Goal: Transaction & Acquisition: Purchase product/service

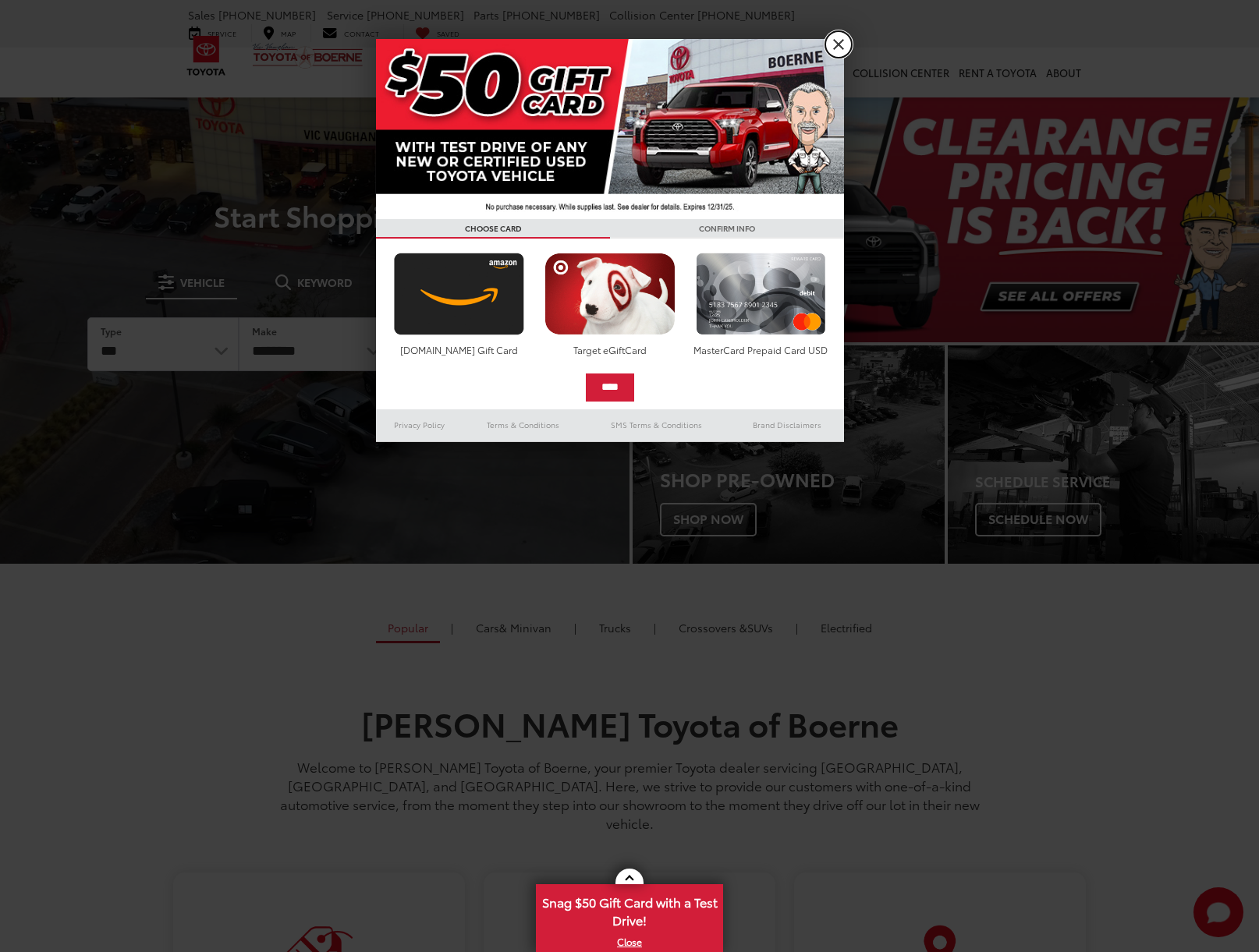
click at [835, 45] on link "X" at bounding box center [838, 45] width 27 height 27
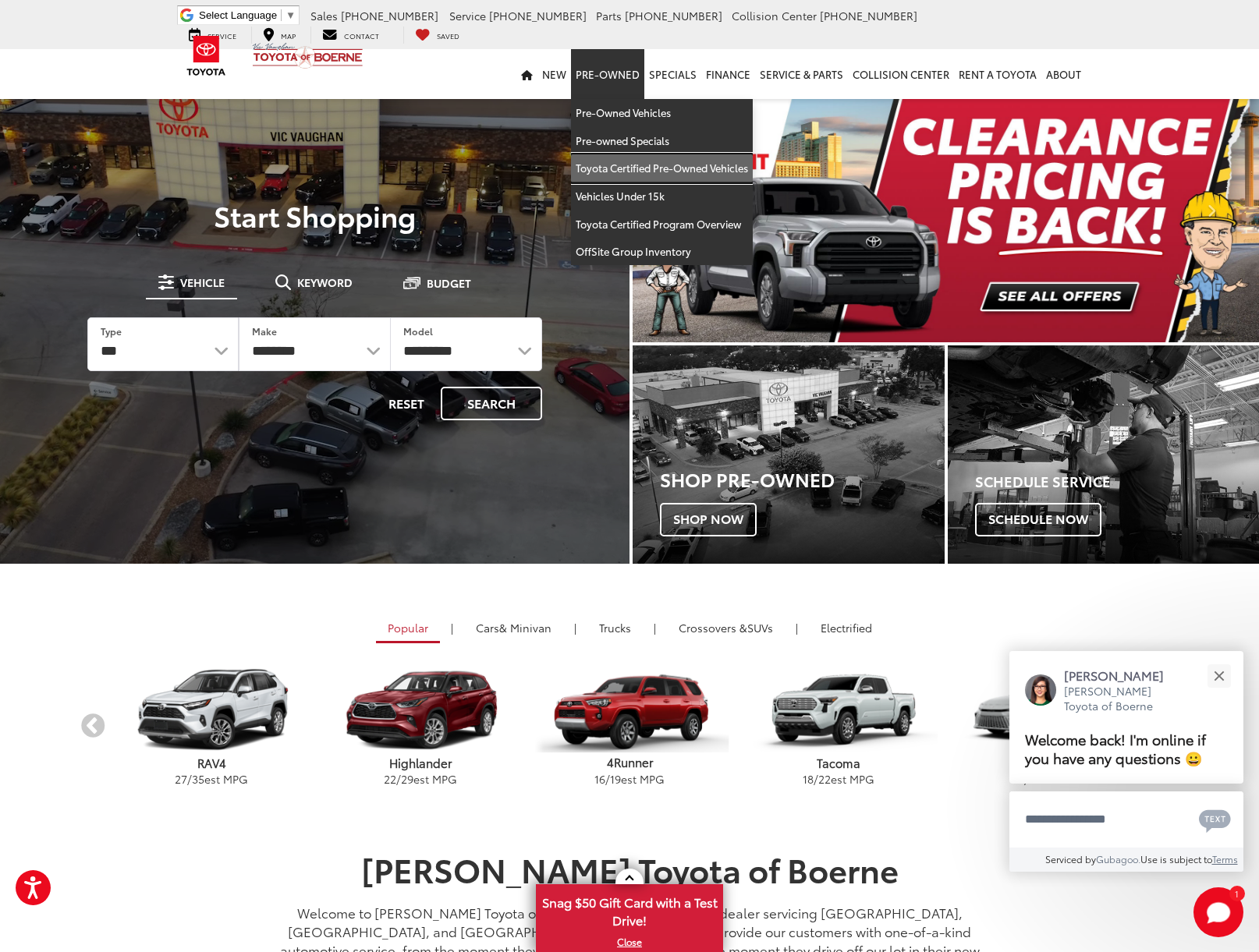
click at [720, 171] on link "Toyota Certified Pre-Owned Vehicles" at bounding box center [662, 169] width 182 height 28
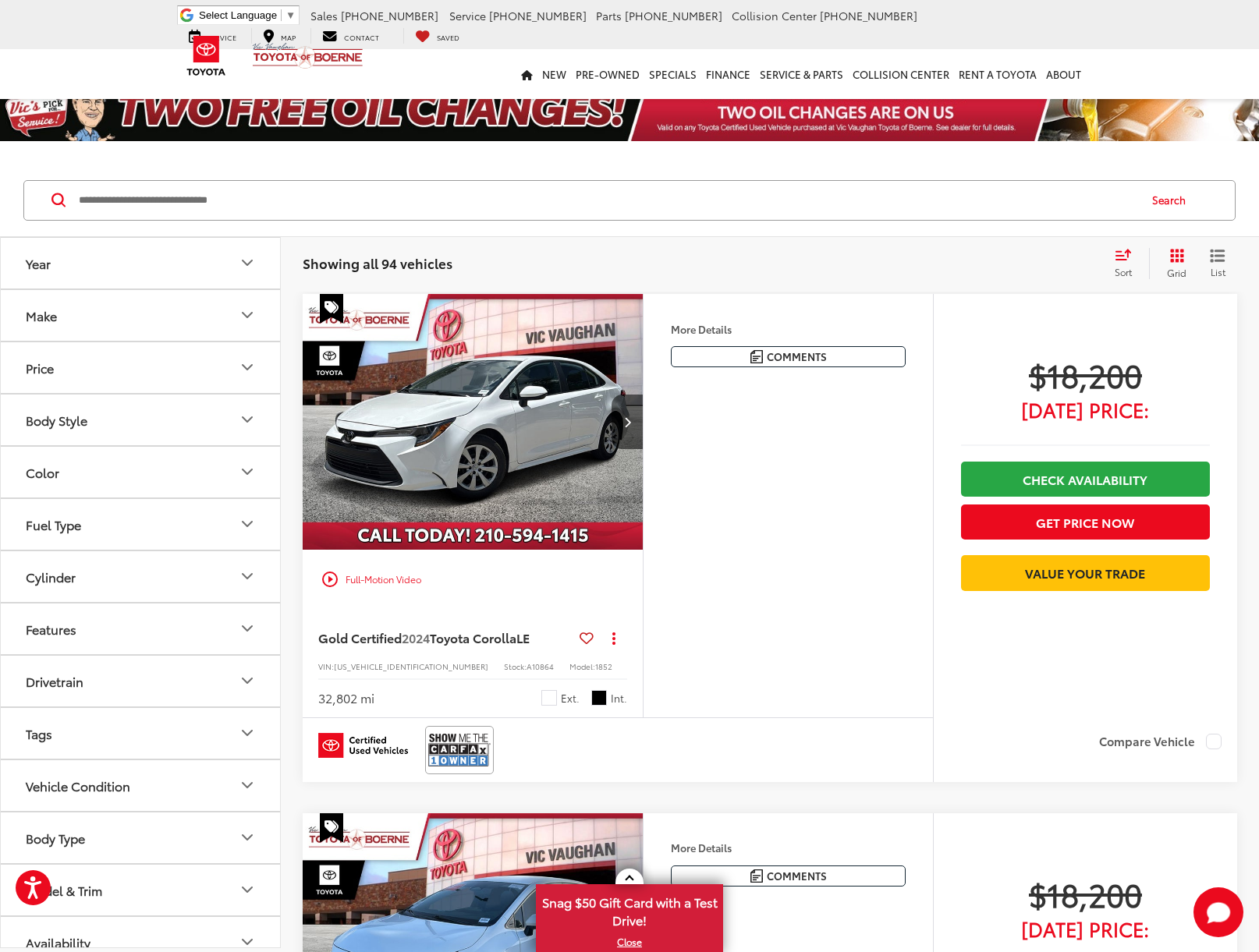
click at [148, 316] on button "Make" at bounding box center [141, 315] width 280 height 51
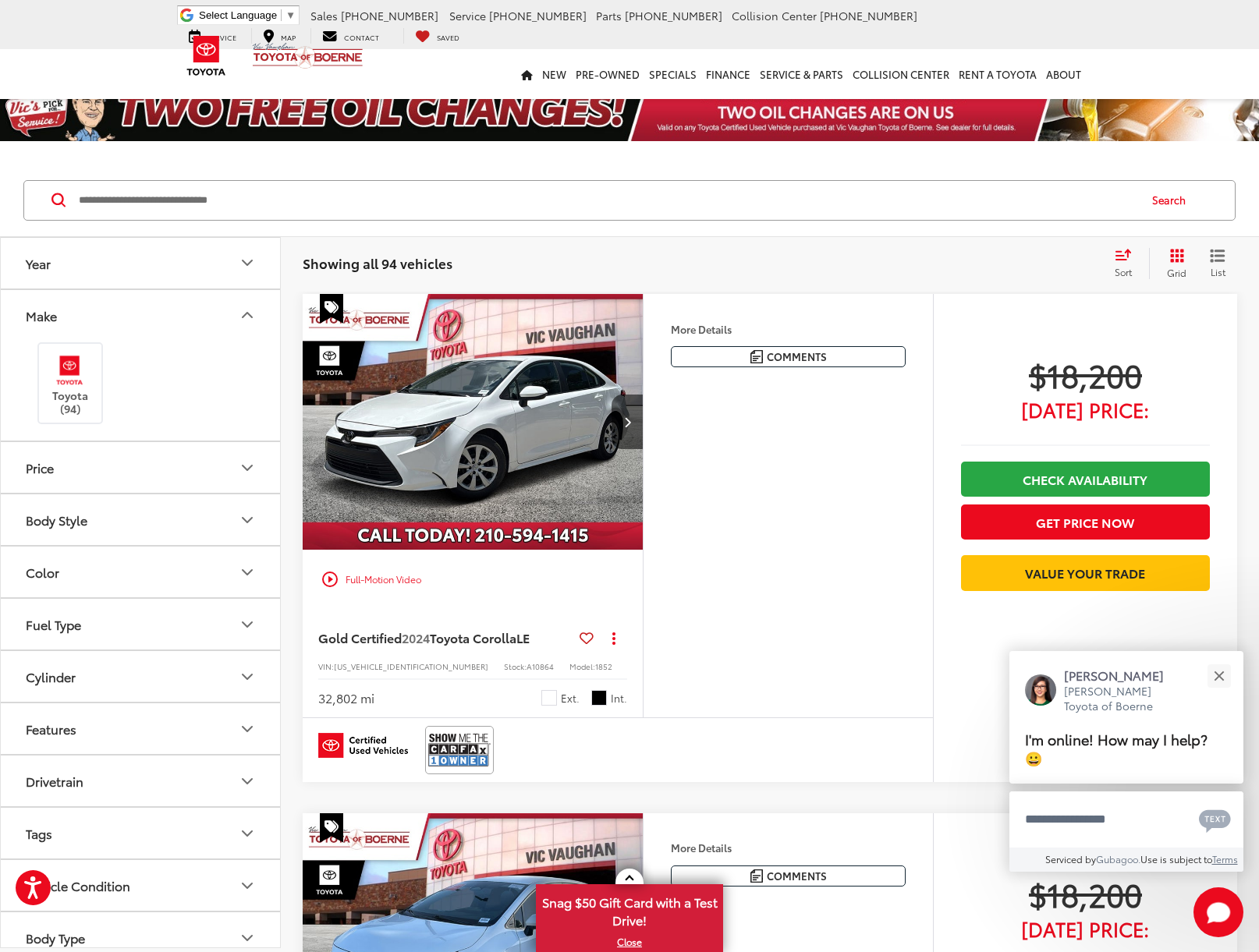
click at [148, 316] on button "Make" at bounding box center [141, 315] width 280 height 51
click at [187, 321] on button "Make" at bounding box center [141, 315] width 280 height 51
drag, startPoint x: 95, startPoint y: 380, endPoint x: 111, endPoint y: 370, distance: 18.9
click at [95, 380] on label "Toyota (94)" at bounding box center [70, 383] width 63 height 63
click at [228, 312] on button "Make" at bounding box center [141, 315] width 280 height 51
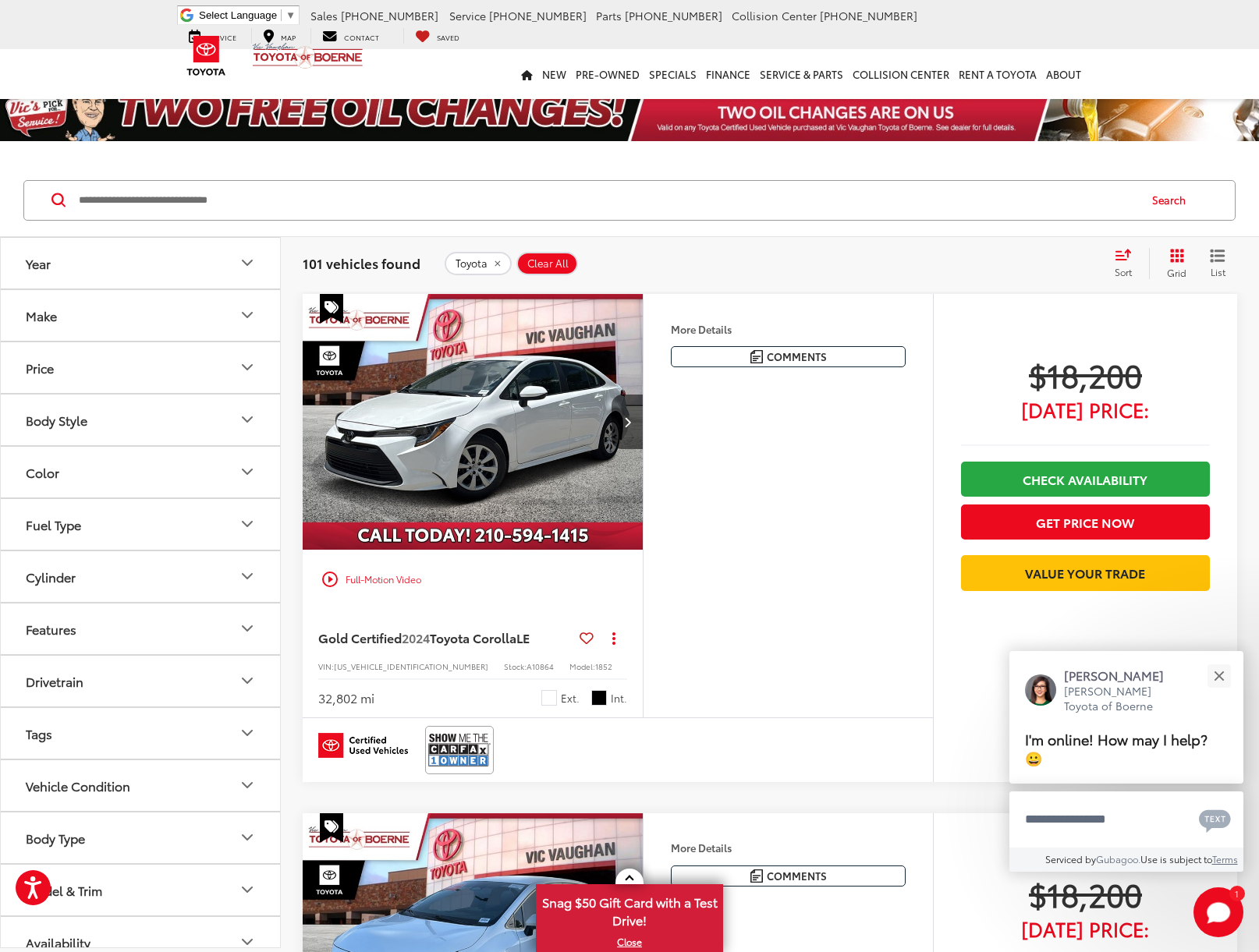
click at [1213, 257] on icon "List View" at bounding box center [1218, 256] width 16 height 14
click at [1175, 258] on icon "Grid View" at bounding box center [1177, 256] width 14 height 14
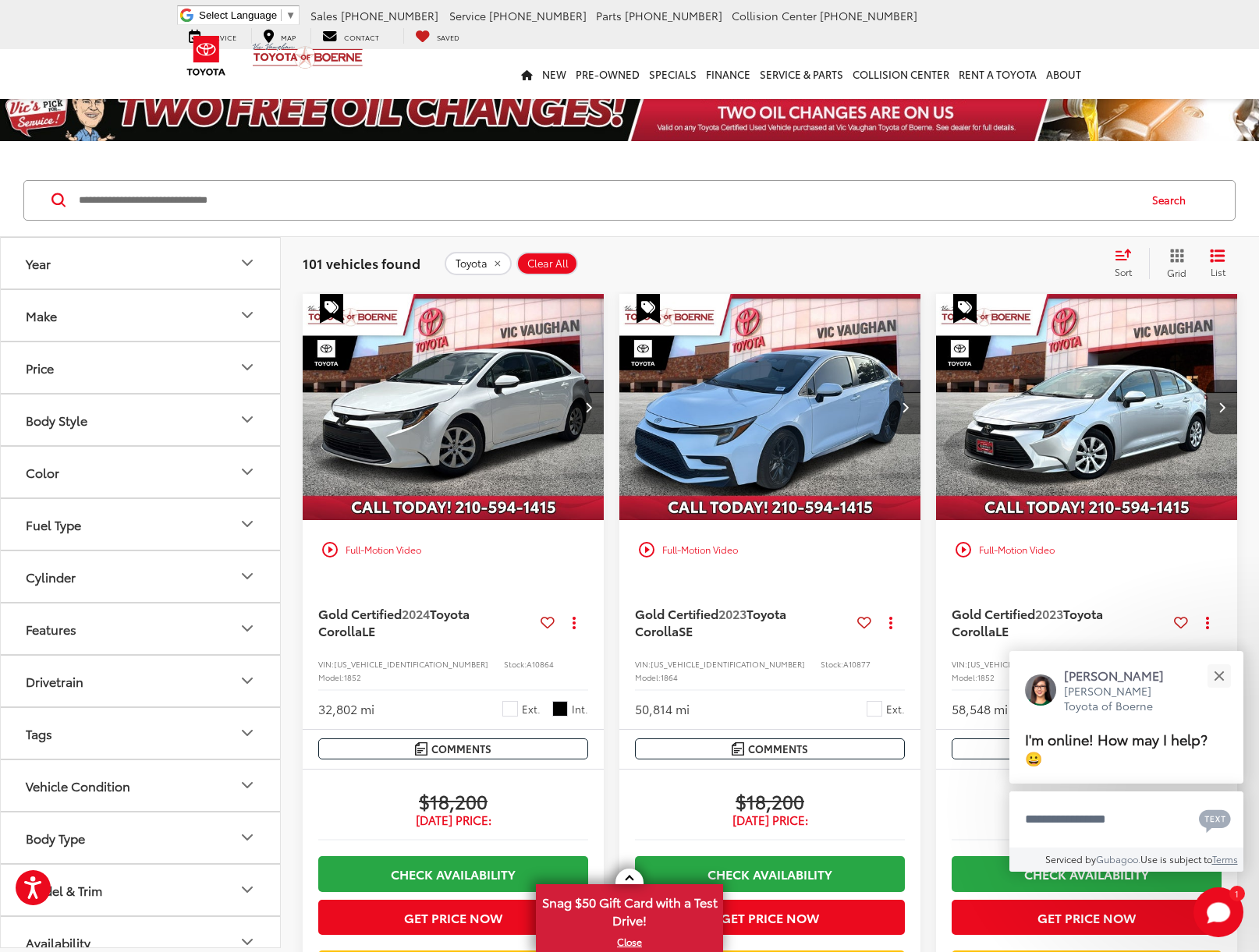
click at [126, 433] on button "Body Style" at bounding box center [141, 419] width 280 height 51
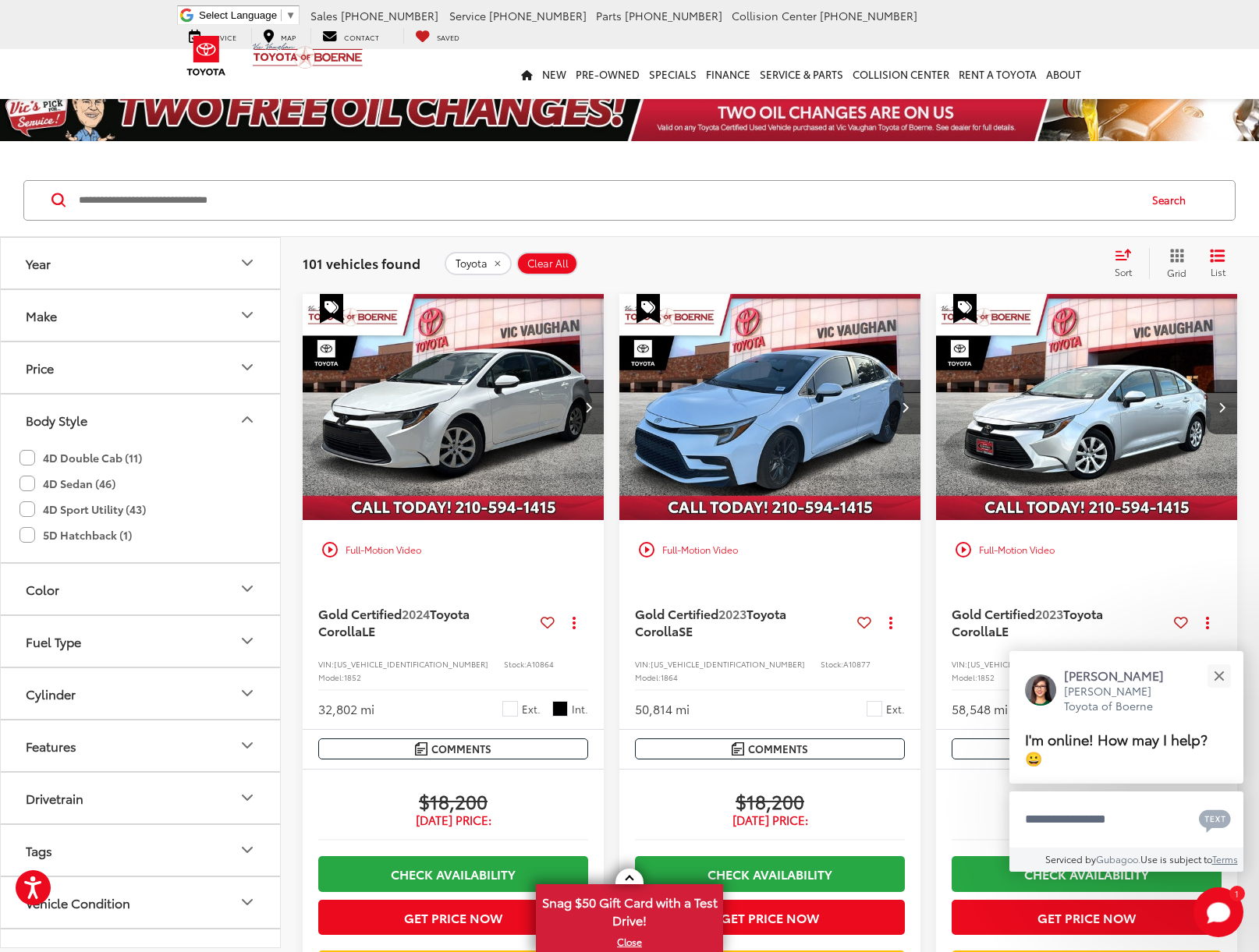
click at [136, 421] on button "Body Style" at bounding box center [141, 419] width 280 height 51
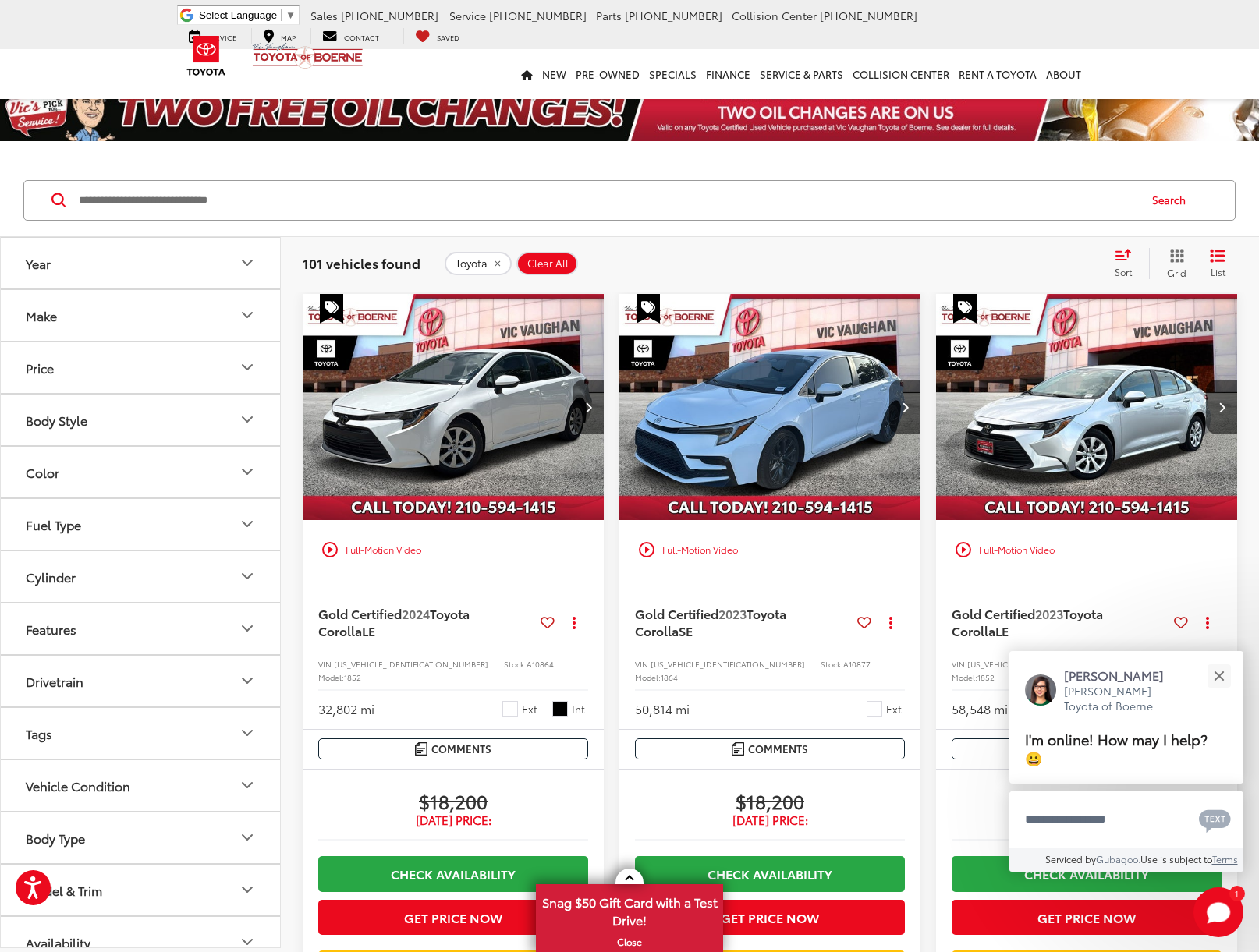
scroll to position [21, 0]
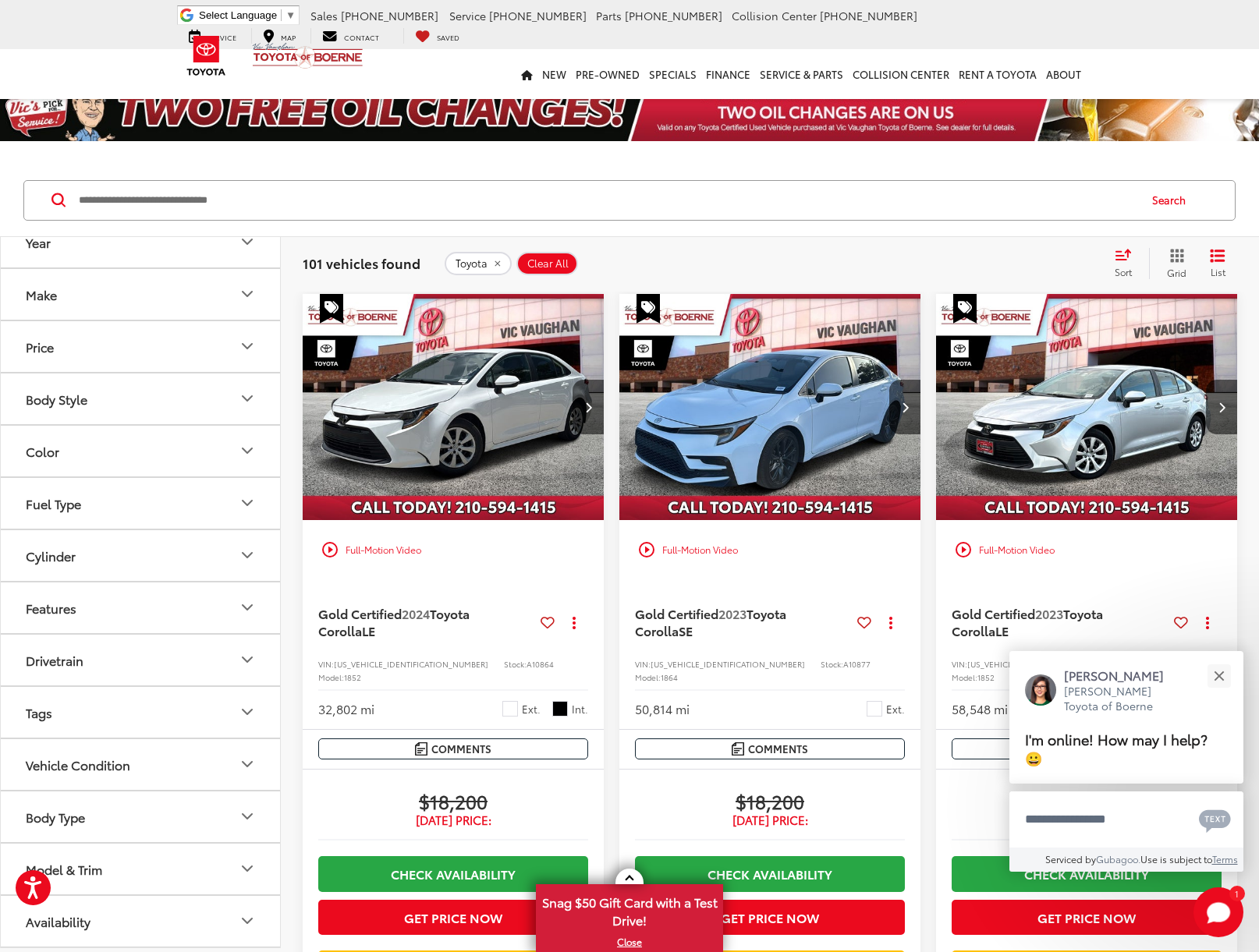
click at [144, 870] on button "Model & Trim" at bounding box center [141, 868] width 280 height 51
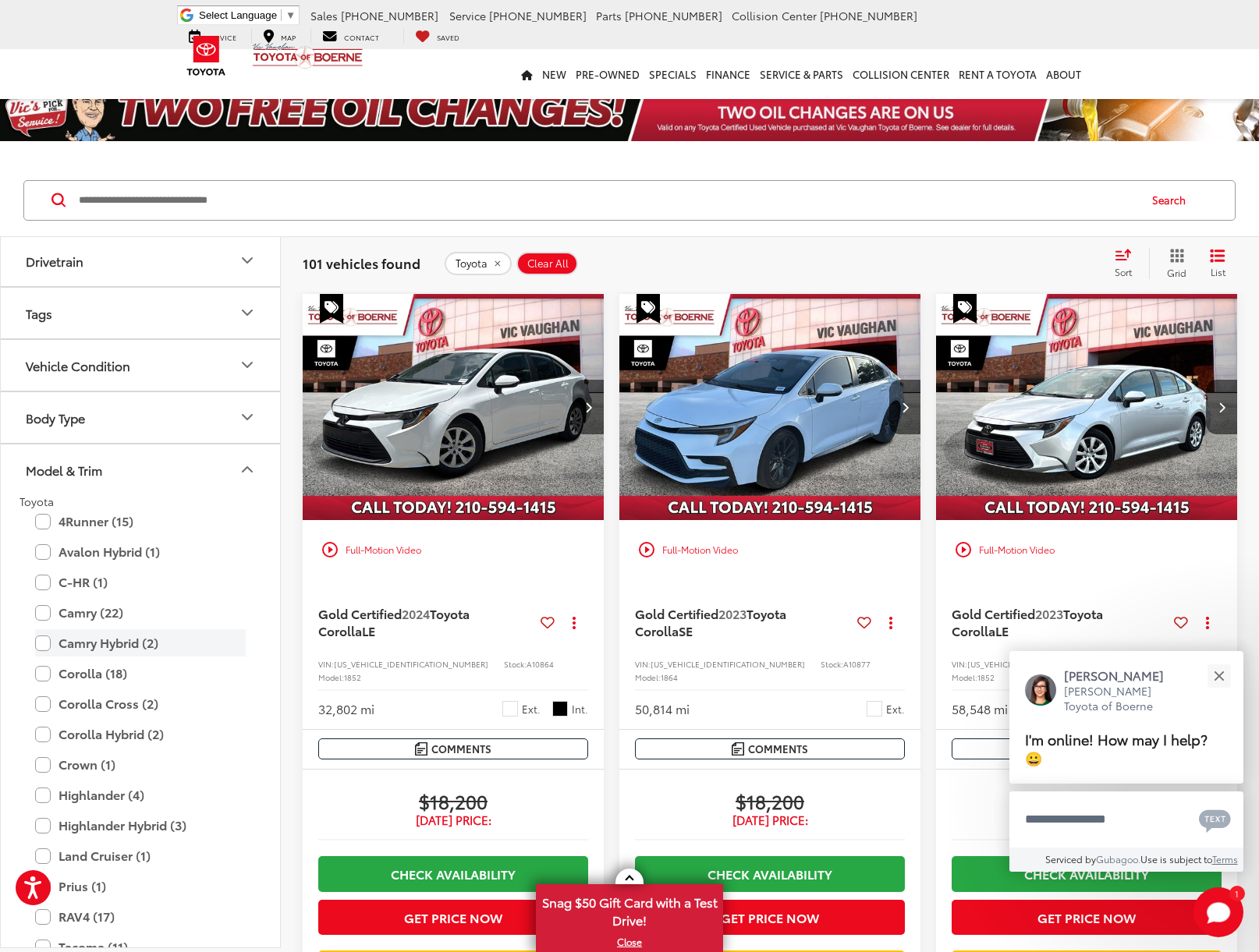
scroll to position [430, 0]
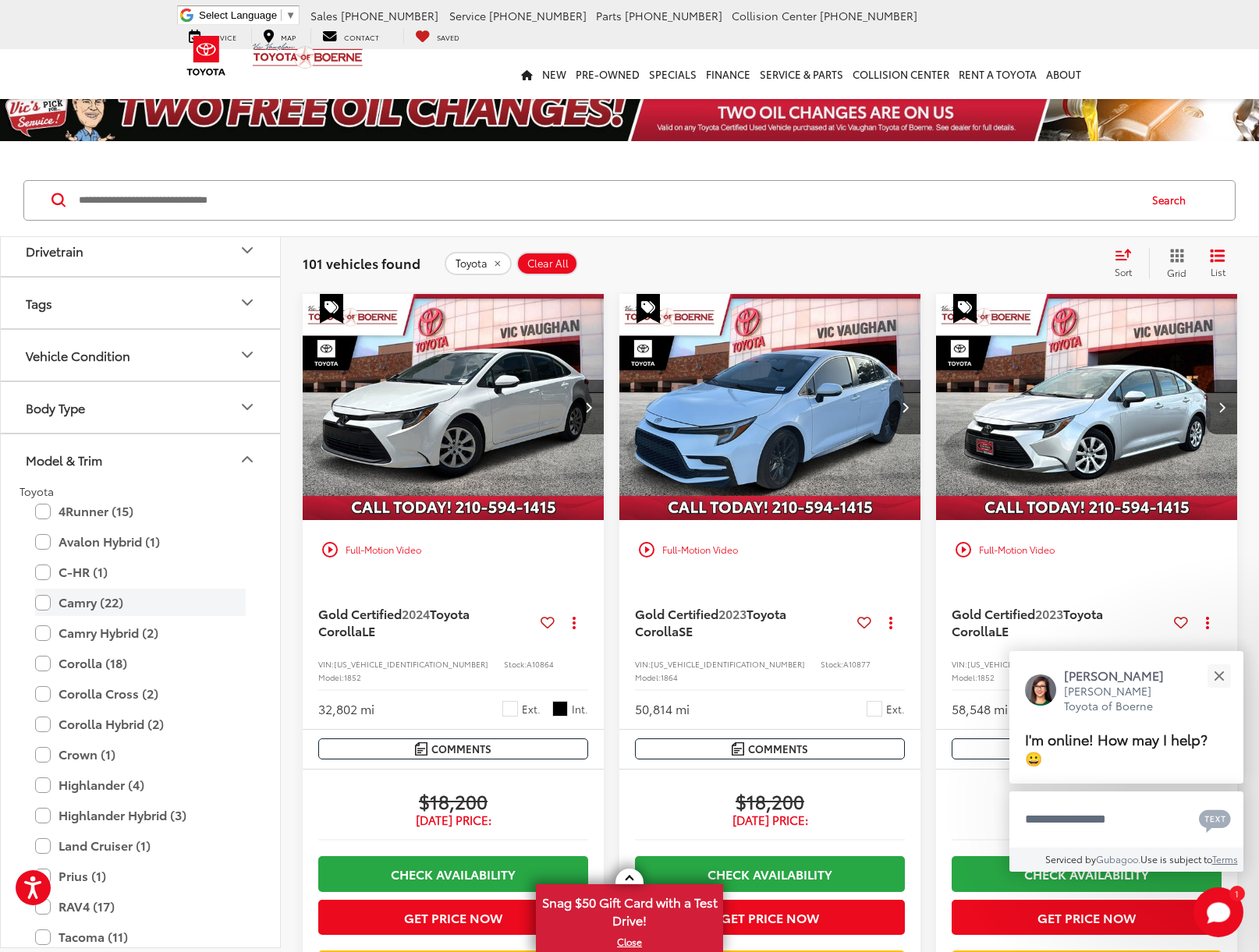
click at [91, 604] on label "Camry (22)" at bounding box center [141, 602] width 211 height 27
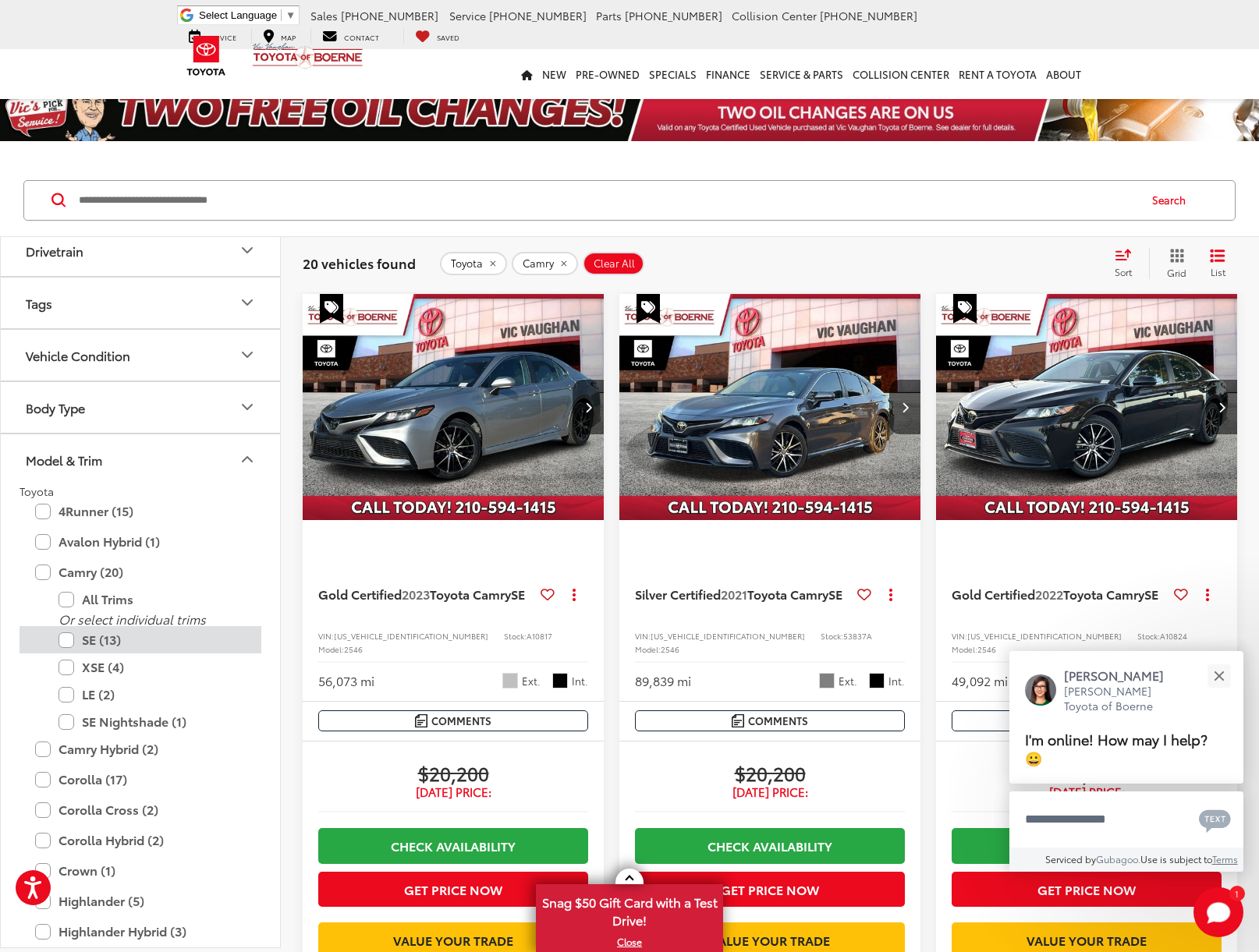
click at [95, 640] on label "SE (13)" at bounding box center [152, 640] width 187 height 27
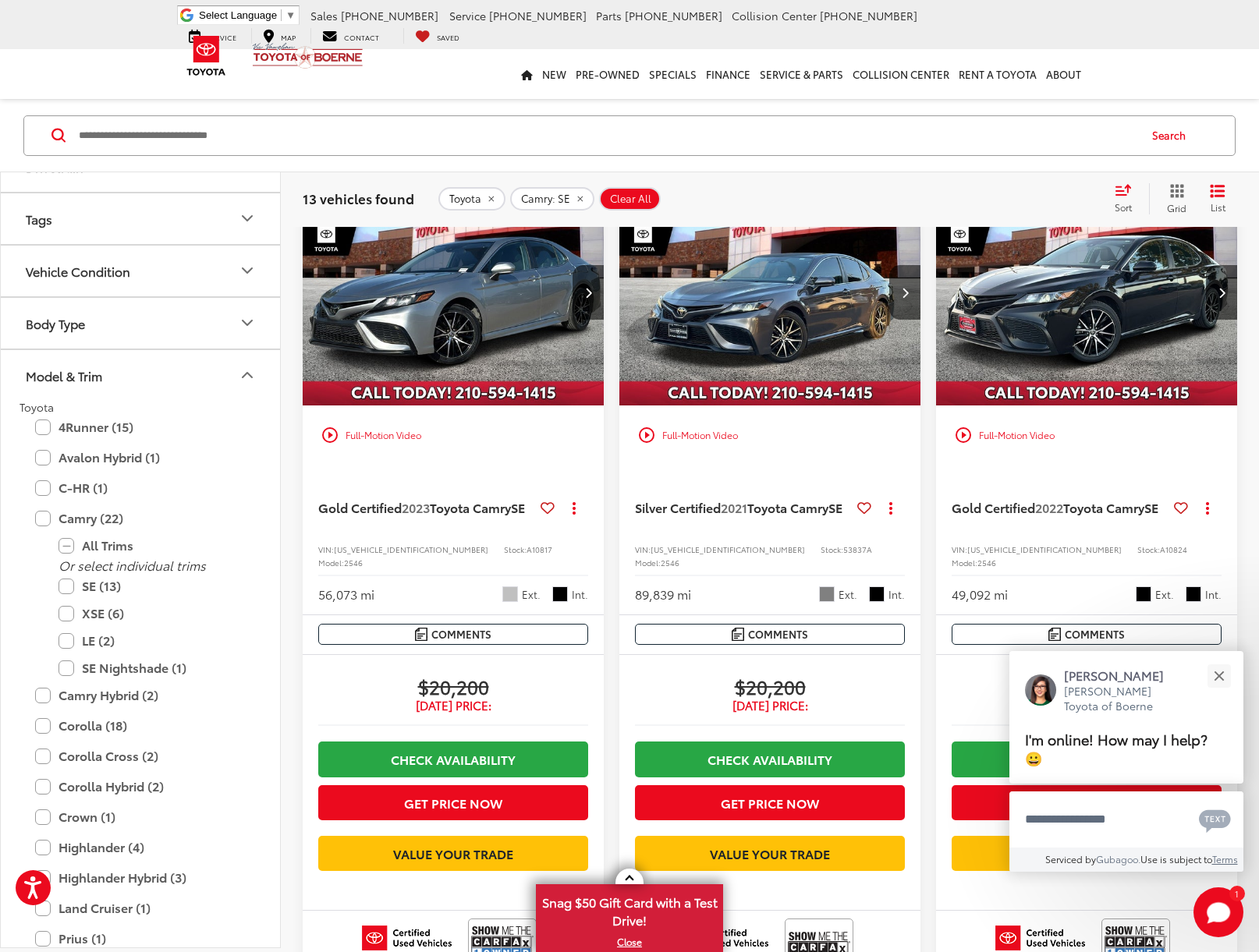
scroll to position [122, 0]
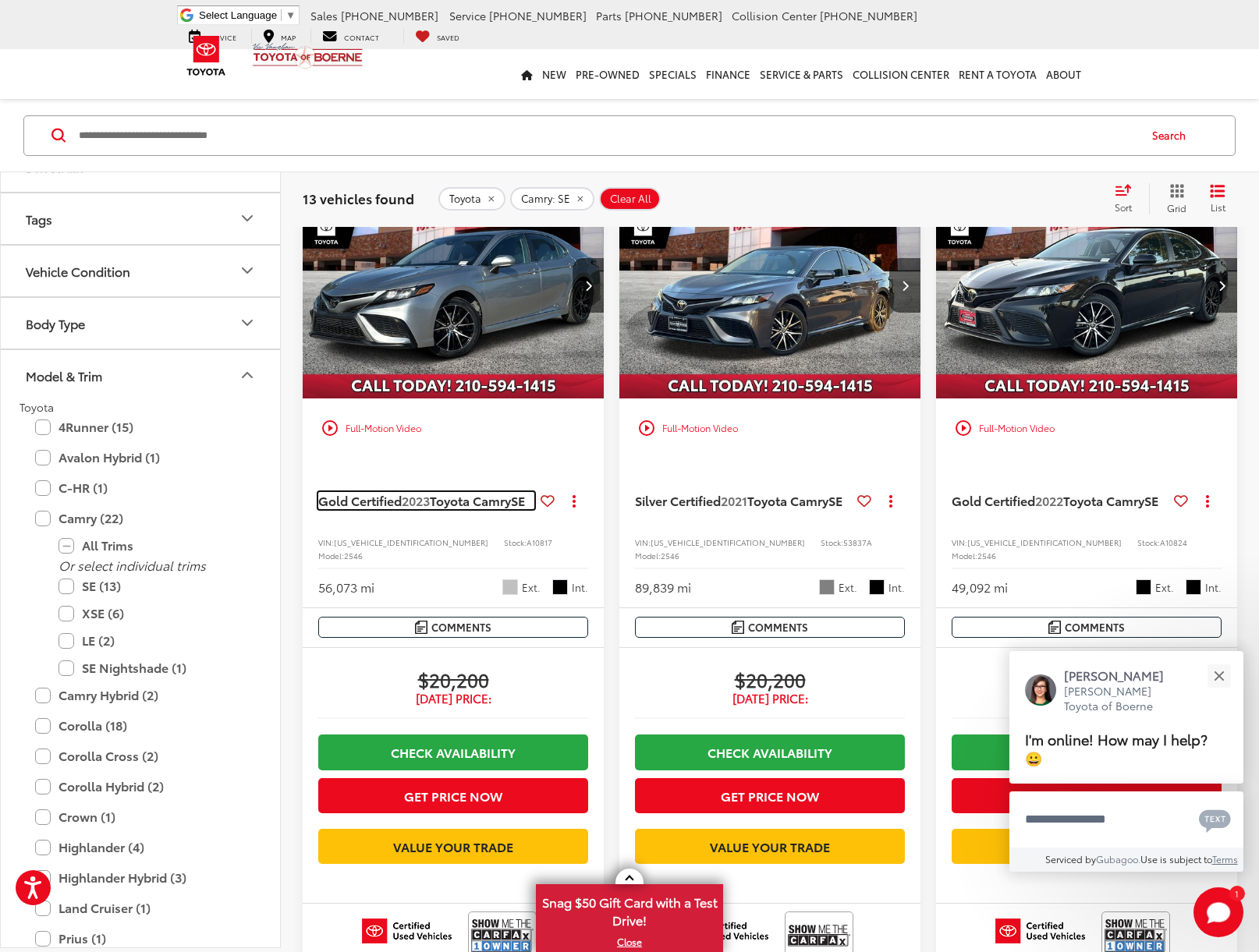
click at [419, 496] on span "2023" at bounding box center [416, 500] width 28 height 18
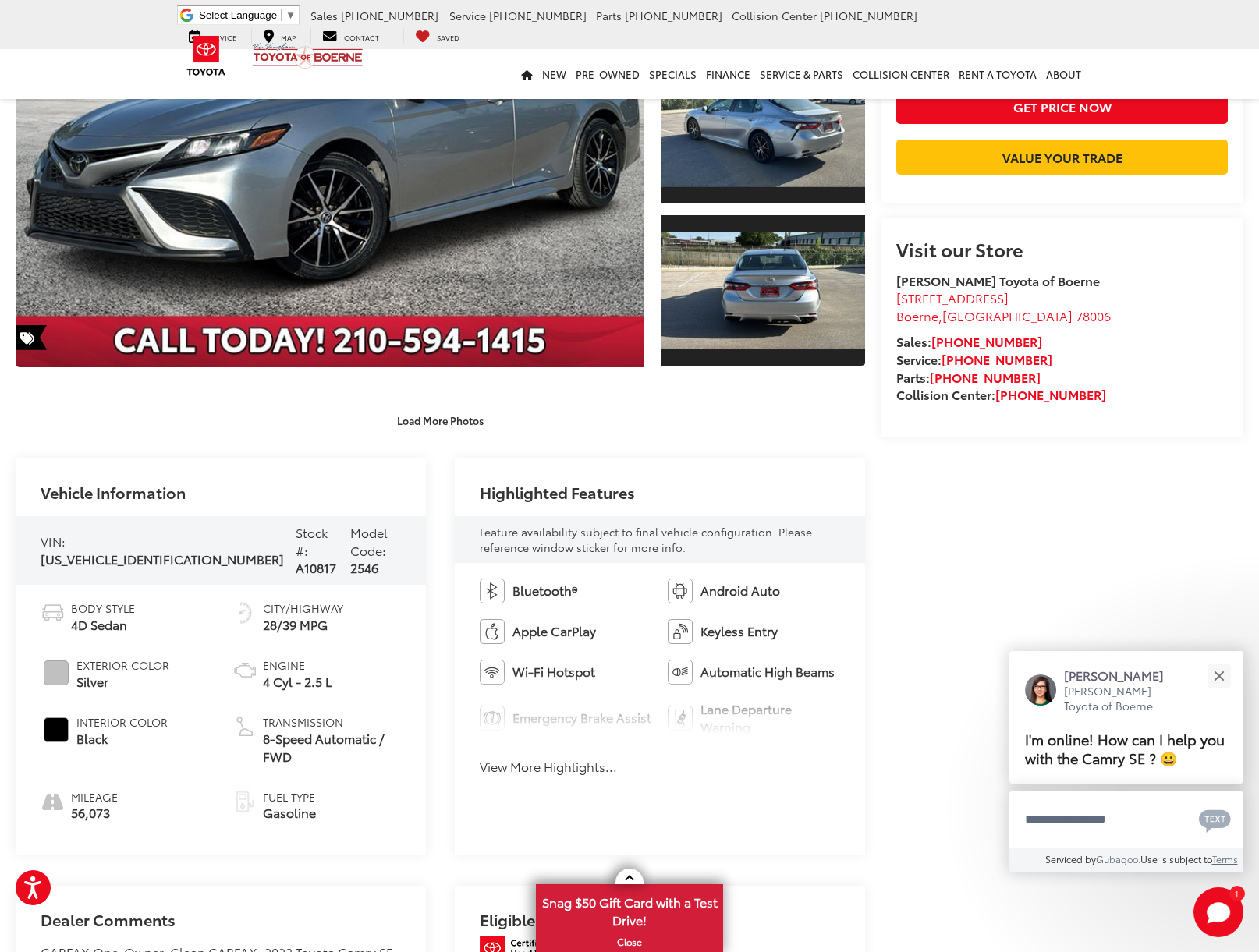
scroll to position [282, 0]
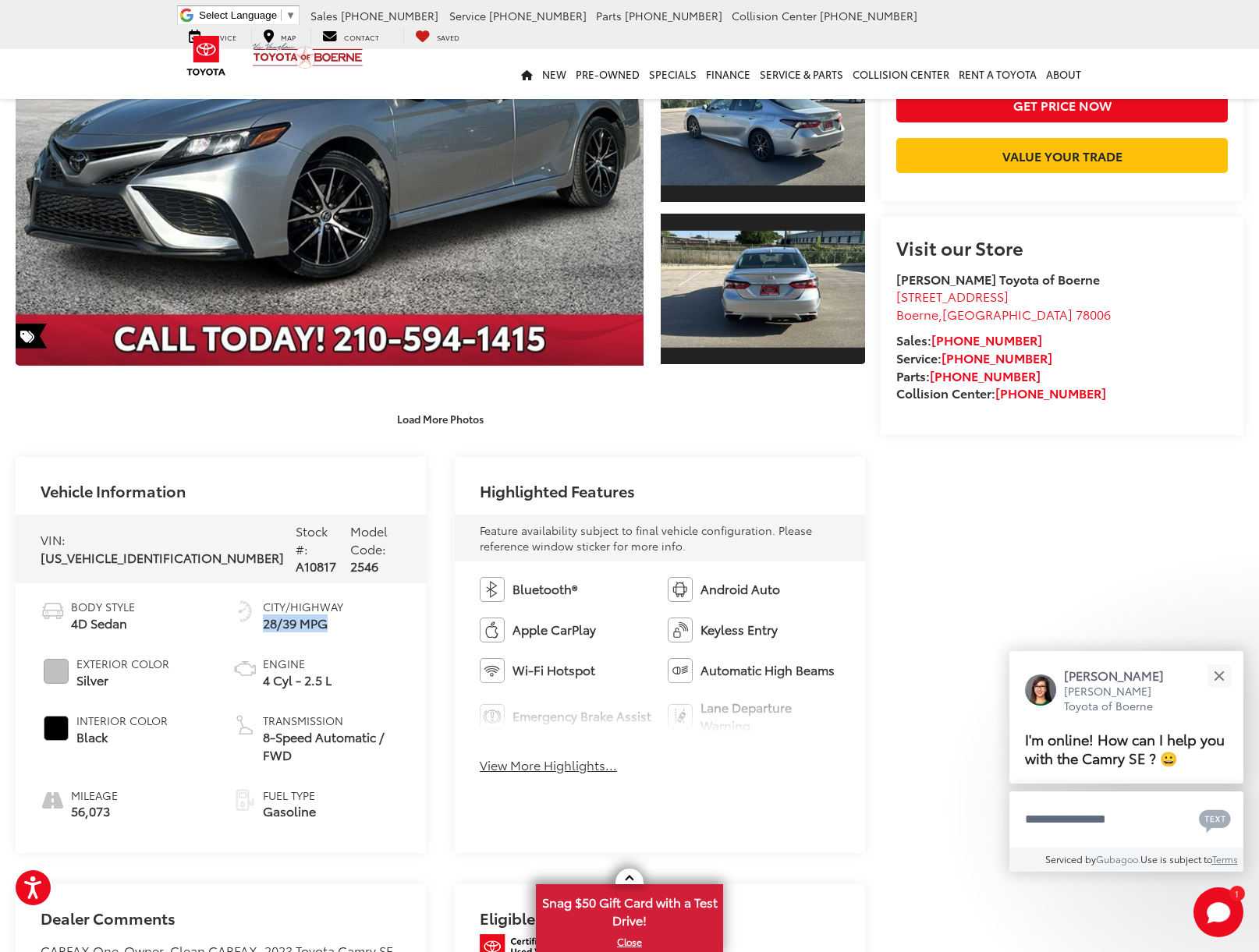
drag, startPoint x: 263, startPoint y: 611, endPoint x: 338, endPoint y: 609, distance: 75.0
click at [333, 615] on span "28/39 MPG" at bounding box center [302, 623] width 80 height 18
click at [366, 606] on li "City/Highway 28/39 MPG" at bounding box center [317, 615] width 169 height 34
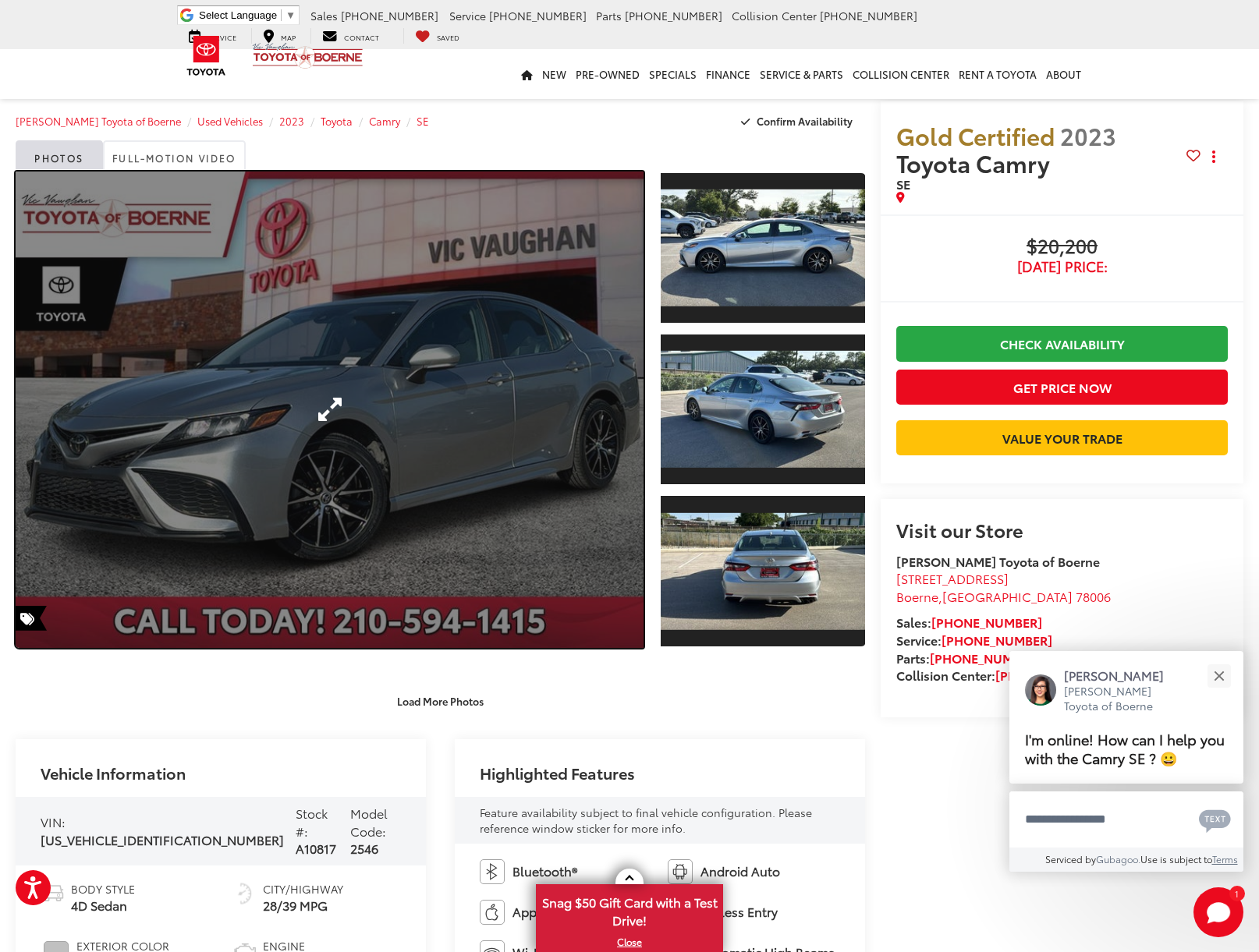
scroll to position [3, 0]
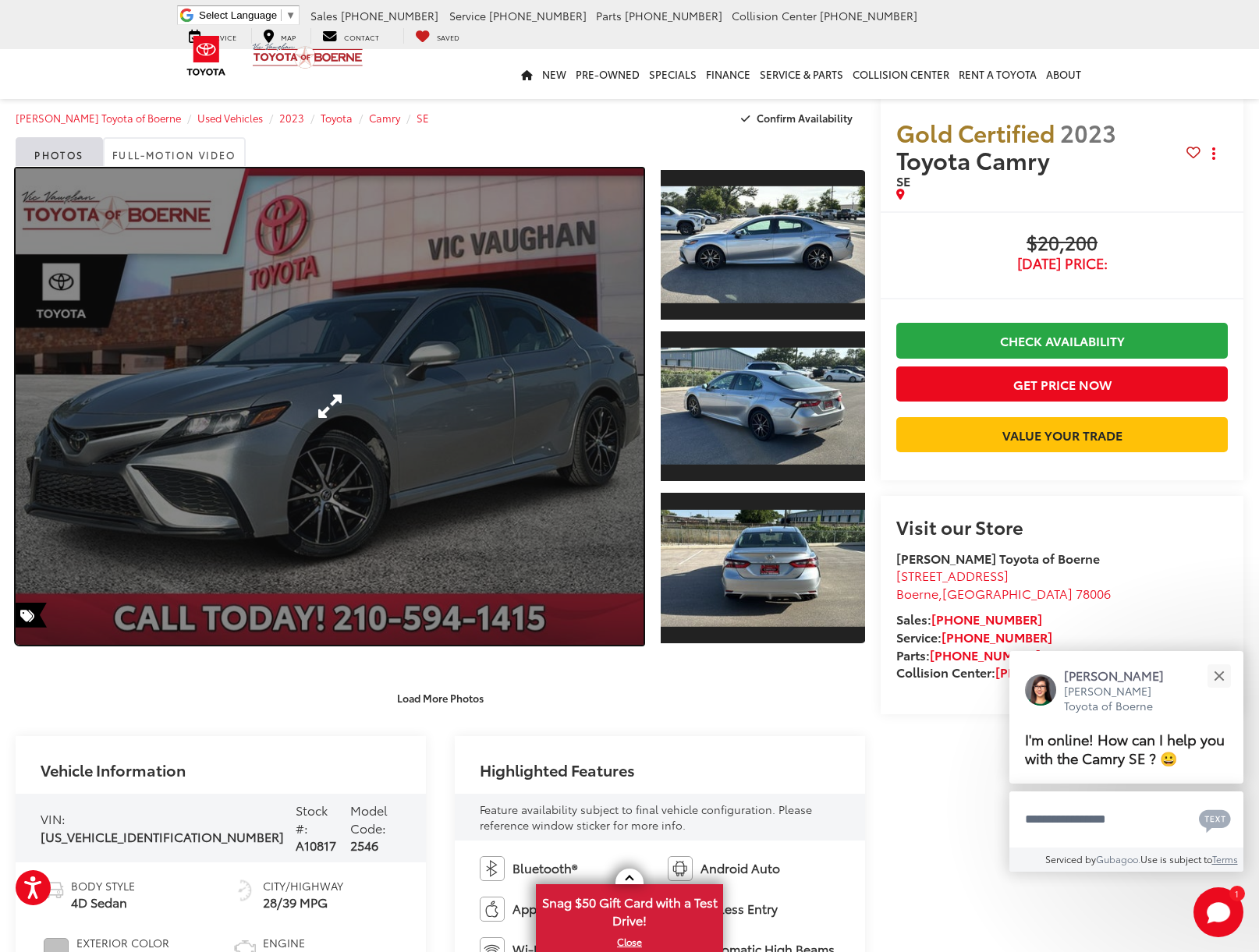
click at [416, 456] on link "Expand Photo 0" at bounding box center [330, 407] width 628 height 476
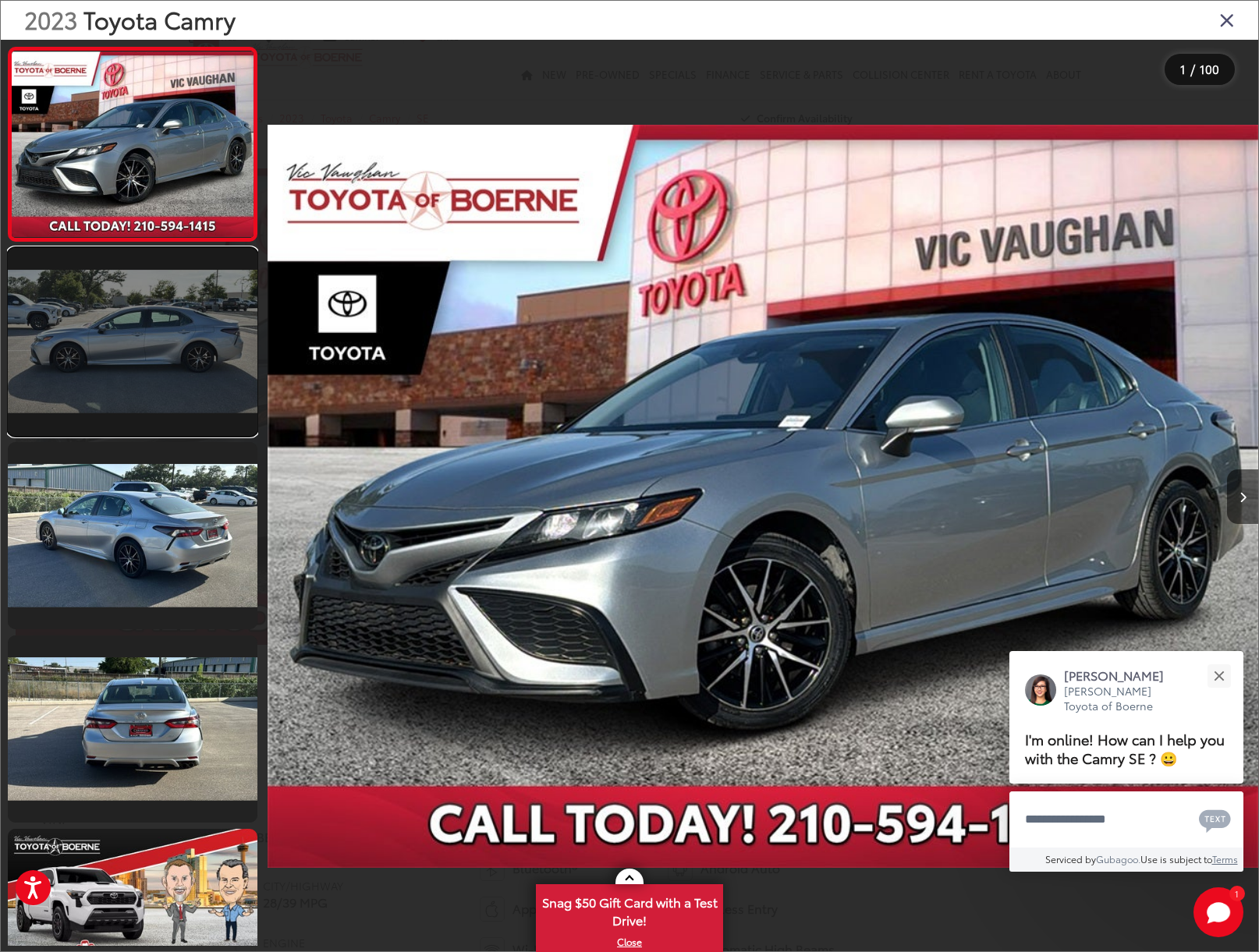
click at [168, 365] on link at bounding box center [133, 342] width 250 height 187
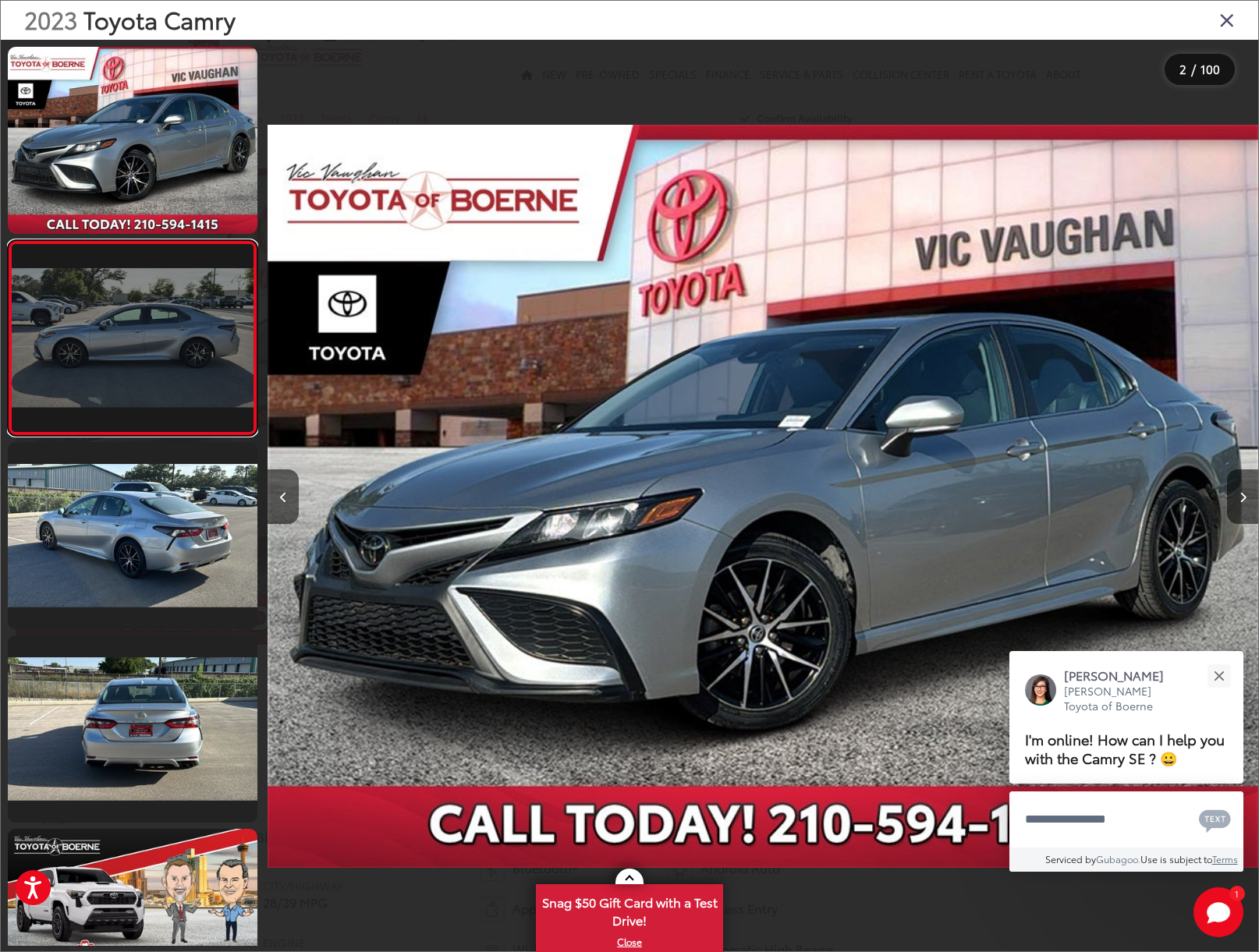
scroll to position [0, 0]
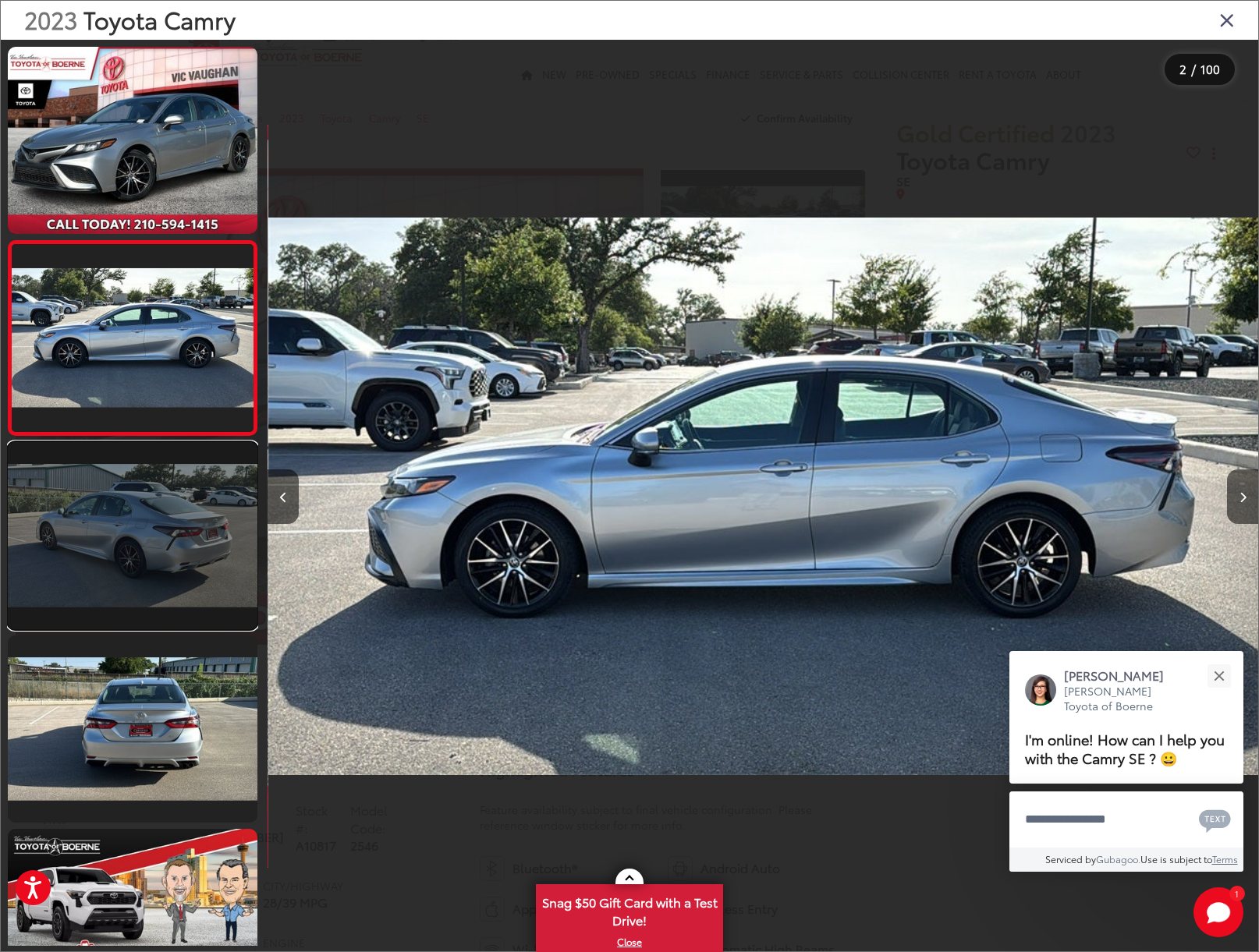
click at [171, 513] on link at bounding box center [133, 536] width 250 height 187
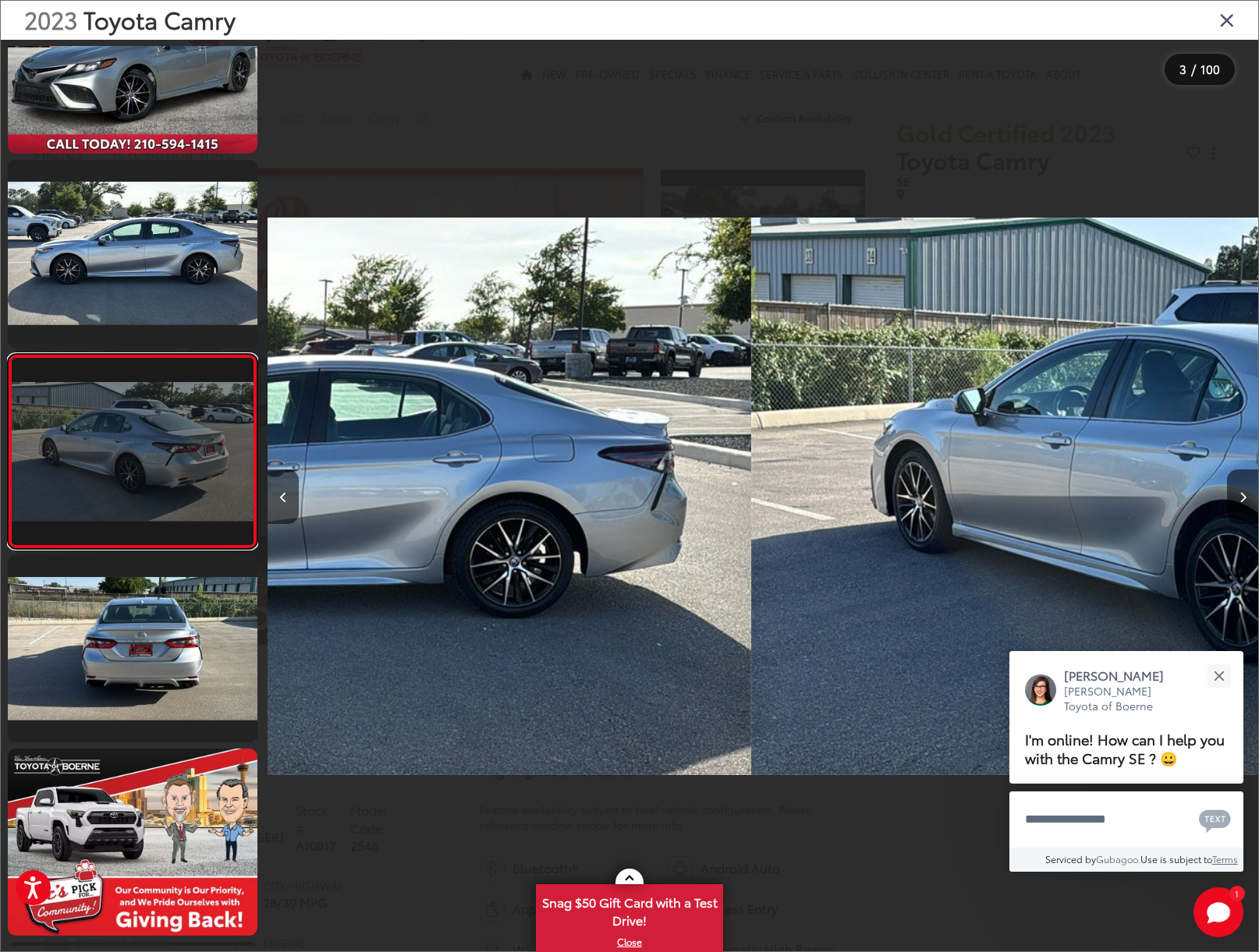
scroll to position [81, 0]
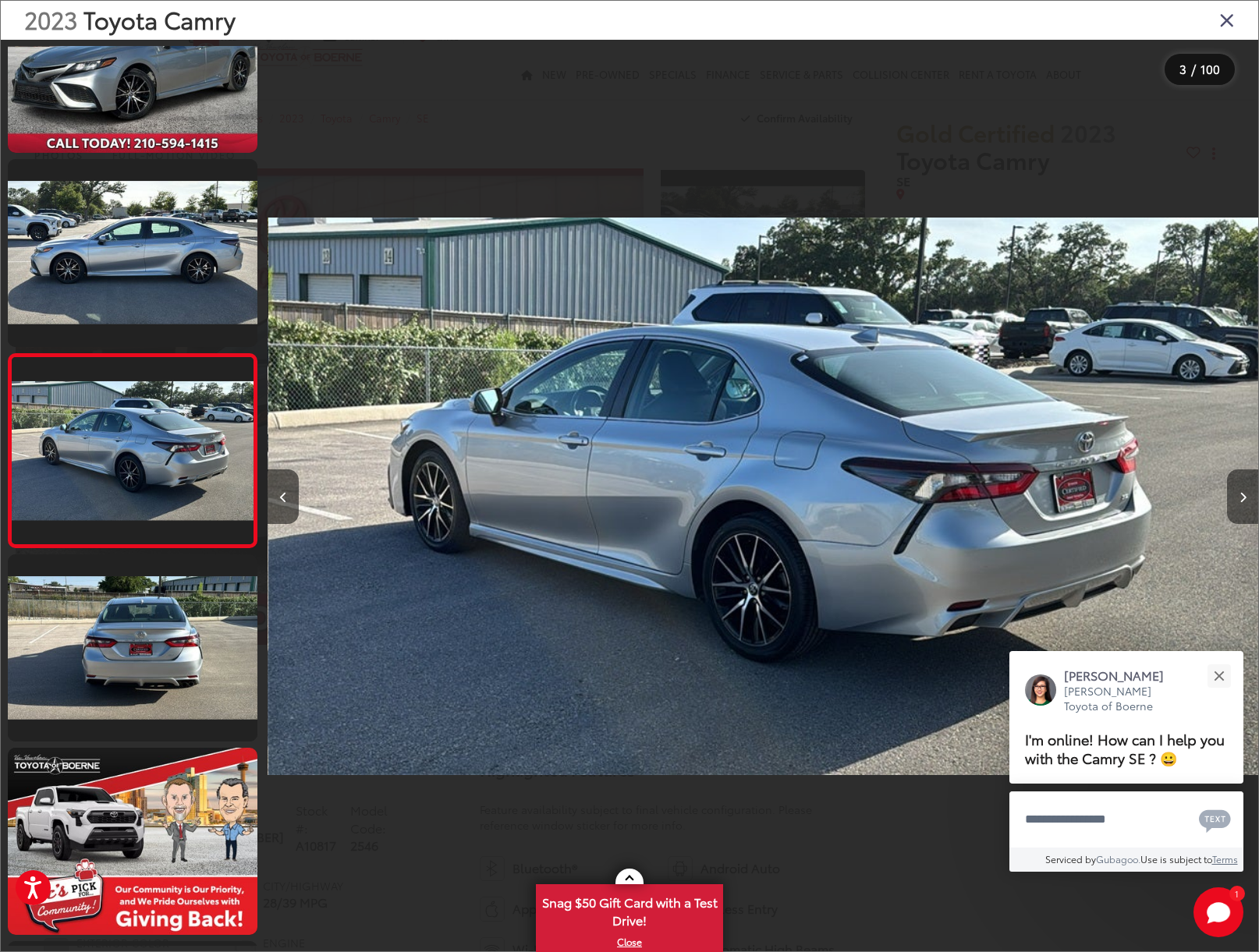
click at [1236, 499] on button "Next image" at bounding box center [1243, 497] width 31 height 55
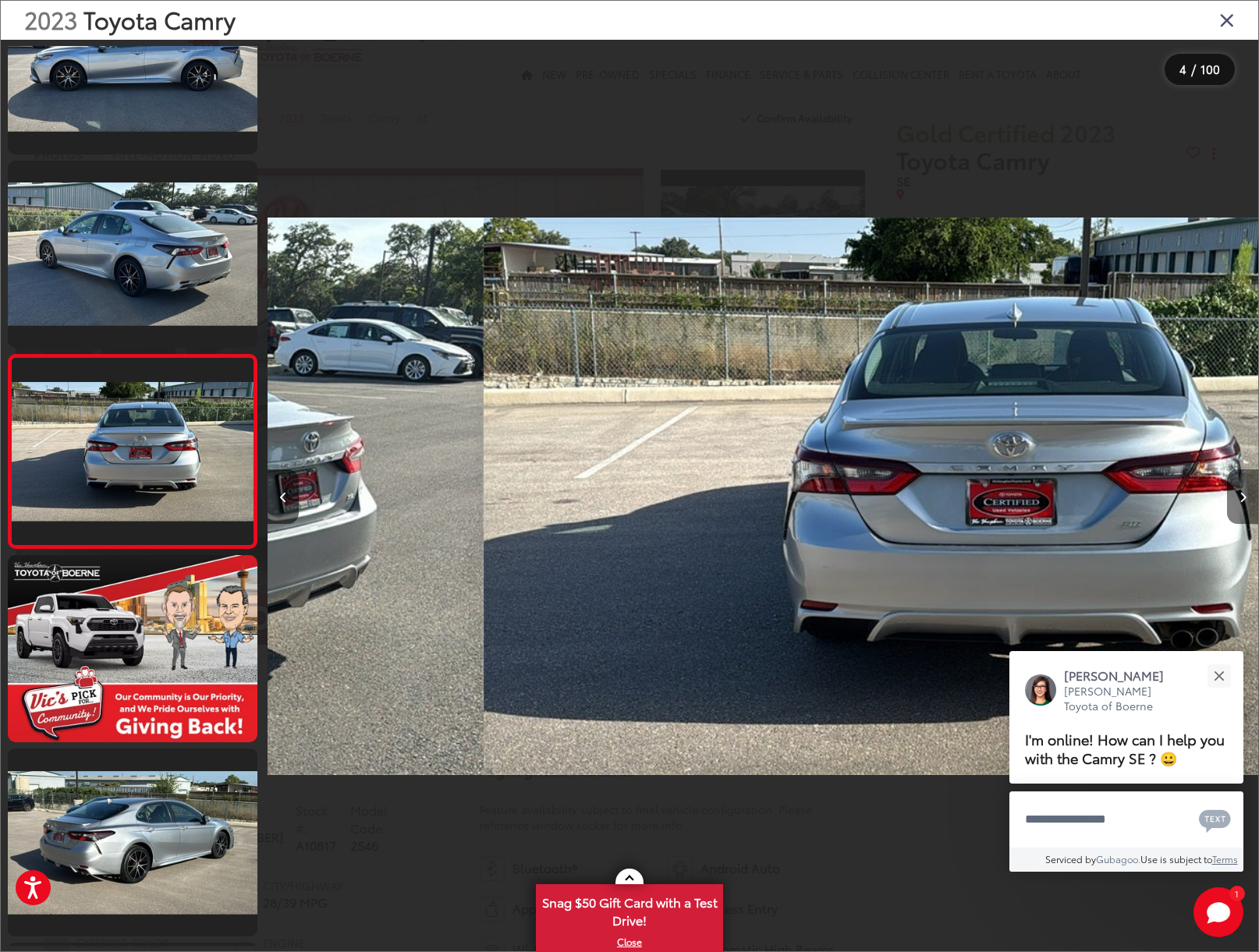
scroll to position [274, 0]
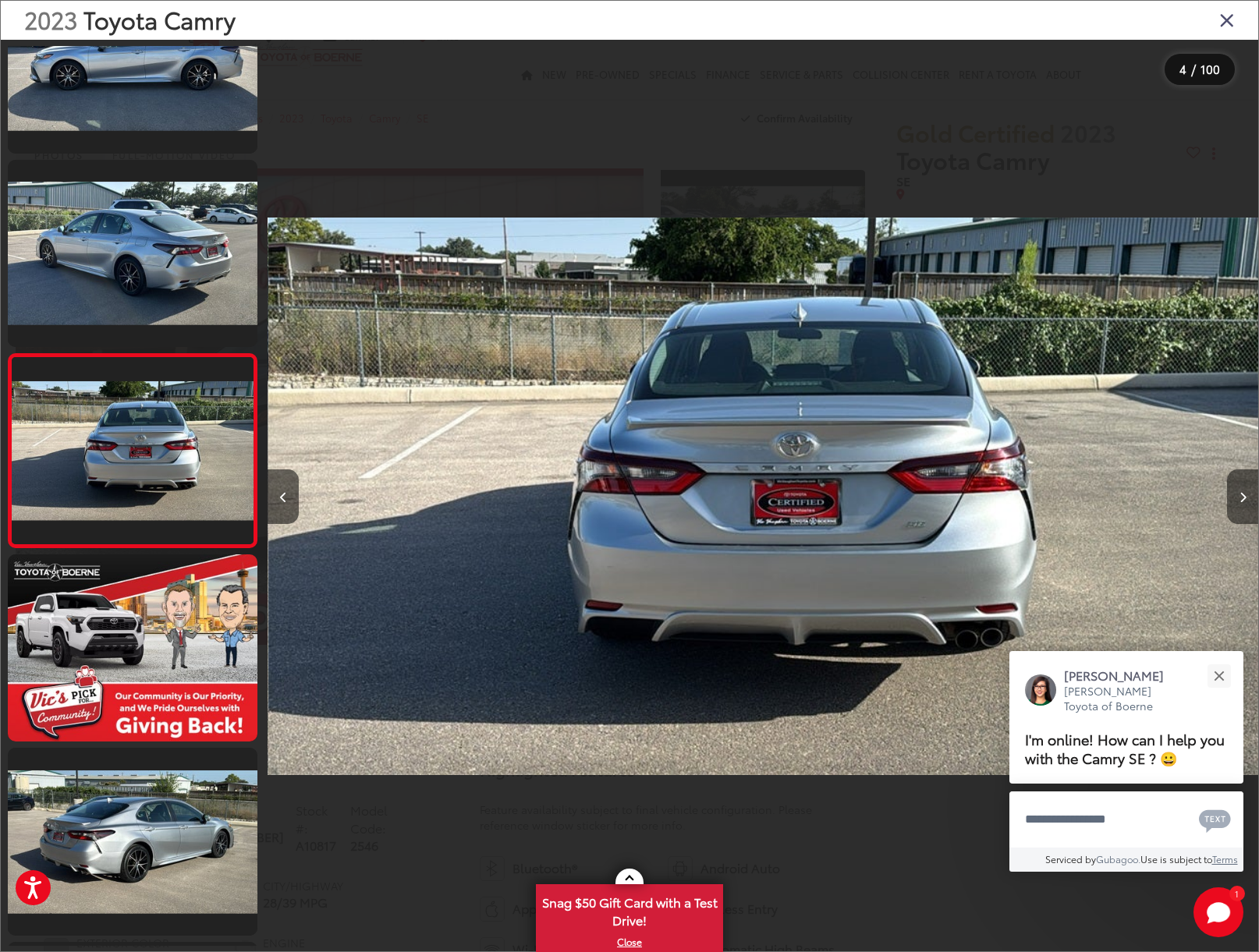
click at [1236, 499] on button "Next image" at bounding box center [1243, 497] width 31 height 55
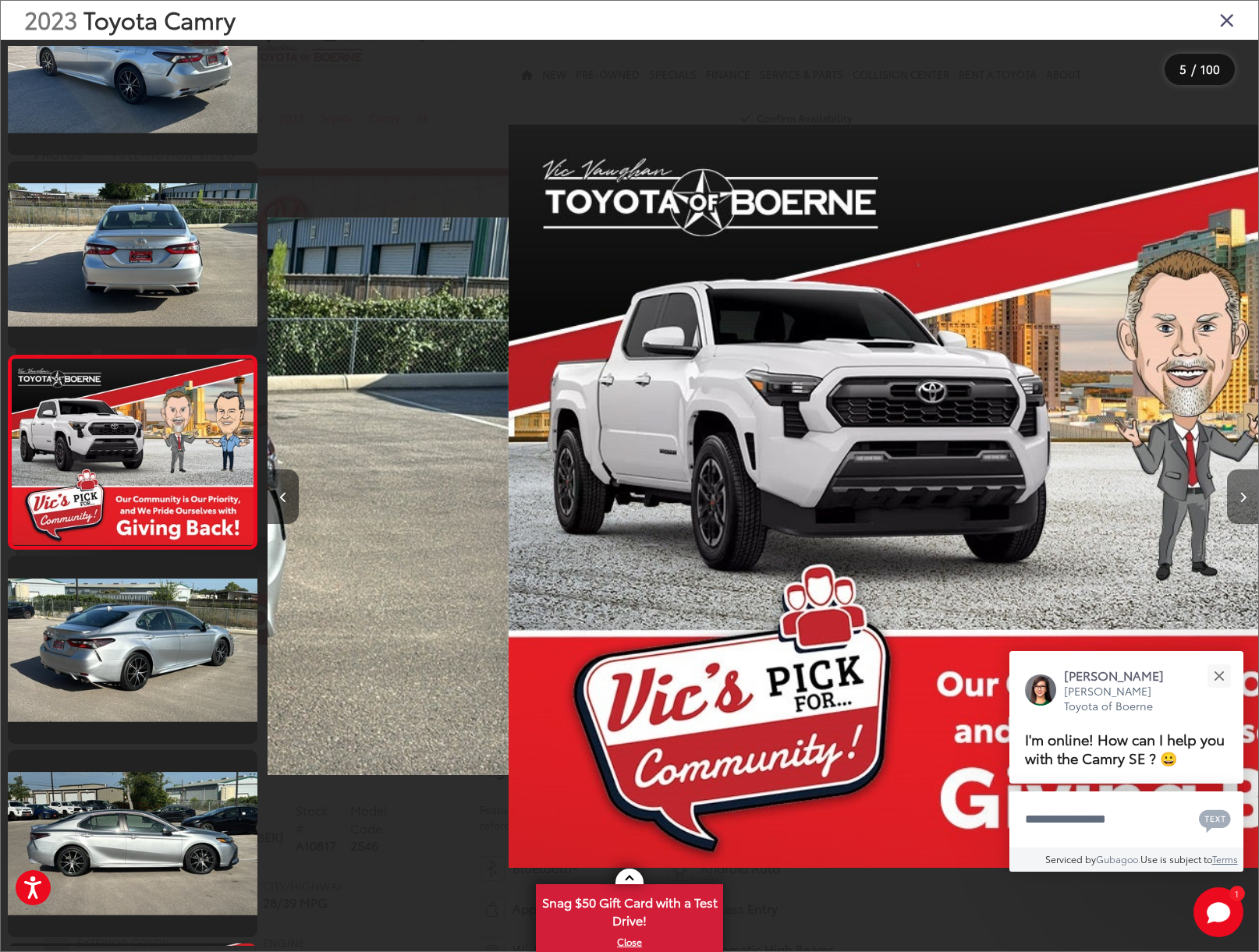
scroll to position [468, 0]
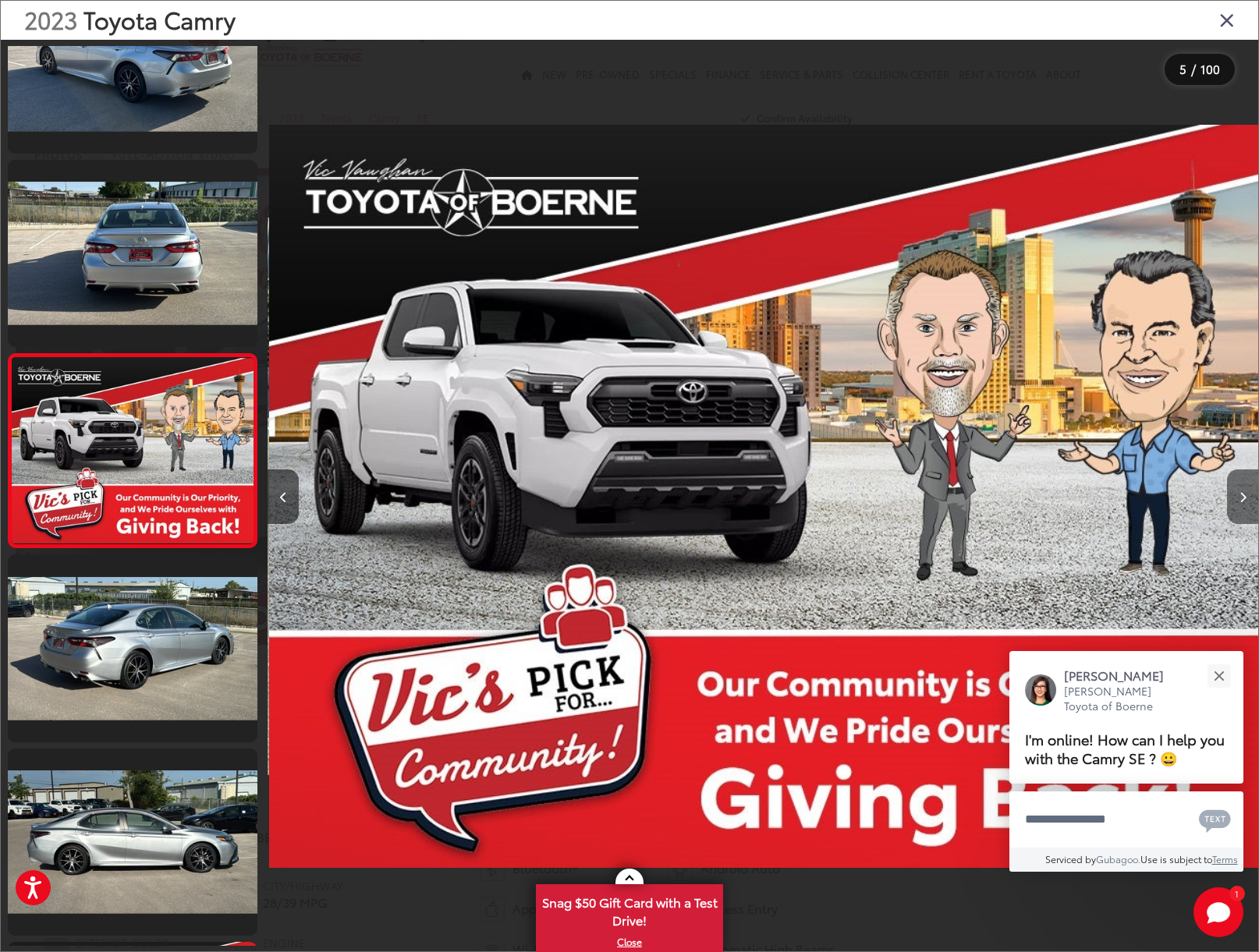
click at [1236, 499] on button "Next image" at bounding box center [1243, 497] width 31 height 55
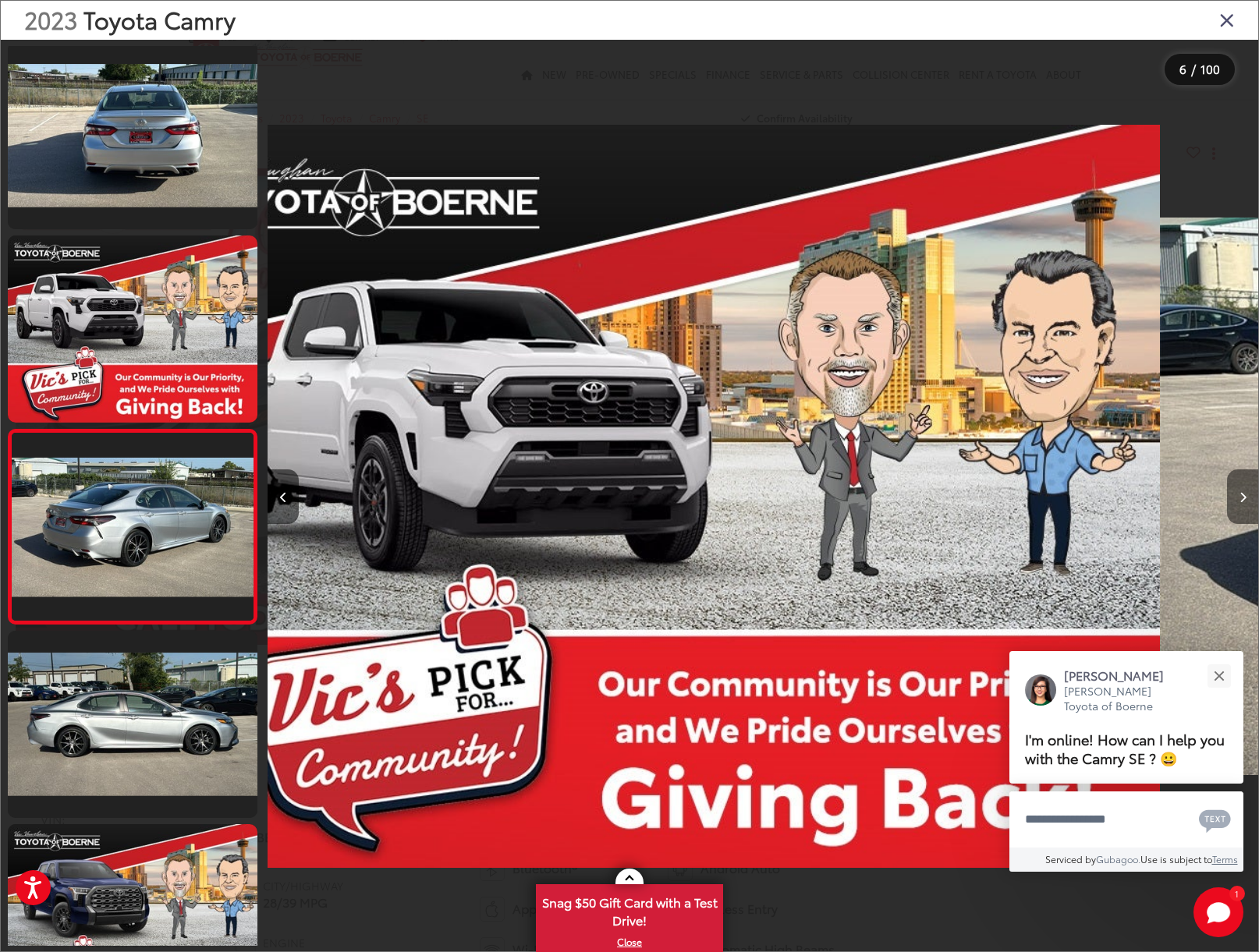
scroll to position [0, 0]
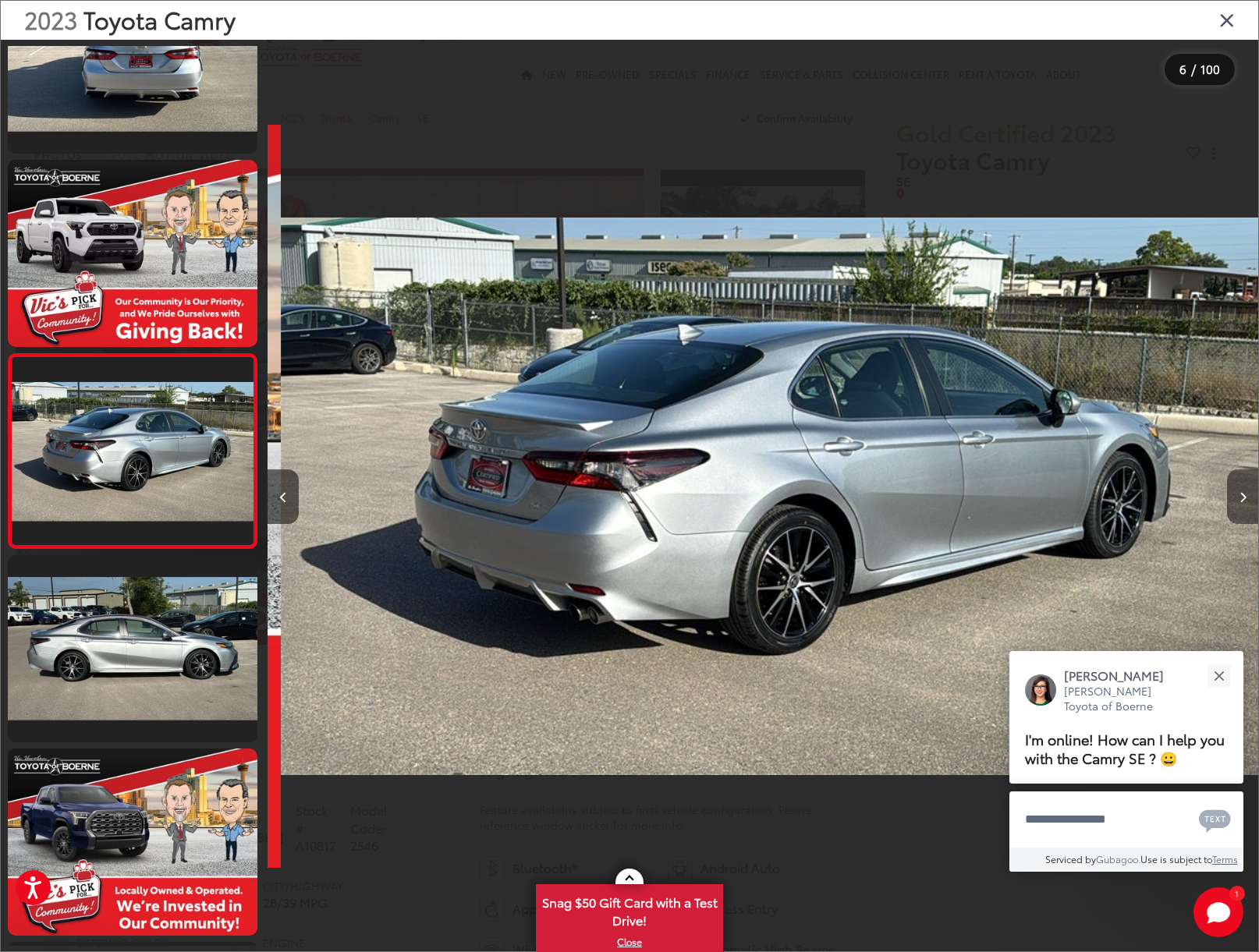
click at [1236, 499] on button "Next image" at bounding box center [1243, 497] width 31 height 55
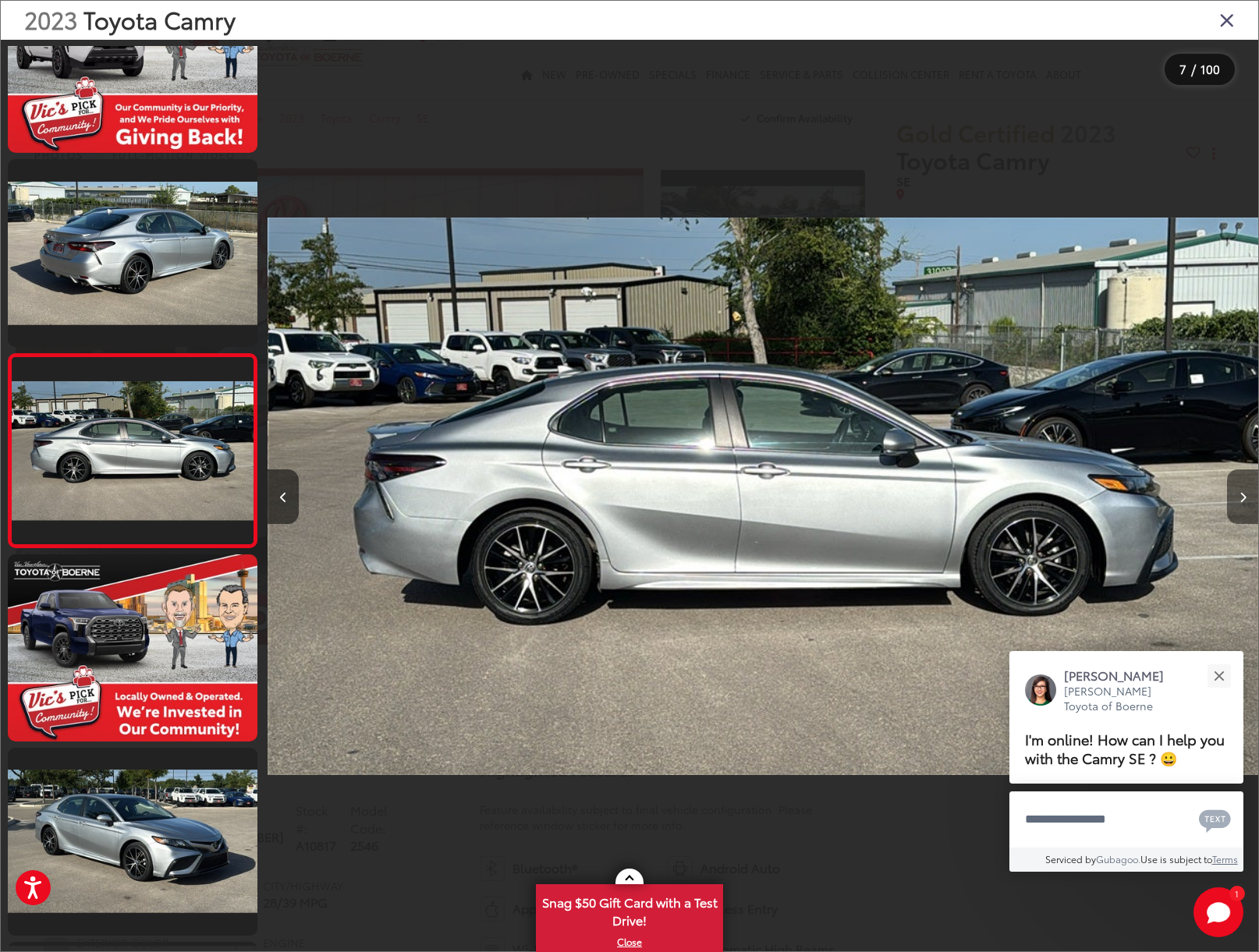
click at [1236, 499] on button "Next image" at bounding box center [1243, 497] width 31 height 55
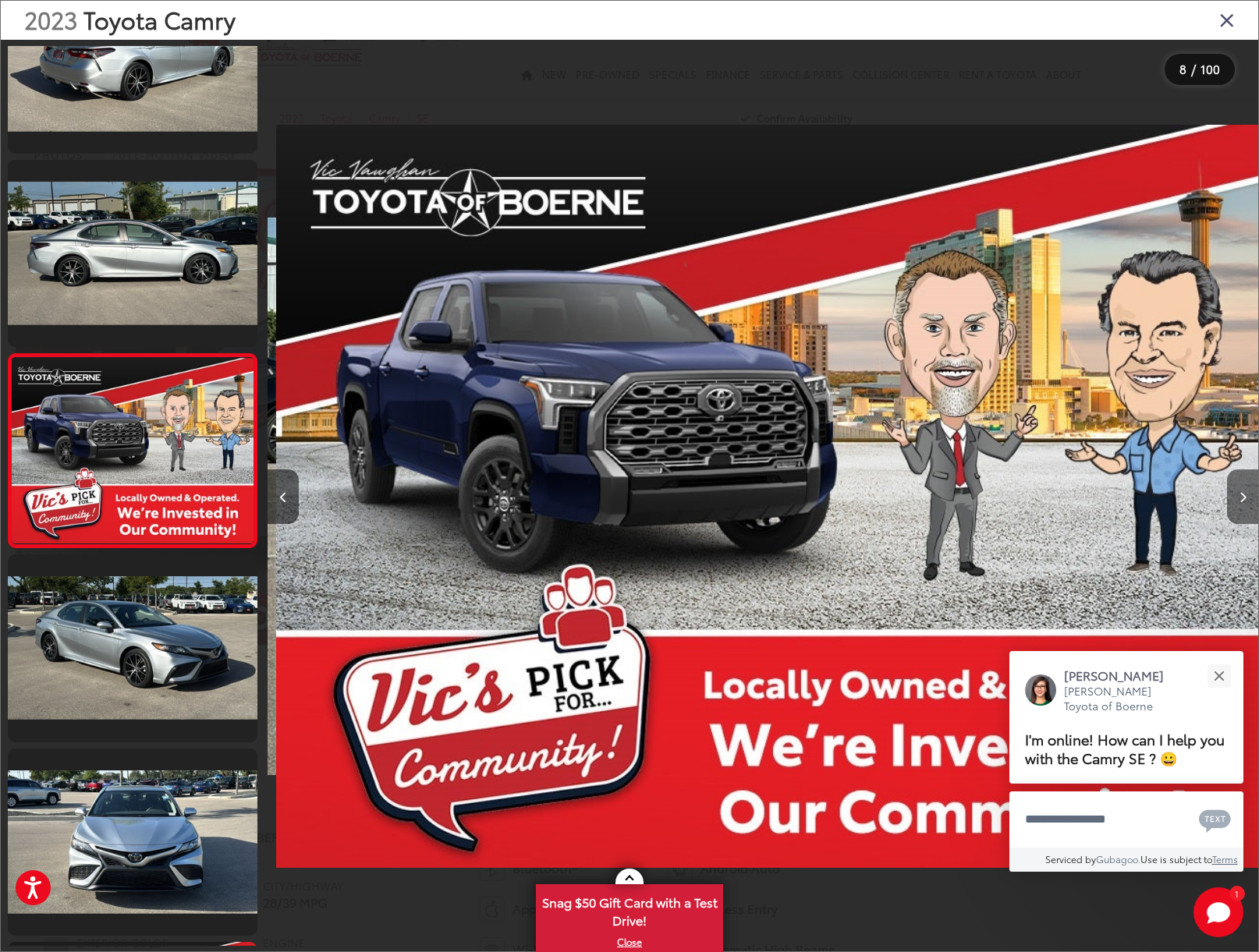
click at [1236, 499] on button "Next image" at bounding box center [1243, 497] width 31 height 55
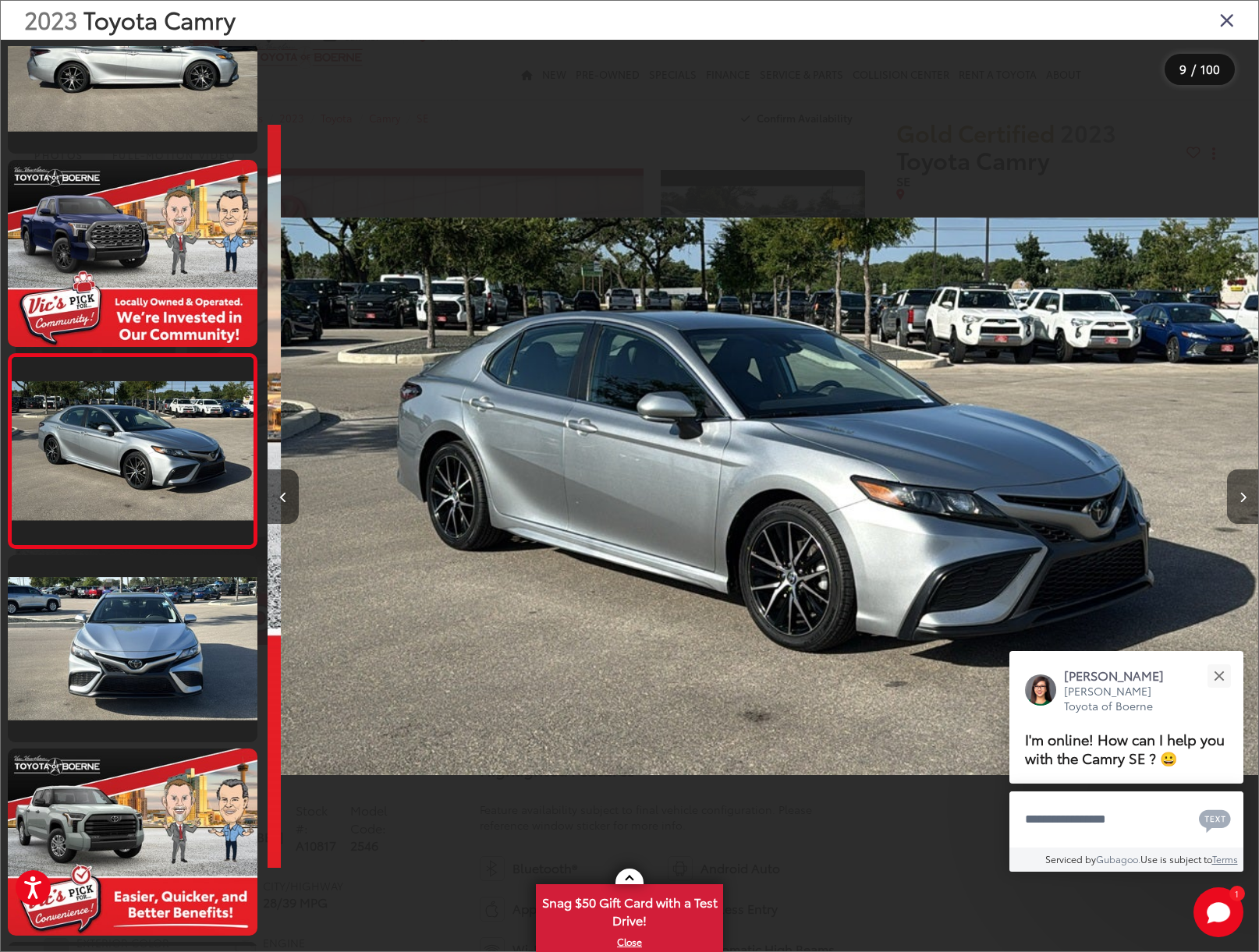
click at [1236, 499] on button "Next image" at bounding box center [1243, 497] width 31 height 55
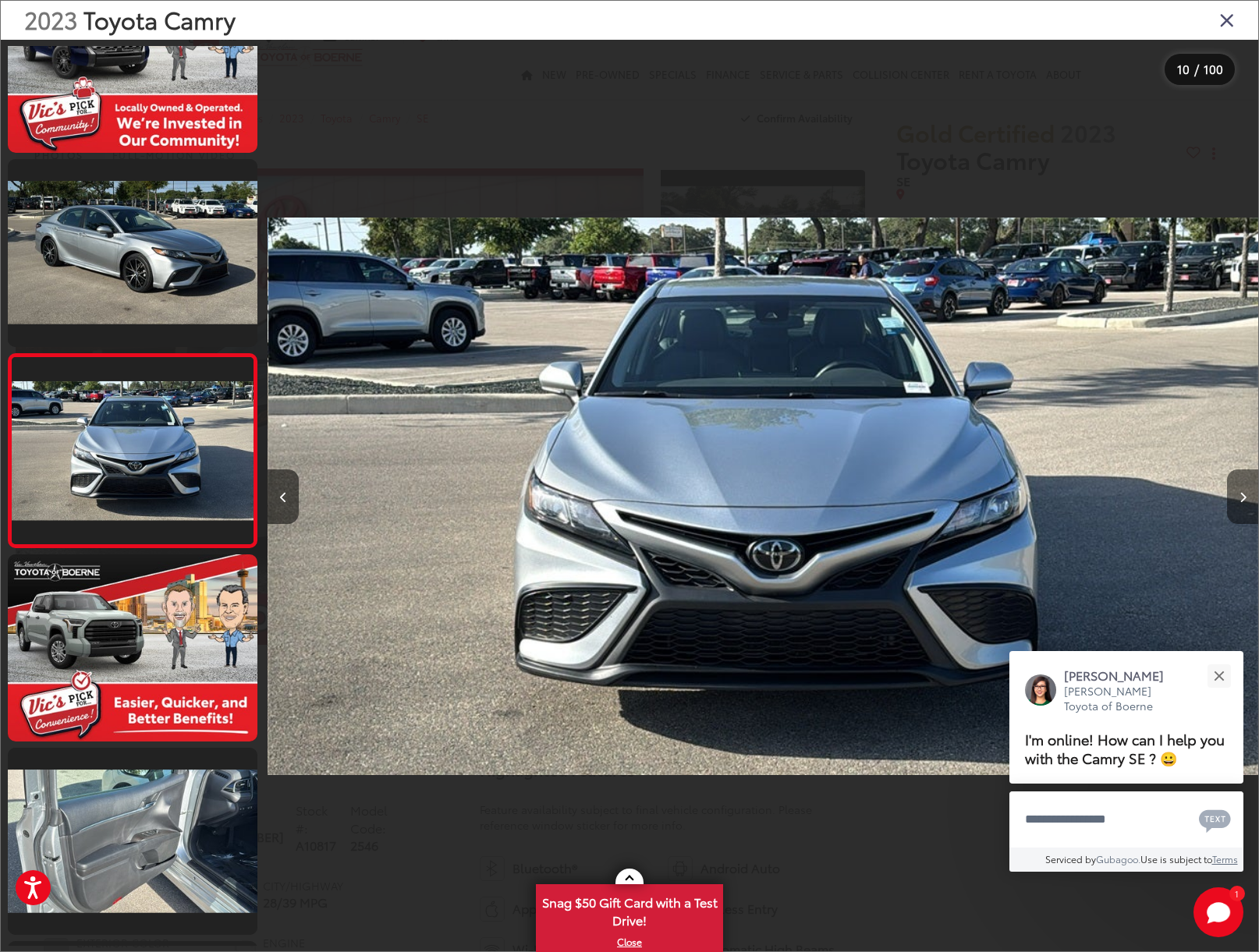
click at [1236, 499] on button "Next image" at bounding box center [1243, 497] width 31 height 55
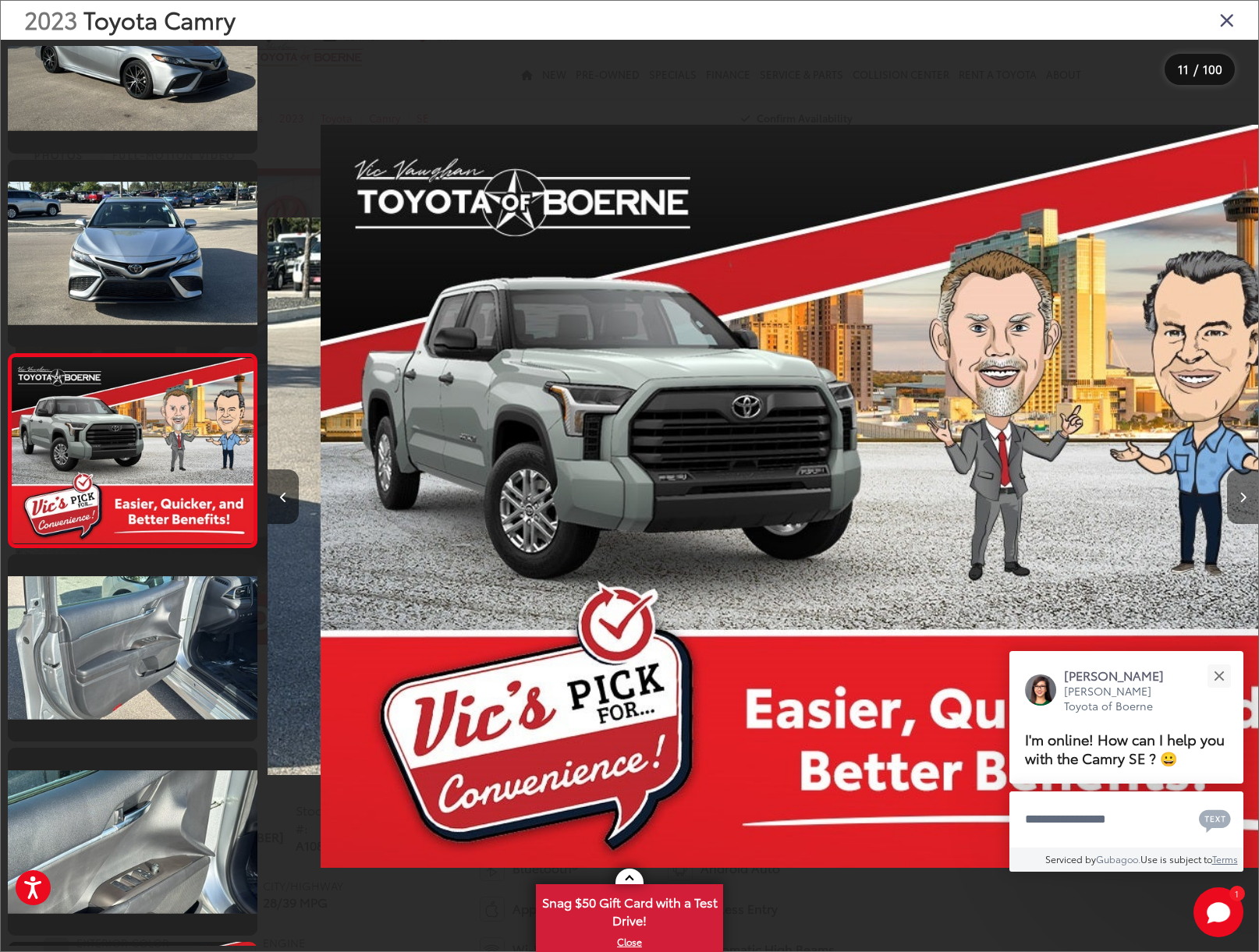
click at [1236, 499] on button "Next image" at bounding box center [1243, 497] width 31 height 55
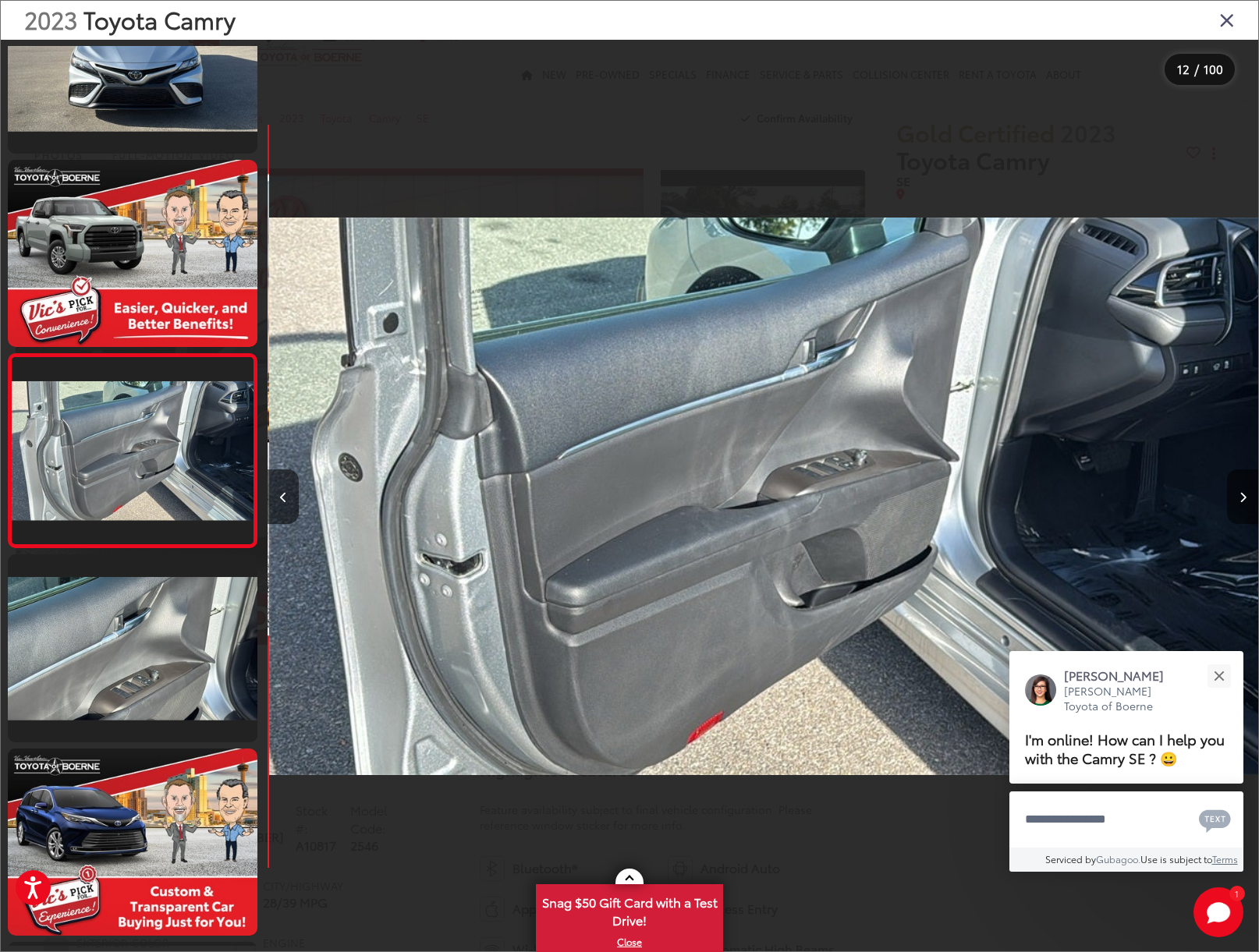
click at [1236, 499] on button "Next image" at bounding box center [1243, 497] width 31 height 55
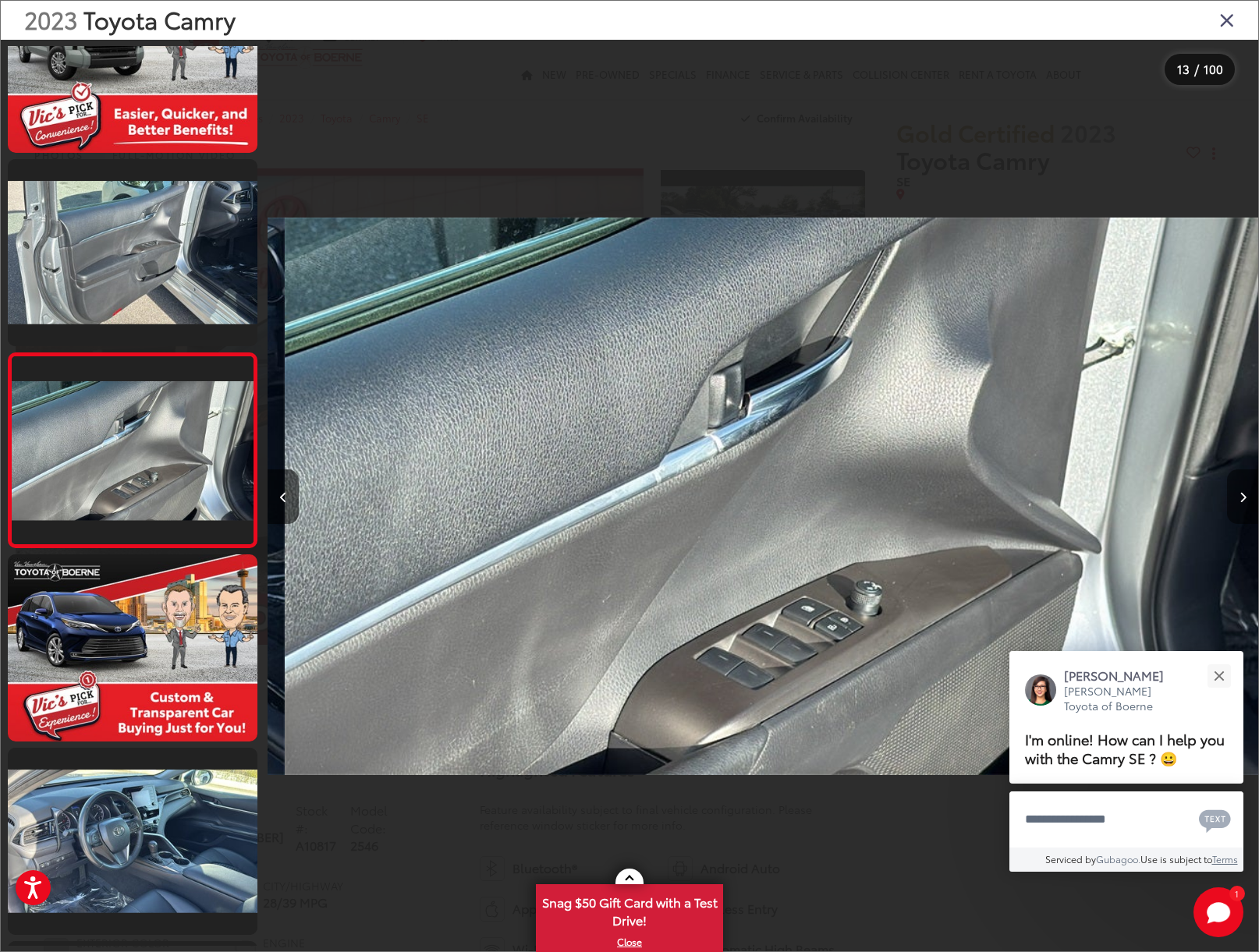
click at [1236, 499] on button "Next image" at bounding box center [1243, 497] width 31 height 55
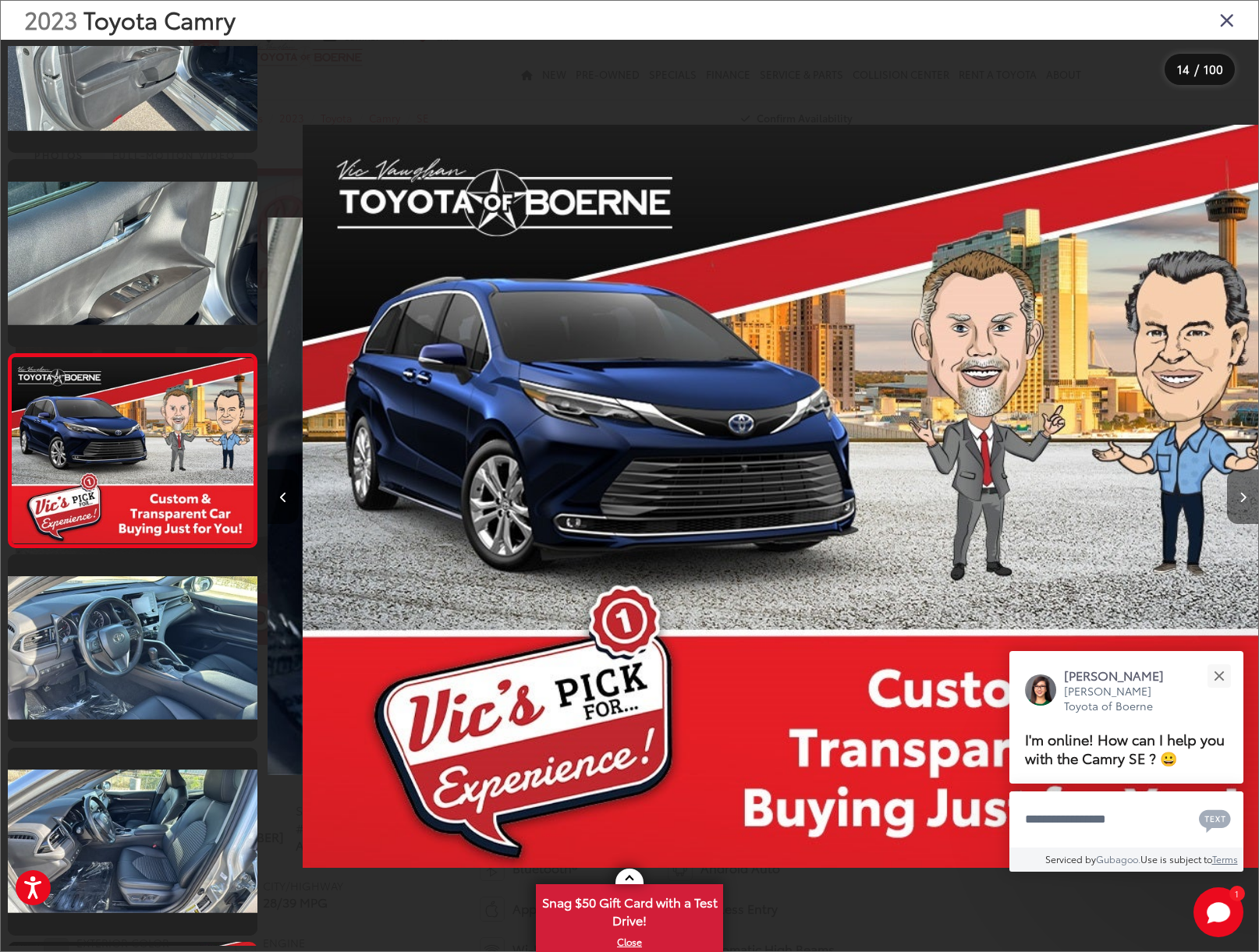
click at [1236, 499] on button "Next image" at bounding box center [1243, 497] width 31 height 55
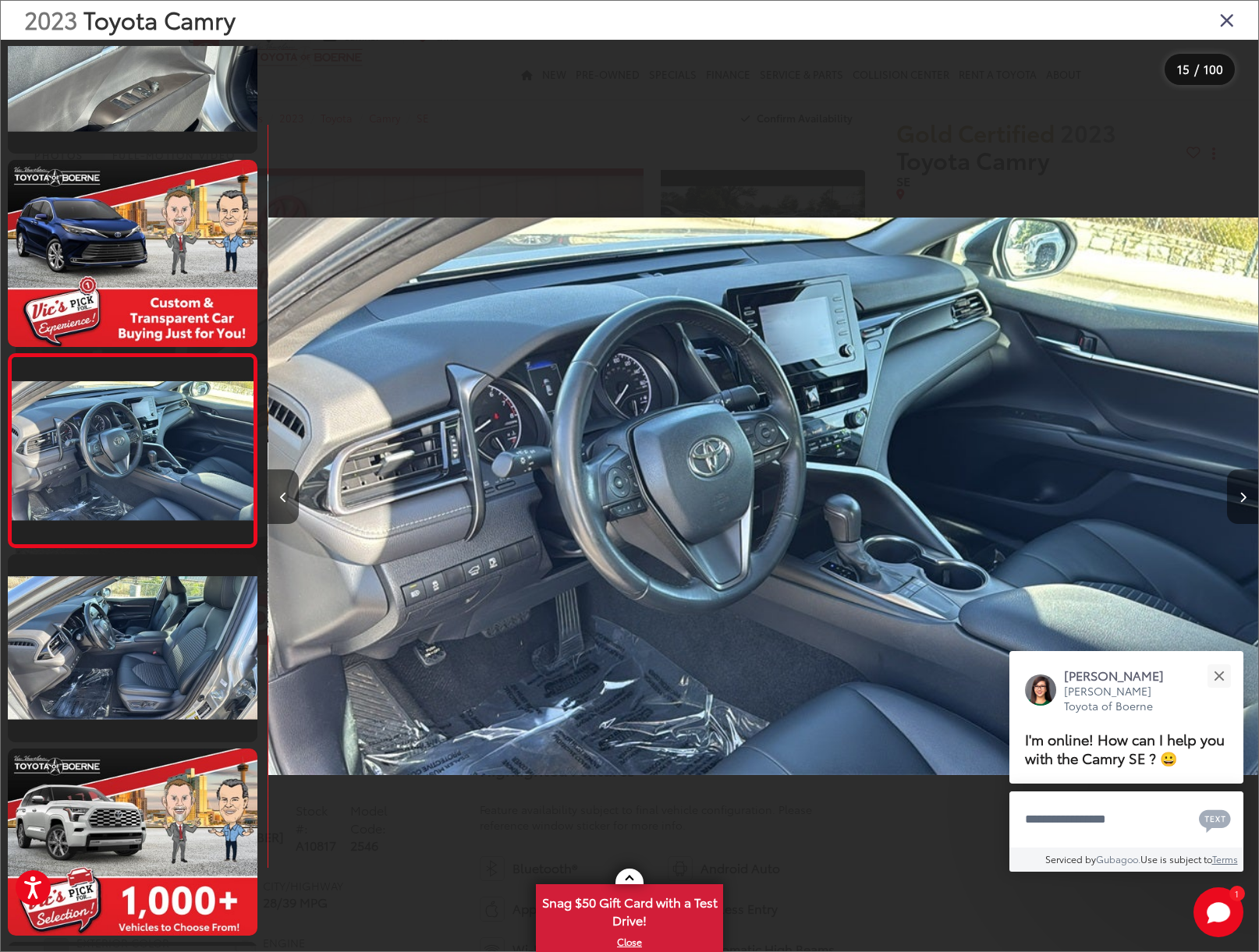
click at [1236, 499] on button "Next image" at bounding box center [1243, 497] width 31 height 55
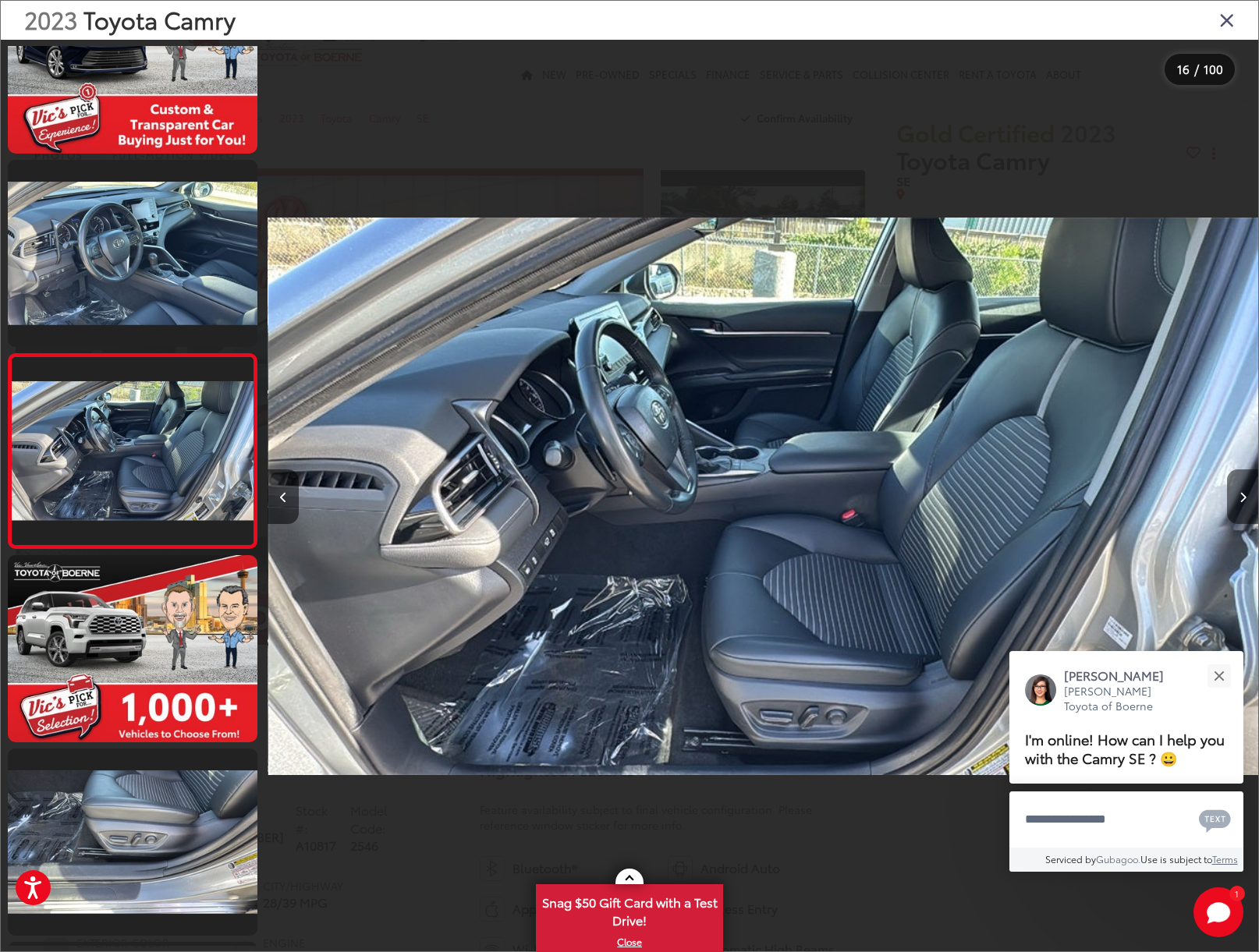
click at [1236, 499] on button "Next image" at bounding box center [1243, 497] width 31 height 55
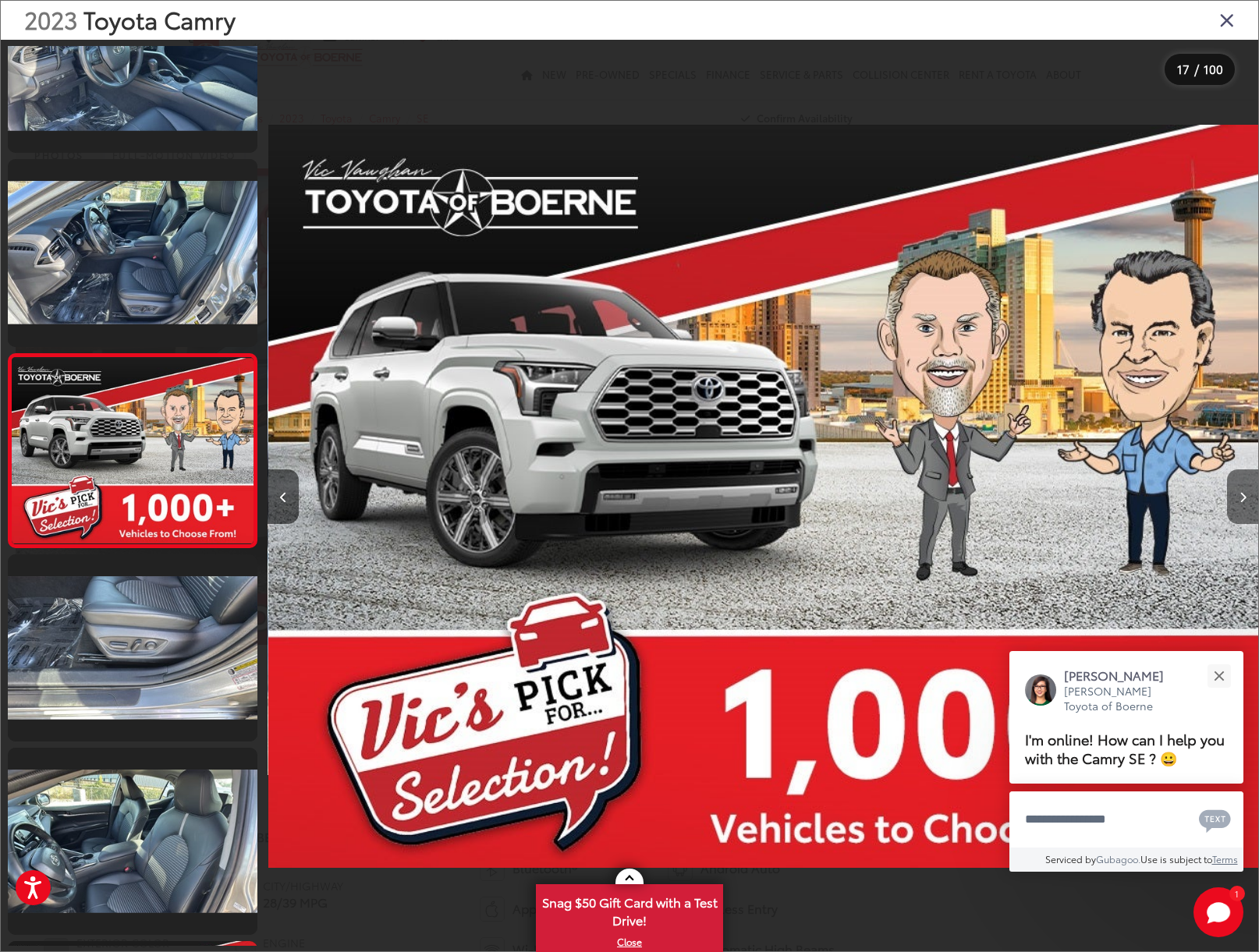
click at [1236, 499] on button "Next image" at bounding box center [1243, 497] width 31 height 55
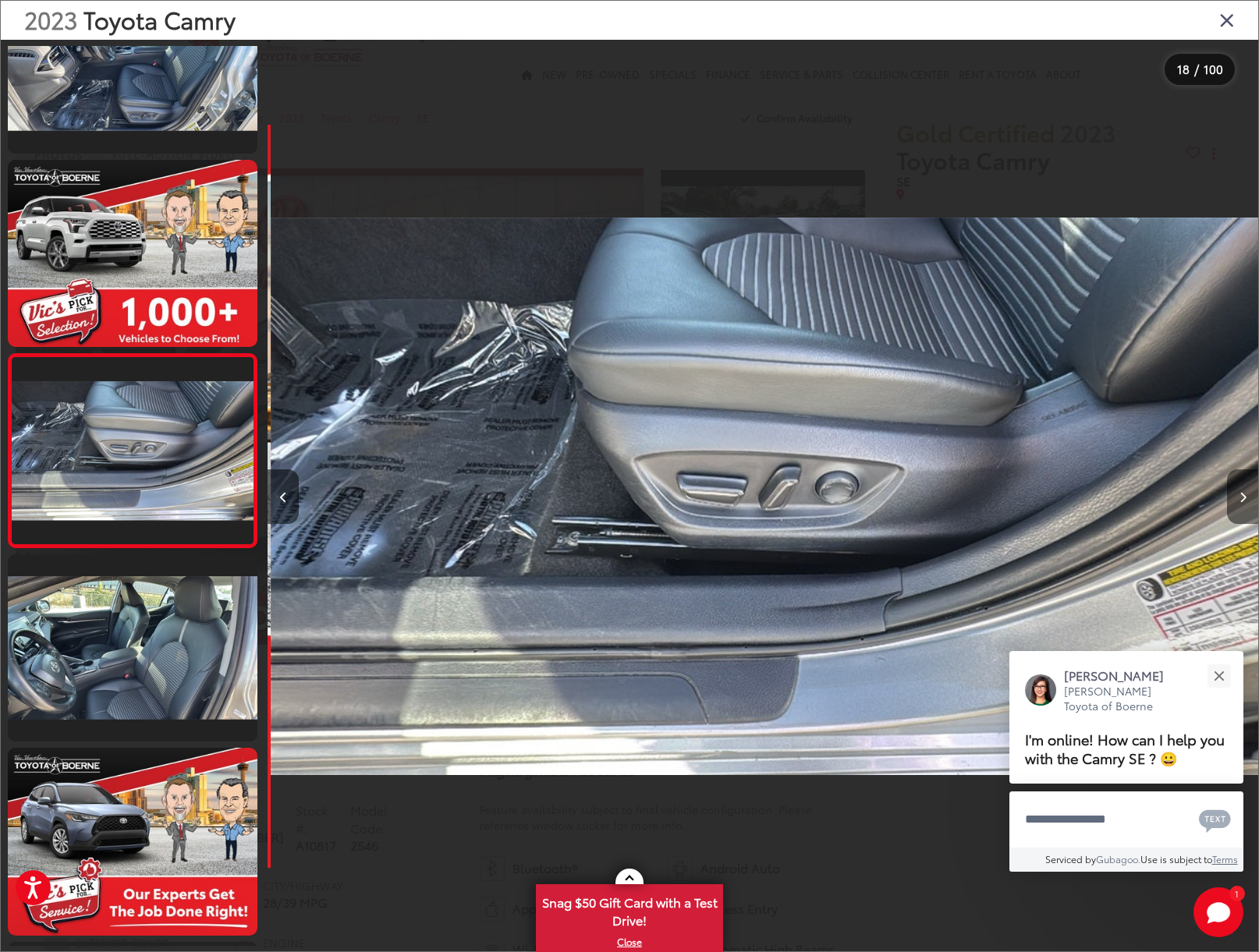
click at [1236, 499] on button "Next image" at bounding box center [1243, 497] width 31 height 55
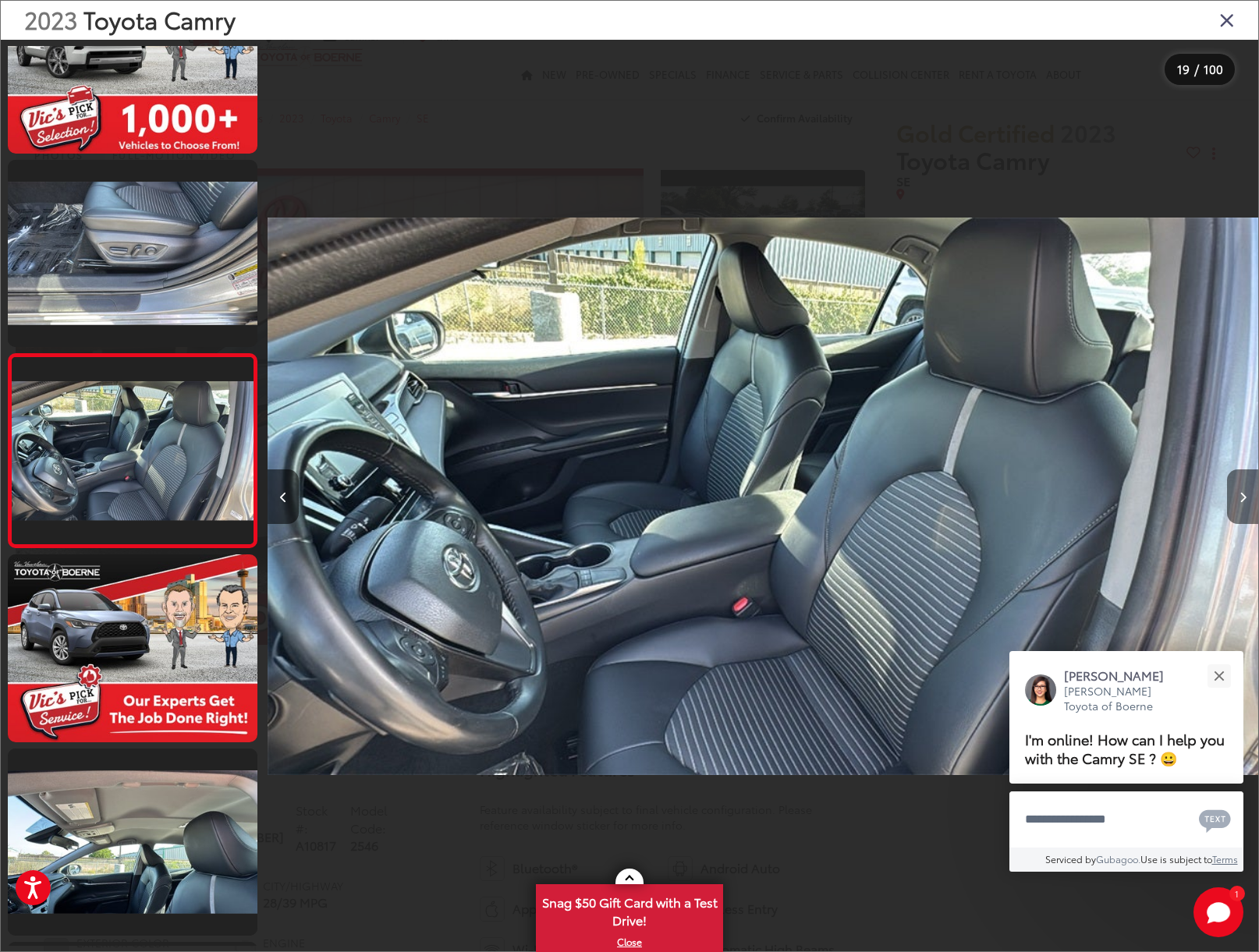
click at [1236, 499] on button "Next image" at bounding box center [1243, 497] width 31 height 55
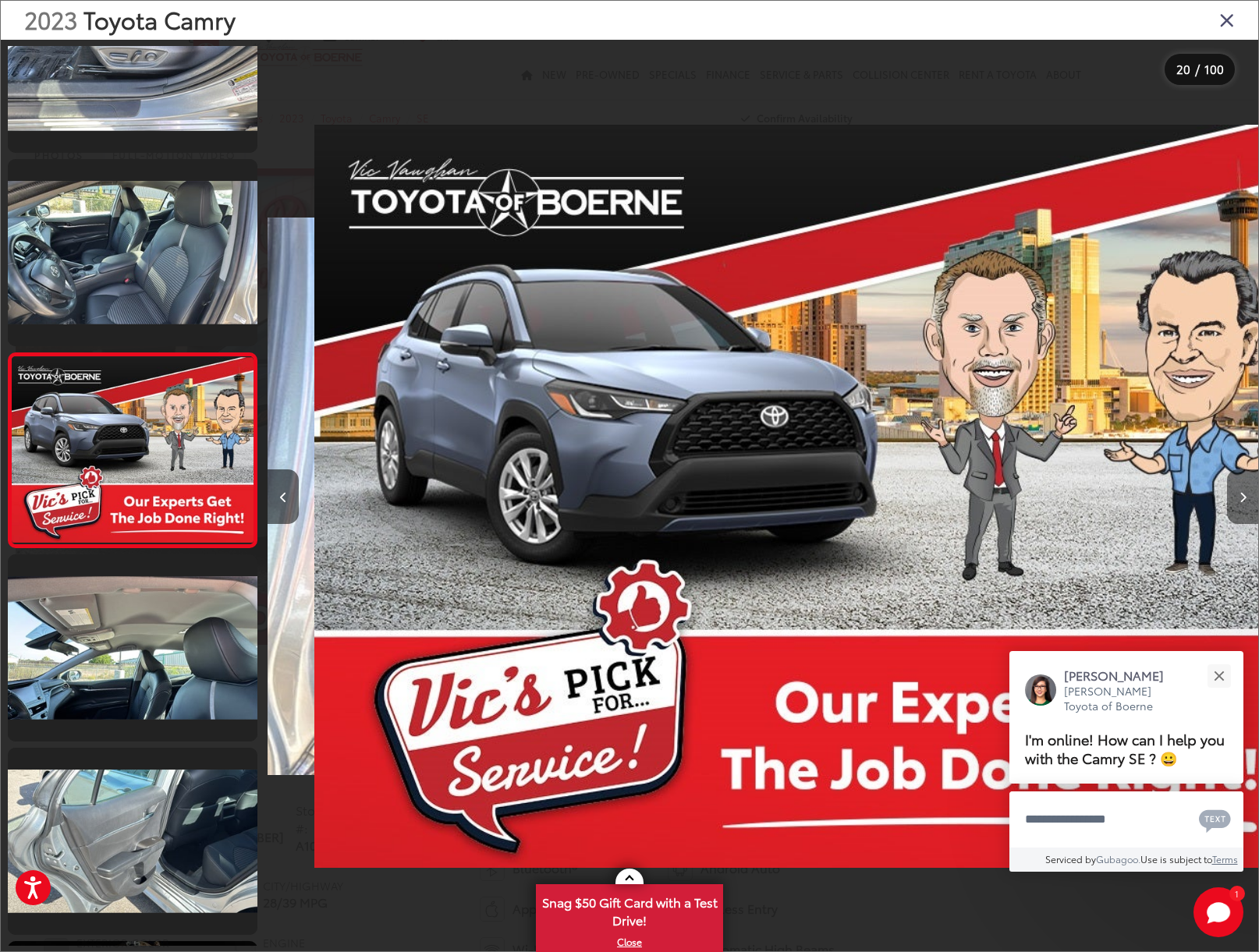
click at [1236, 499] on button "Next image" at bounding box center [1243, 497] width 31 height 55
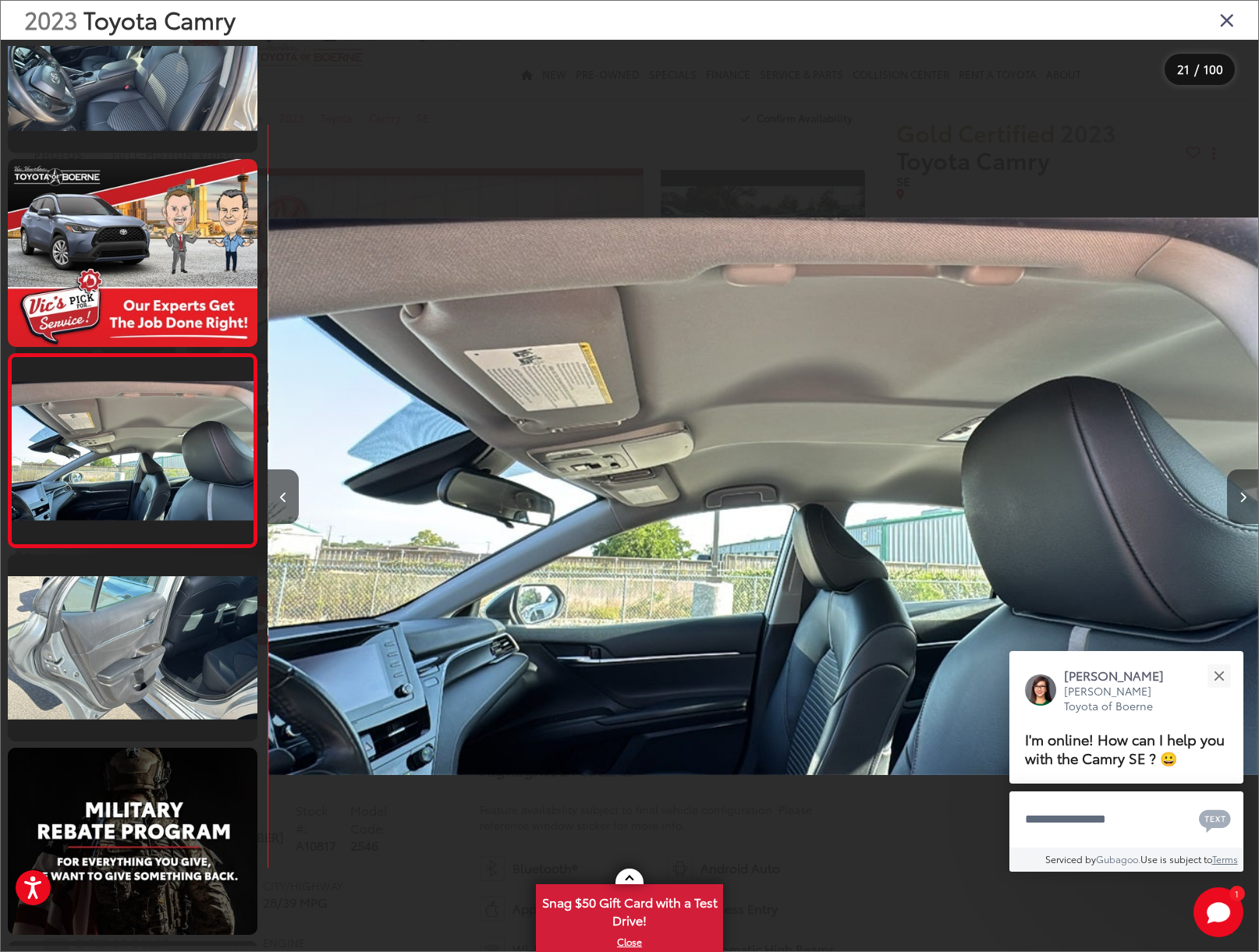
click at [1236, 499] on button "Next image" at bounding box center [1243, 497] width 31 height 55
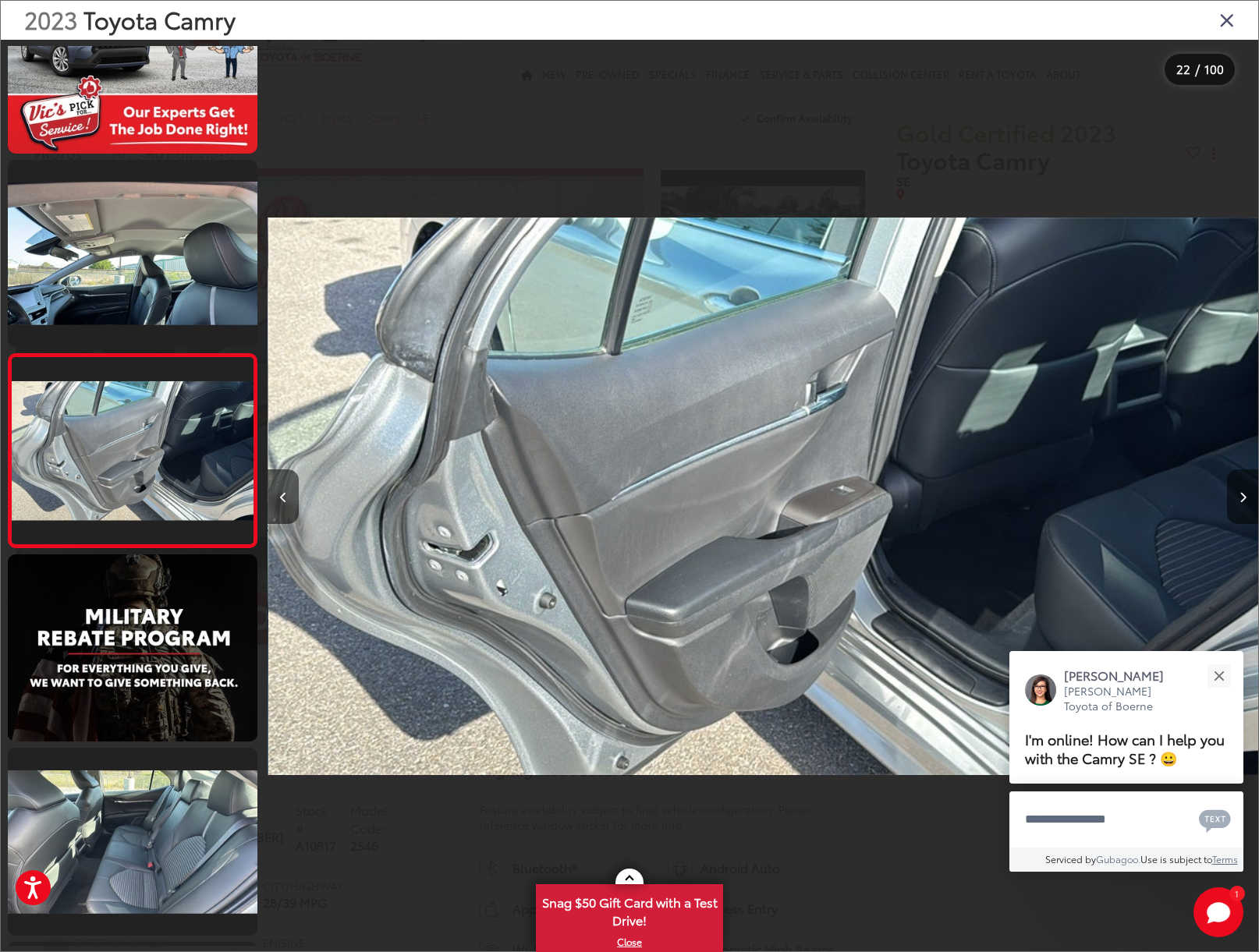
click at [1236, 499] on button "Next image" at bounding box center [1243, 497] width 31 height 55
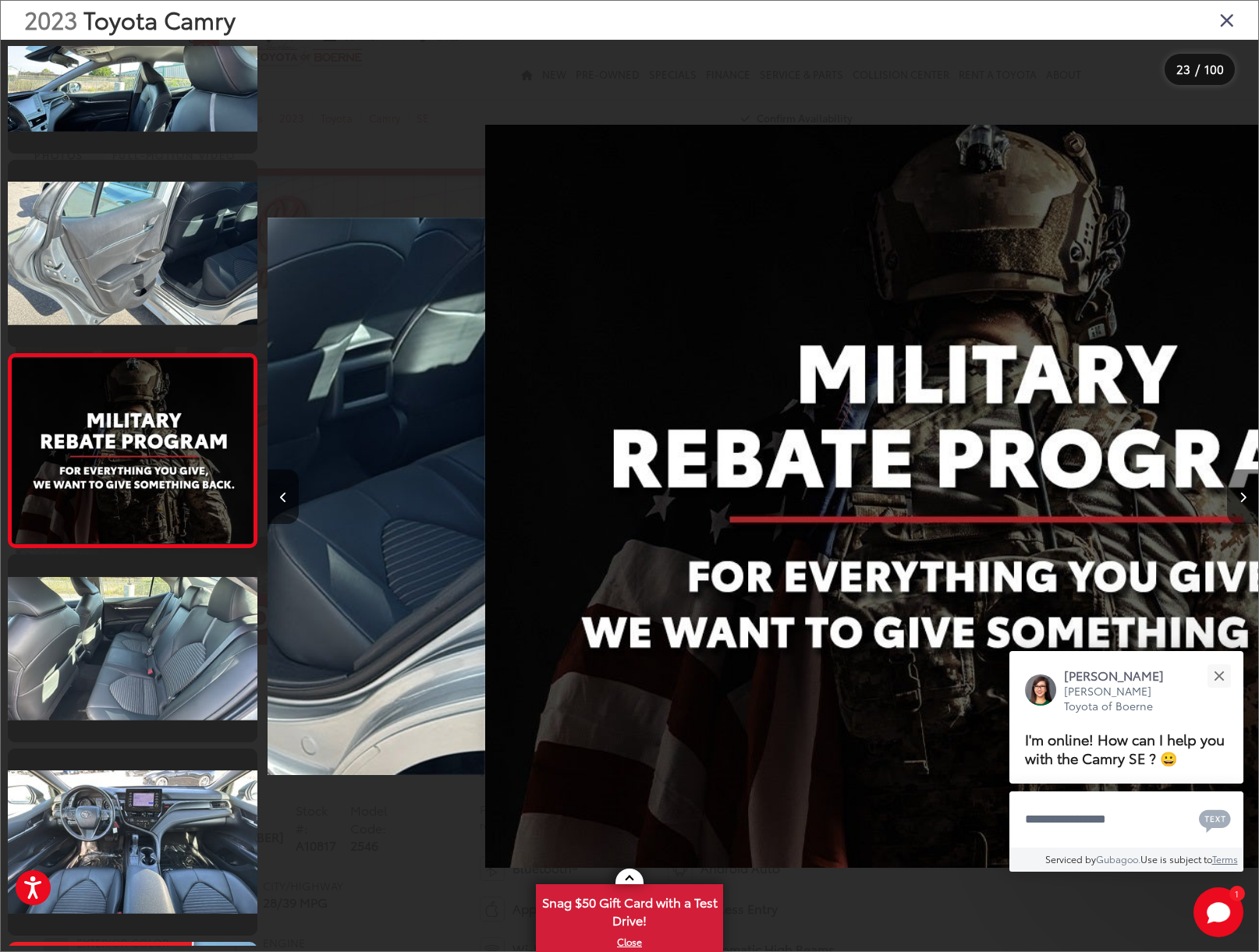
click at [1236, 499] on button "Next image" at bounding box center [1243, 497] width 31 height 55
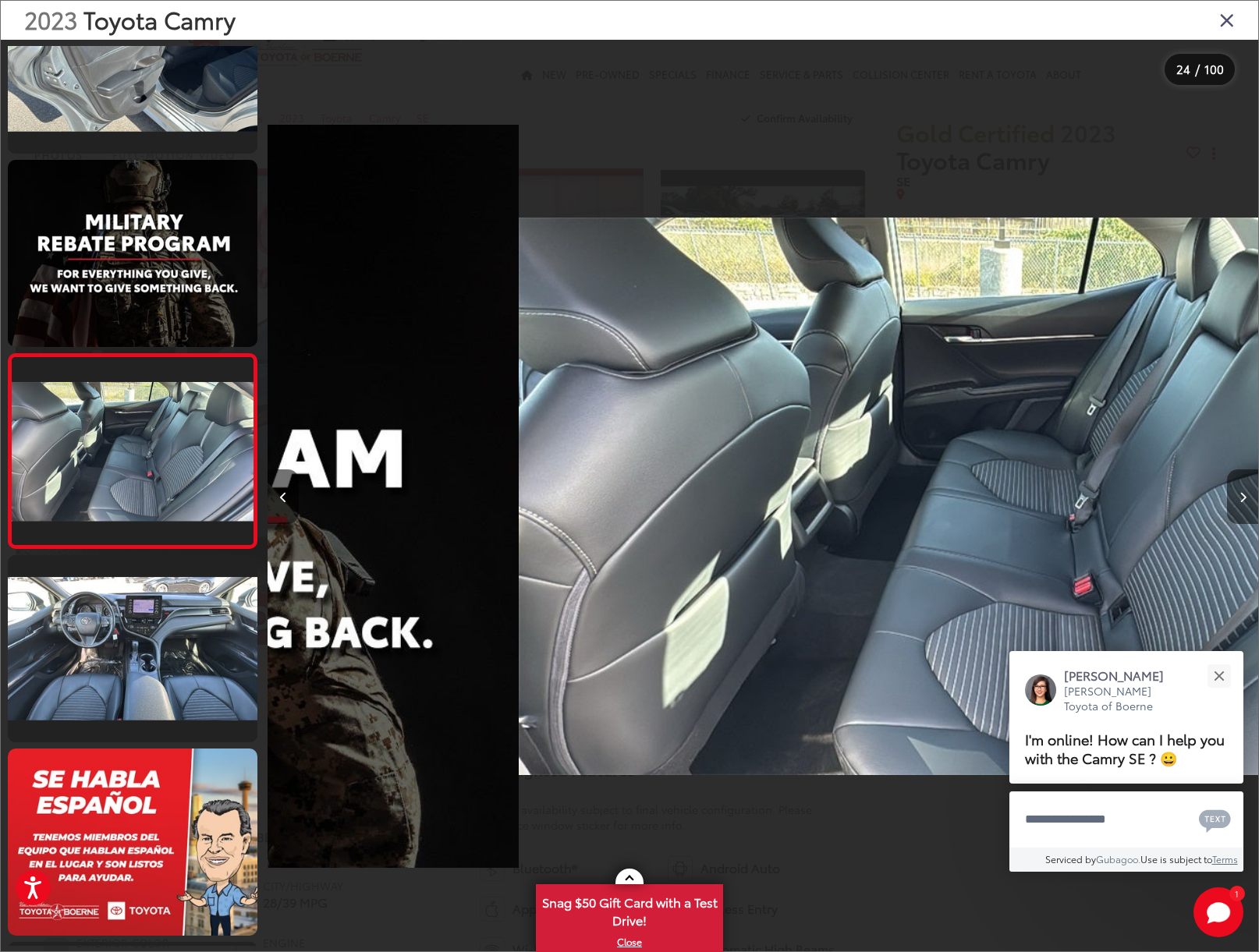
click at [1236, 499] on button "Next image" at bounding box center [1243, 497] width 31 height 55
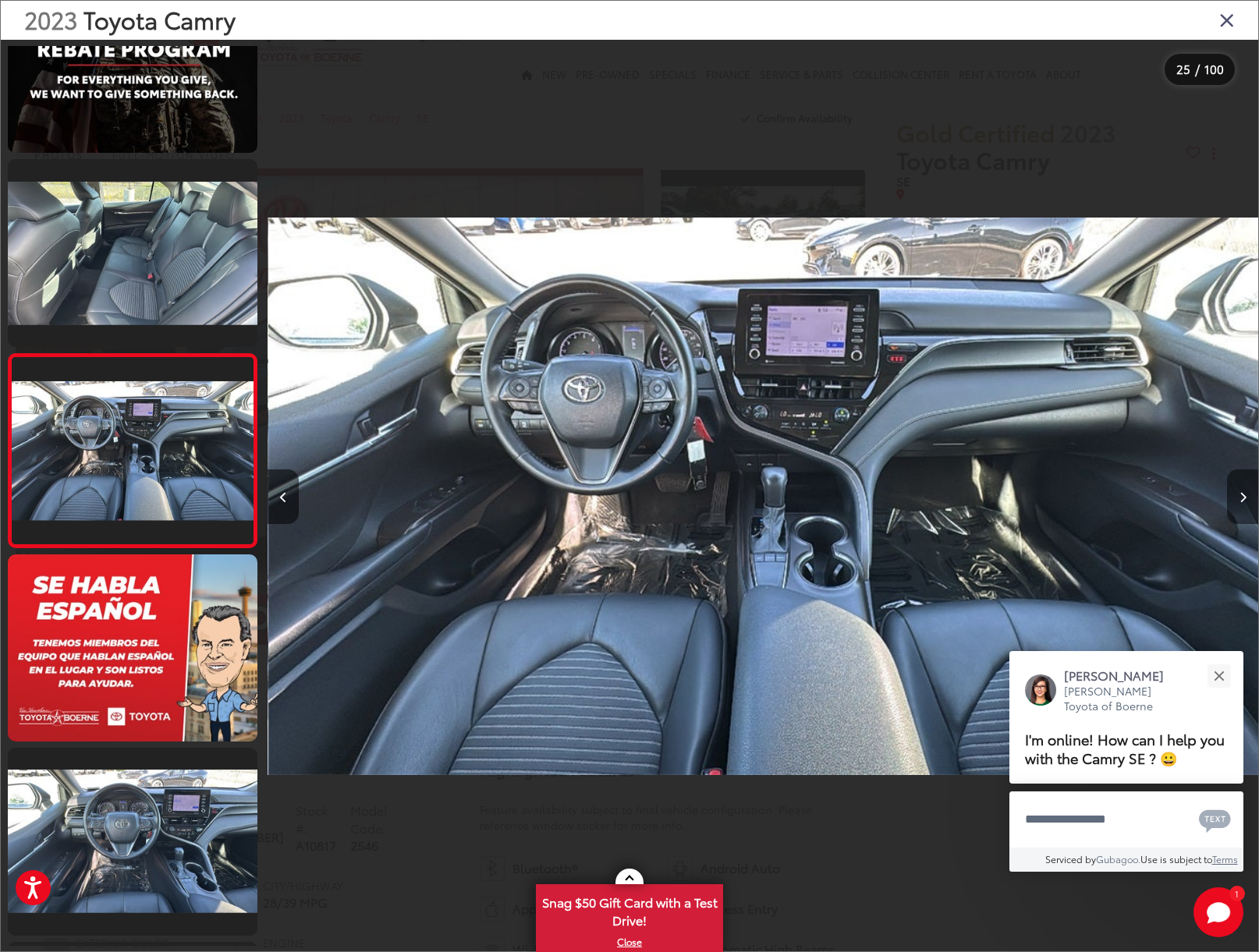
click at [1236, 499] on button "Next image" at bounding box center [1243, 497] width 31 height 55
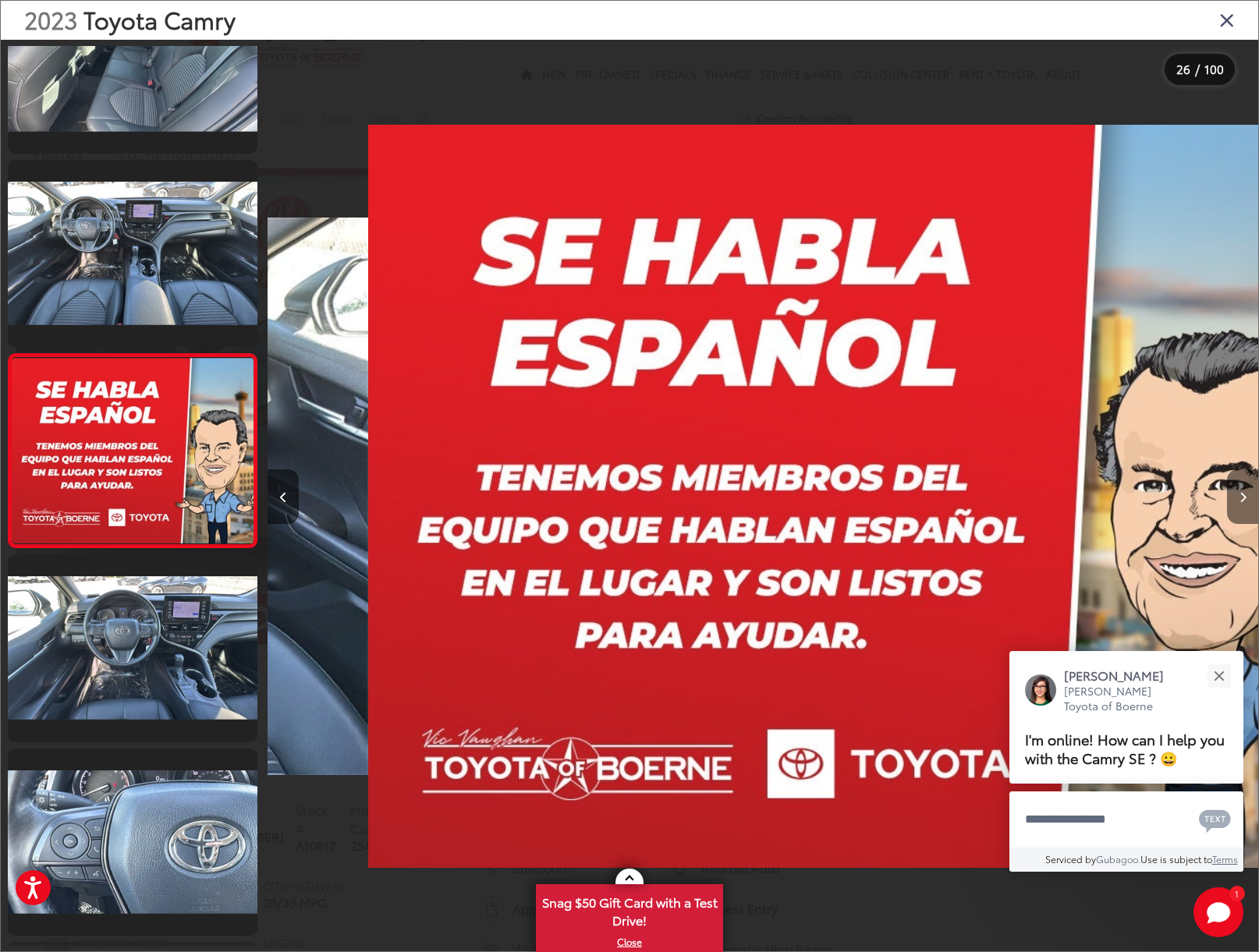
click at [1236, 499] on button "Next image" at bounding box center [1243, 497] width 31 height 55
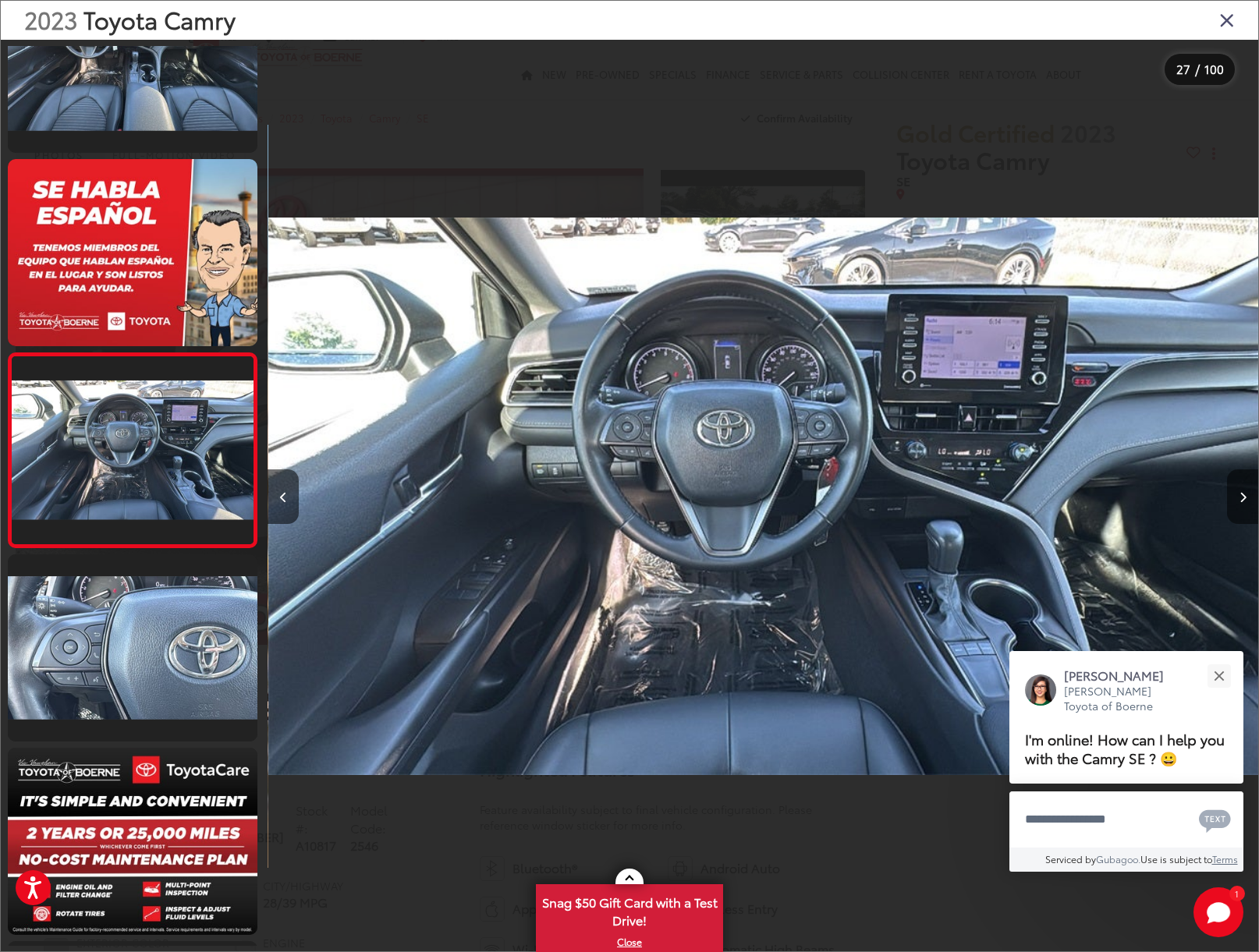
click at [1236, 499] on button "Next image" at bounding box center [1243, 497] width 31 height 55
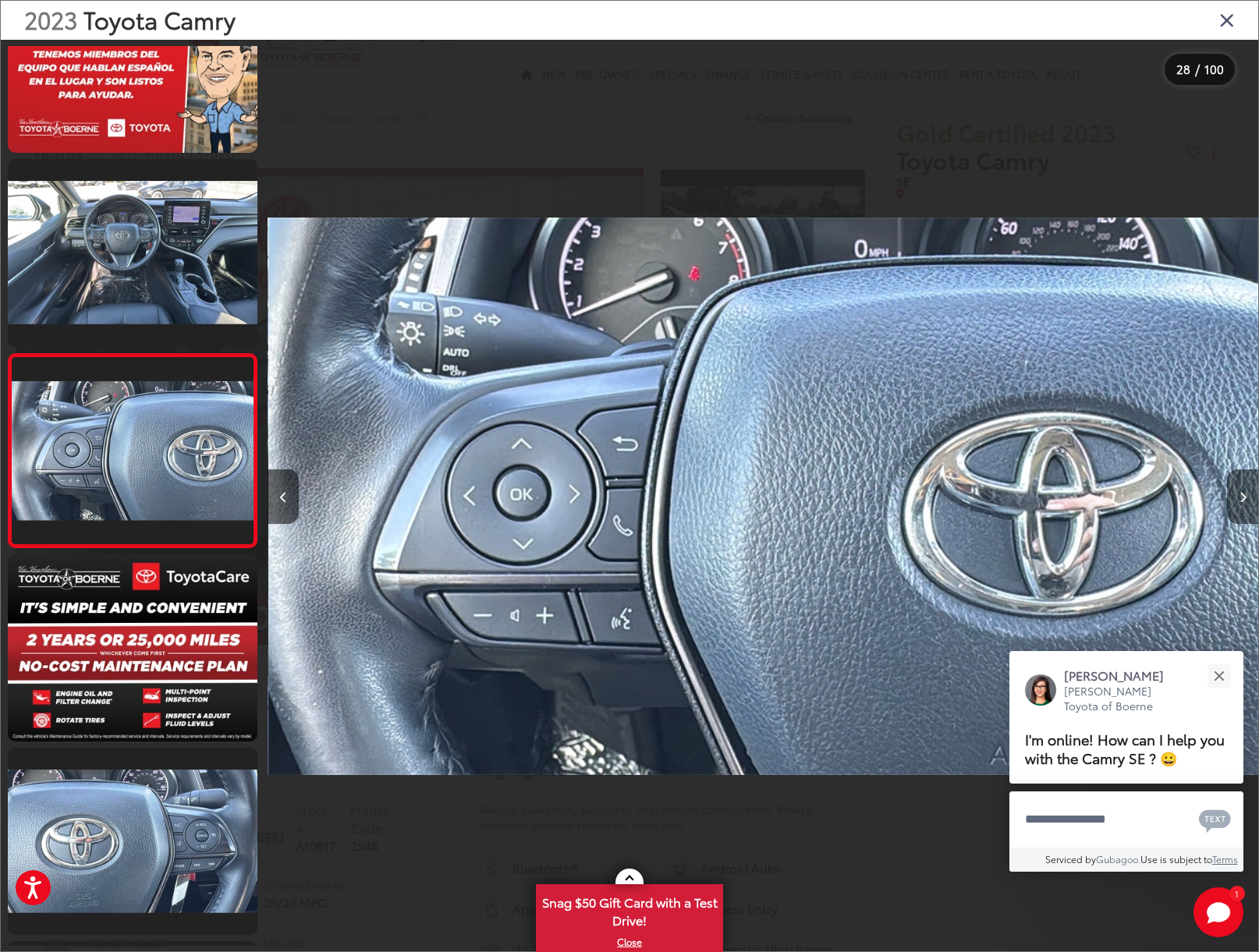
click at [1236, 499] on button "Next image" at bounding box center [1243, 497] width 31 height 55
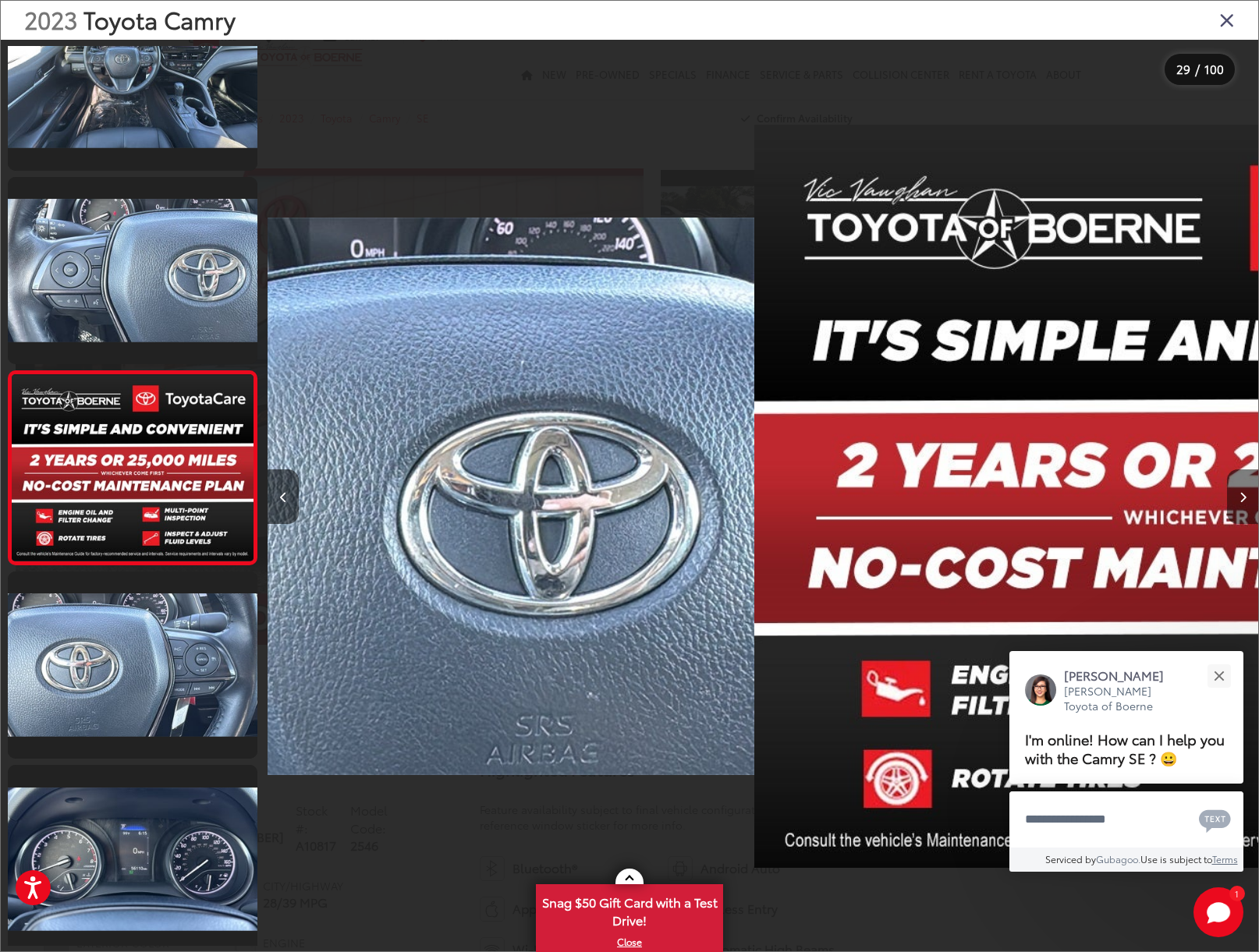
click at [1236, 499] on button "Next image" at bounding box center [1243, 497] width 31 height 55
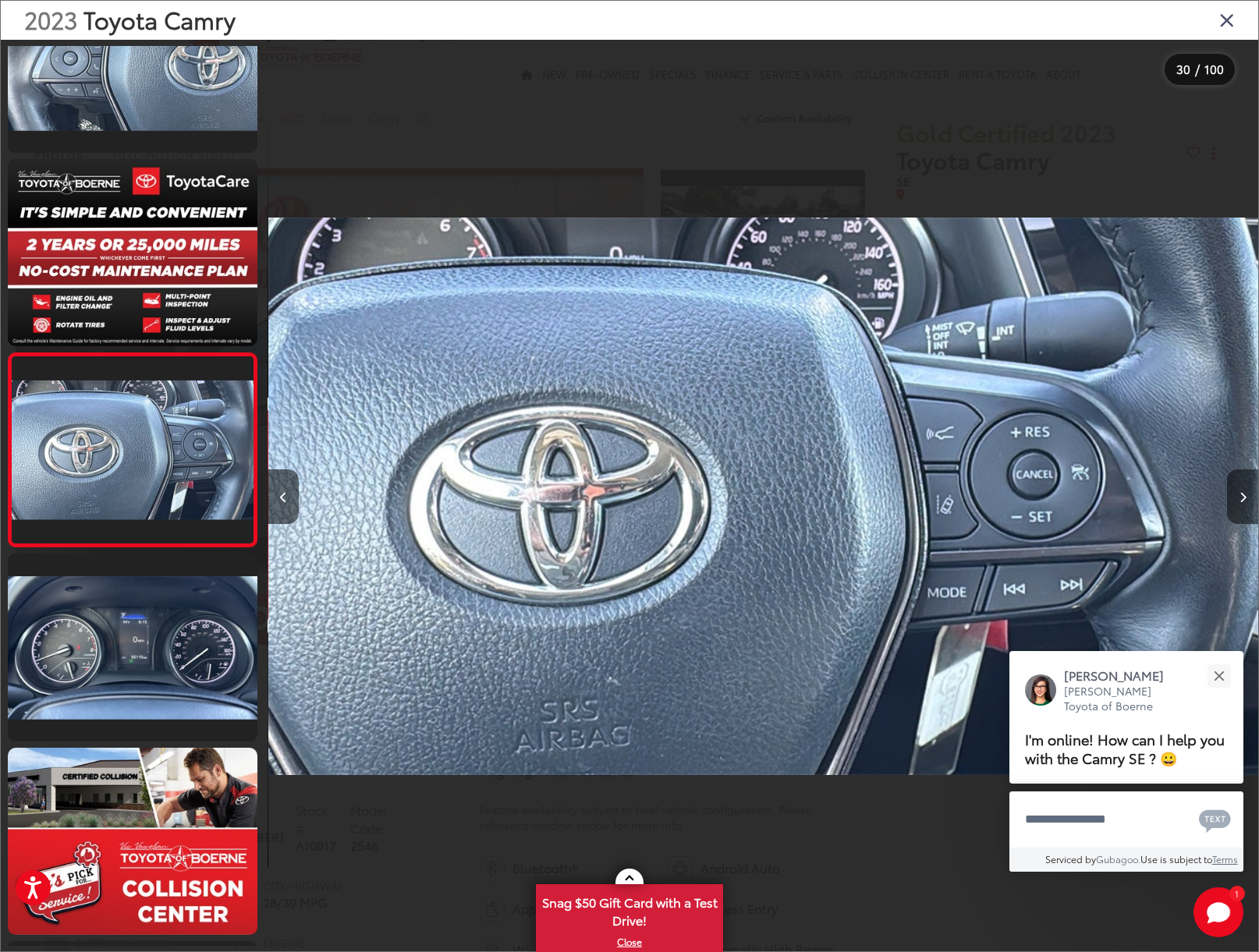
click at [1236, 499] on button "Next image" at bounding box center [1243, 497] width 31 height 55
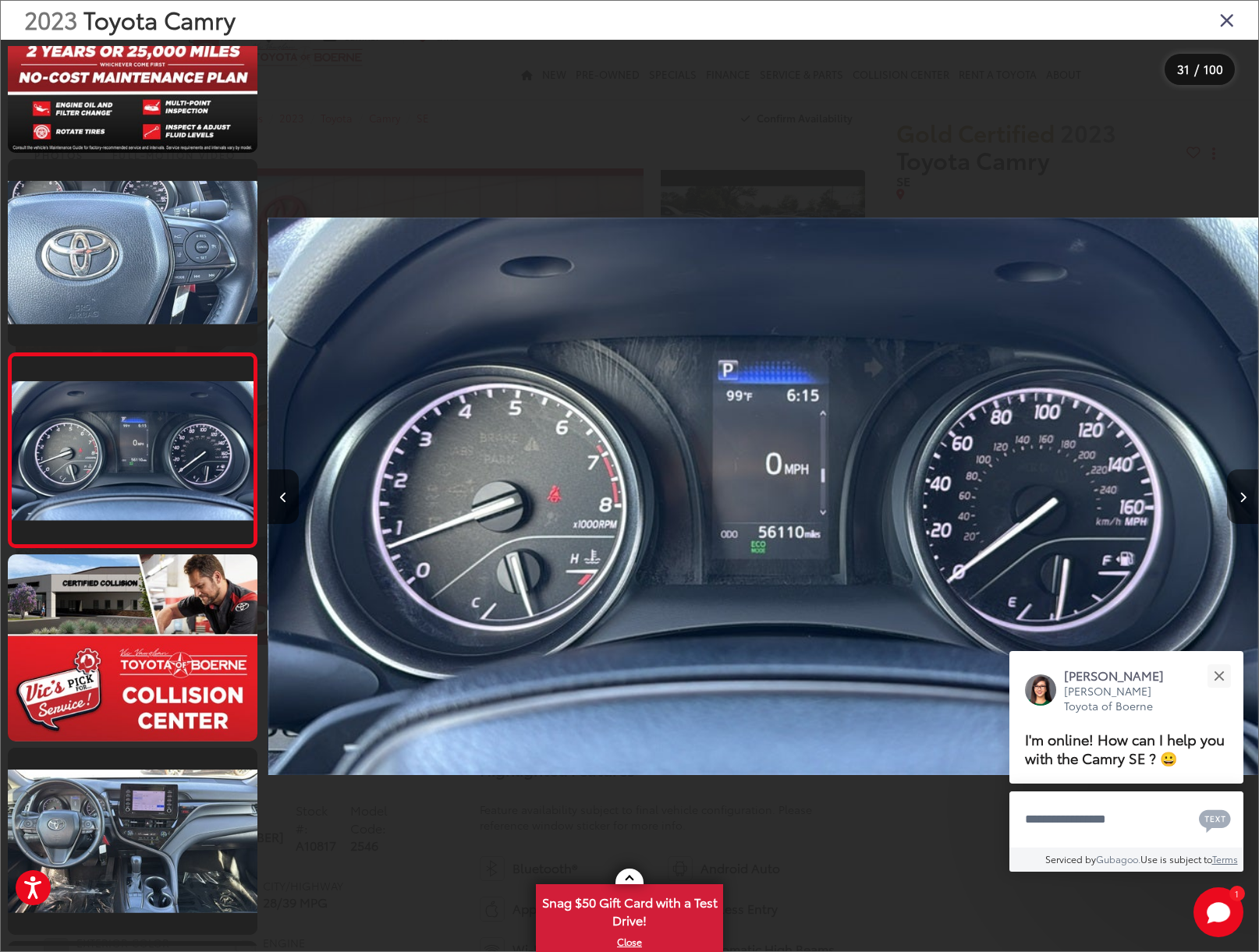
click at [1236, 499] on button "Next image" at bounding box center [1243, 497] width 31 height 55
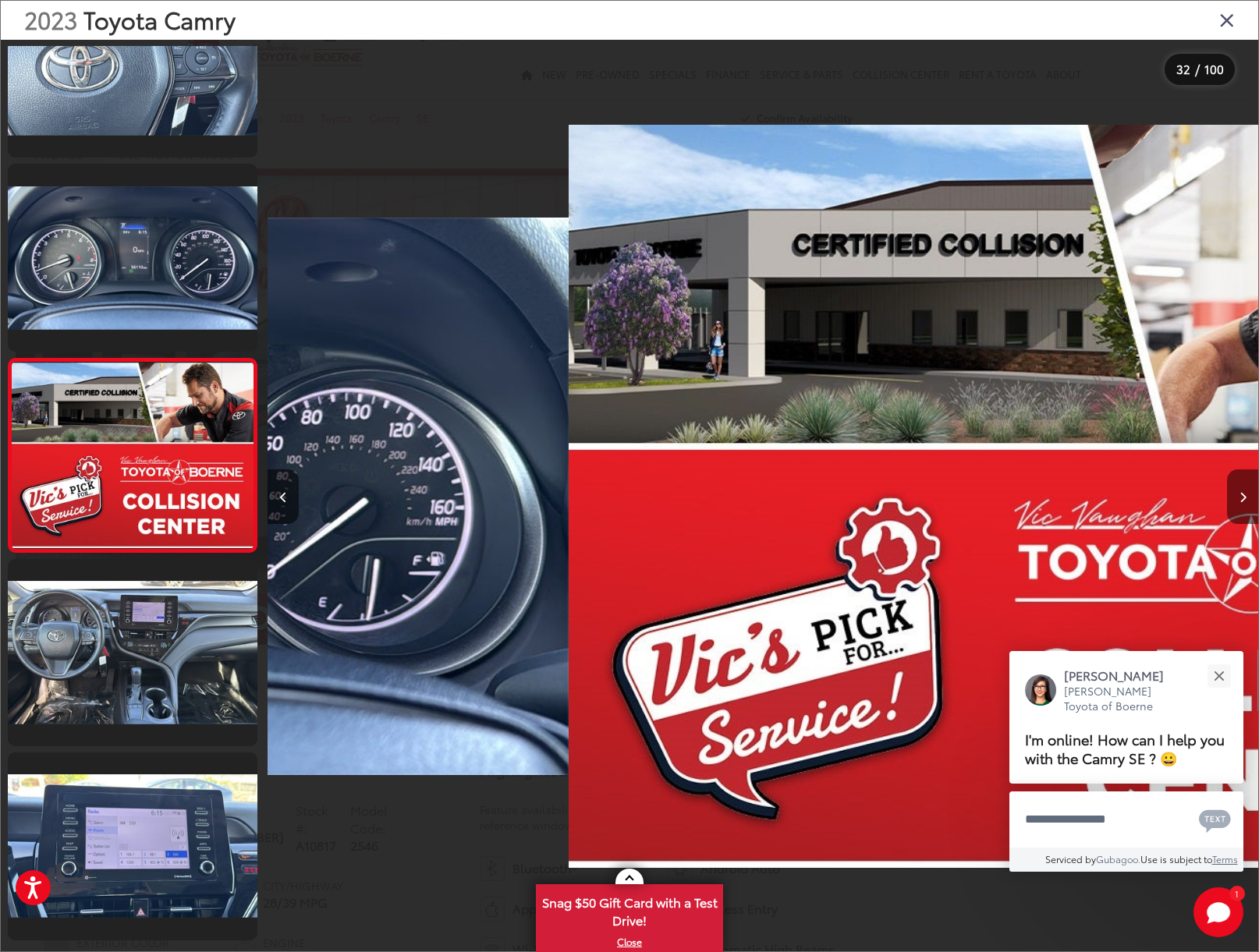
click at [1236, 499] on button "Next image" at bounding box center [1243, 497] width 31 height 55
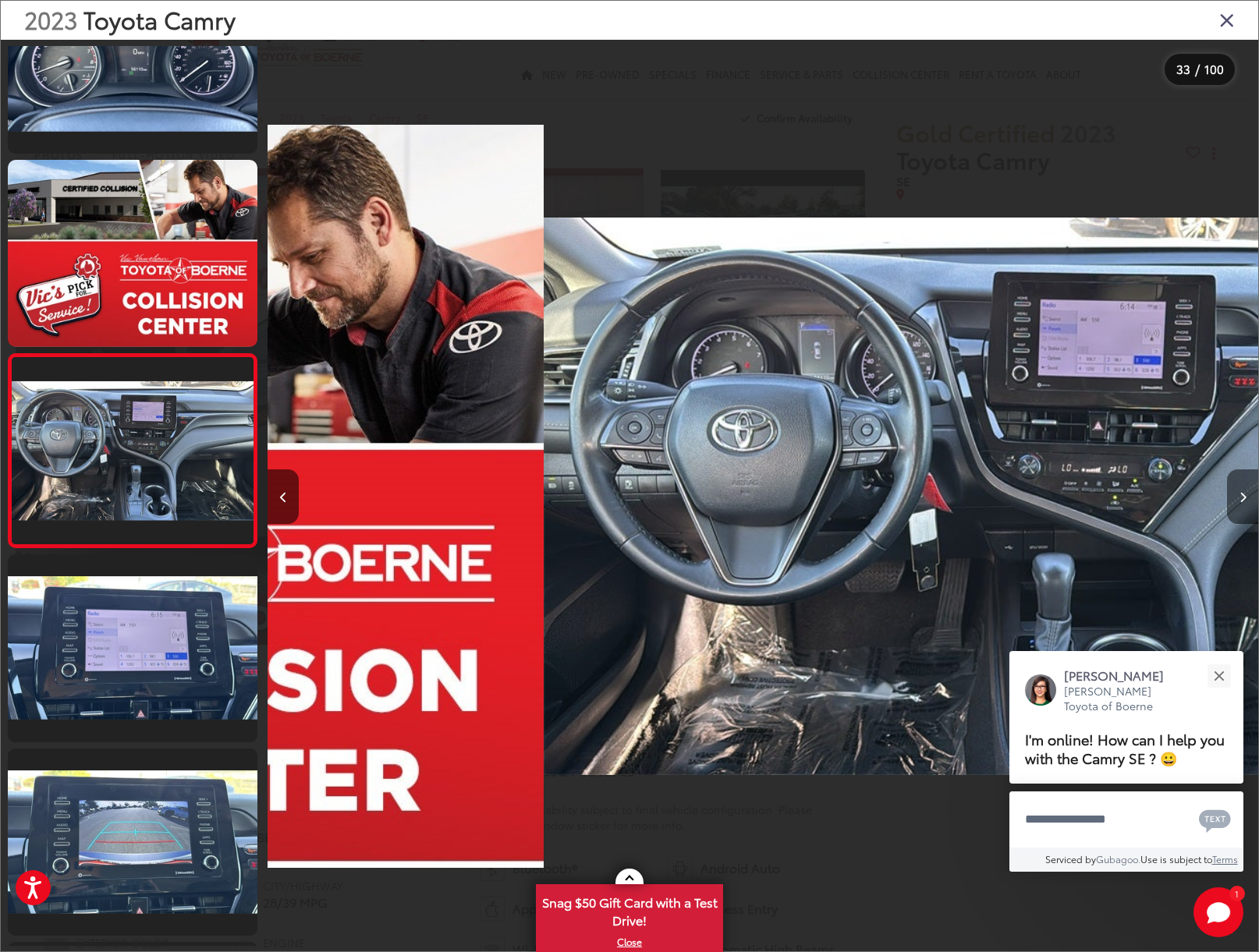
click at [1236, 499] on button "Next image" at bounding box center [1243, 497] width 31 height 55
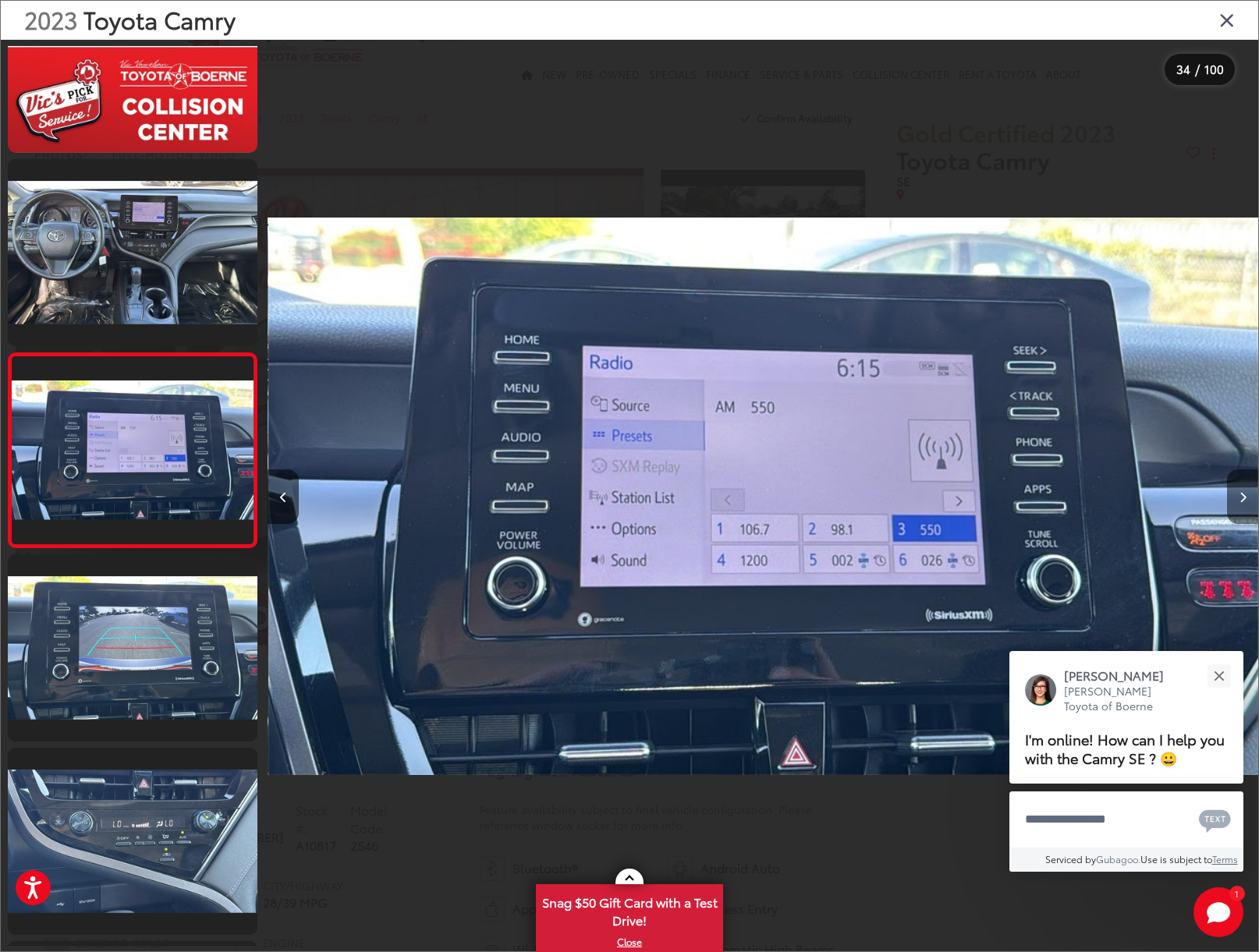
click at [1236, 499] on button "Next image" at bounding box center [1243, 497] width 31 height 55
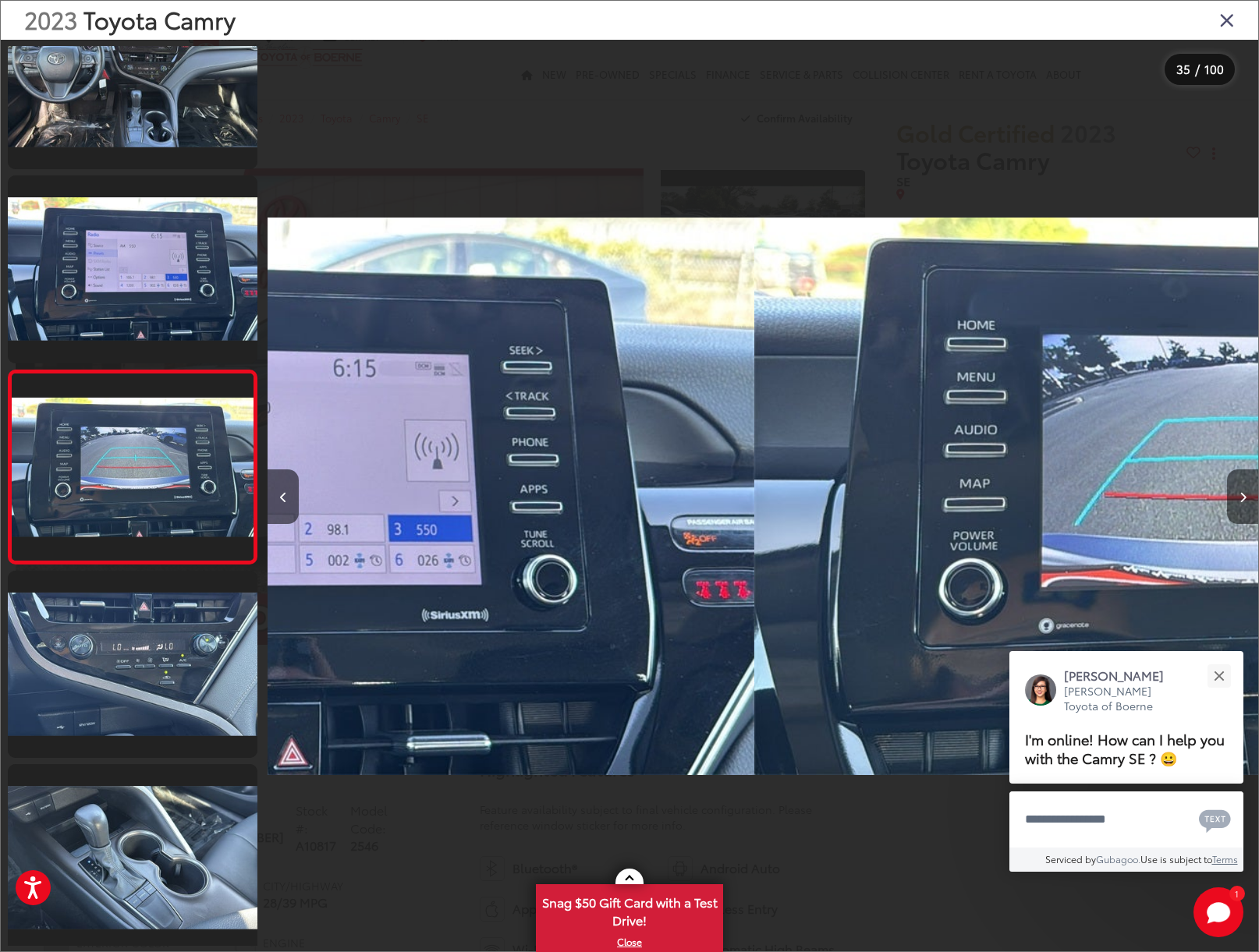
click at [1236, 499] on button "Next image" at bounding box center [1243, 497] width 31 height 55
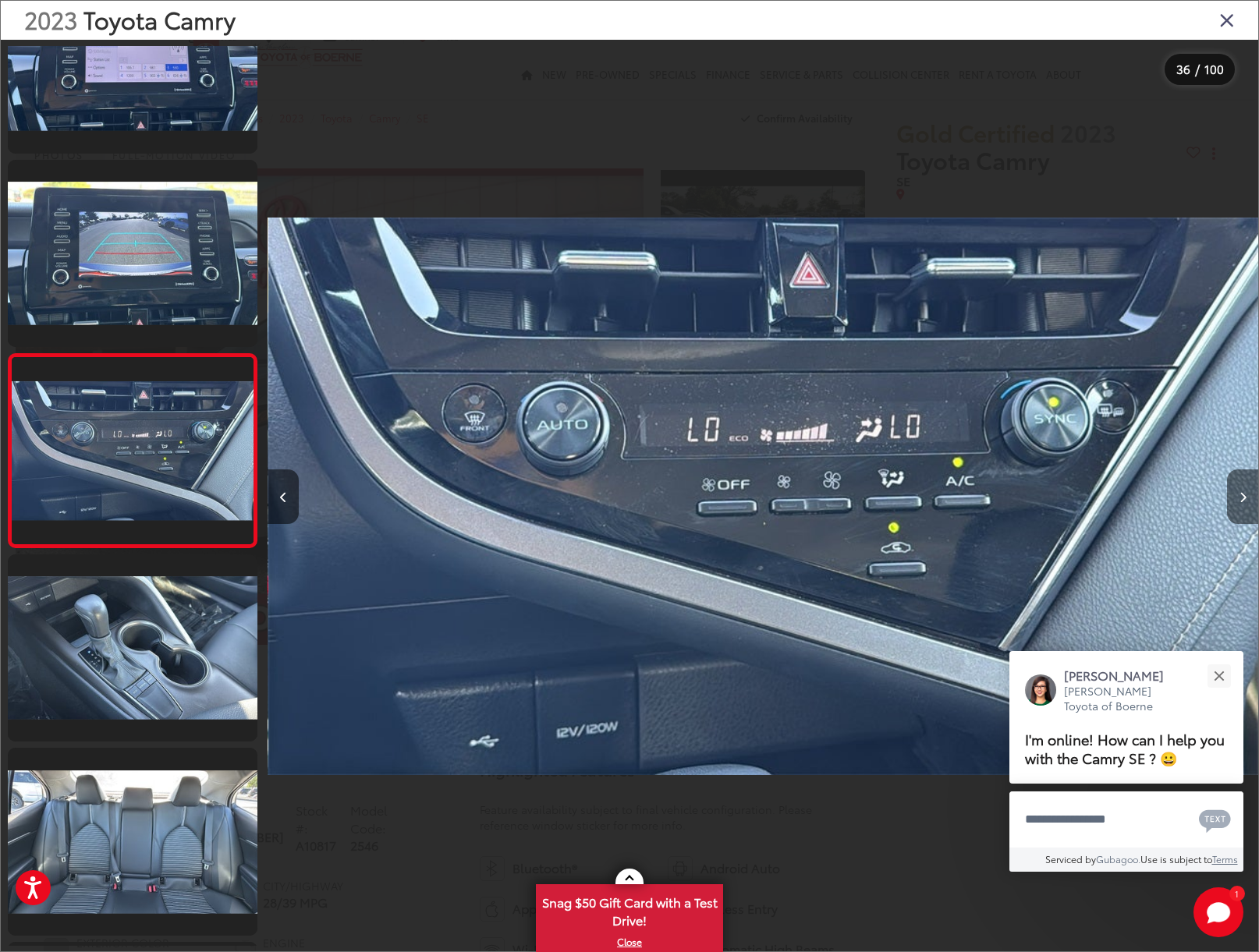
click at [1236, 499] on button "Next image" at bounding box center [1243, 497] width 31 height 55
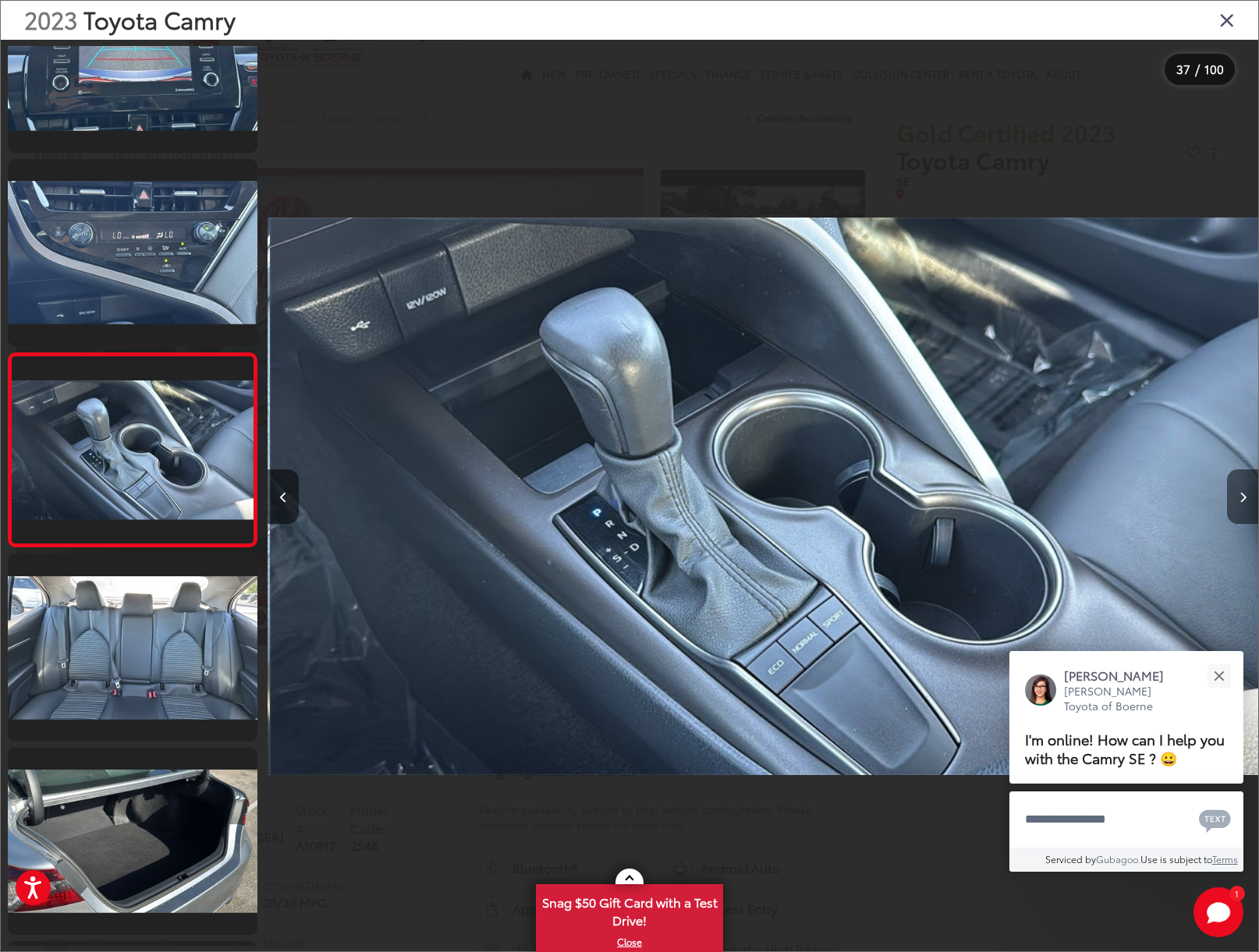
click at [1236, 499] on button "Next image" at bounding box center [1243, 497] width 31 height 55
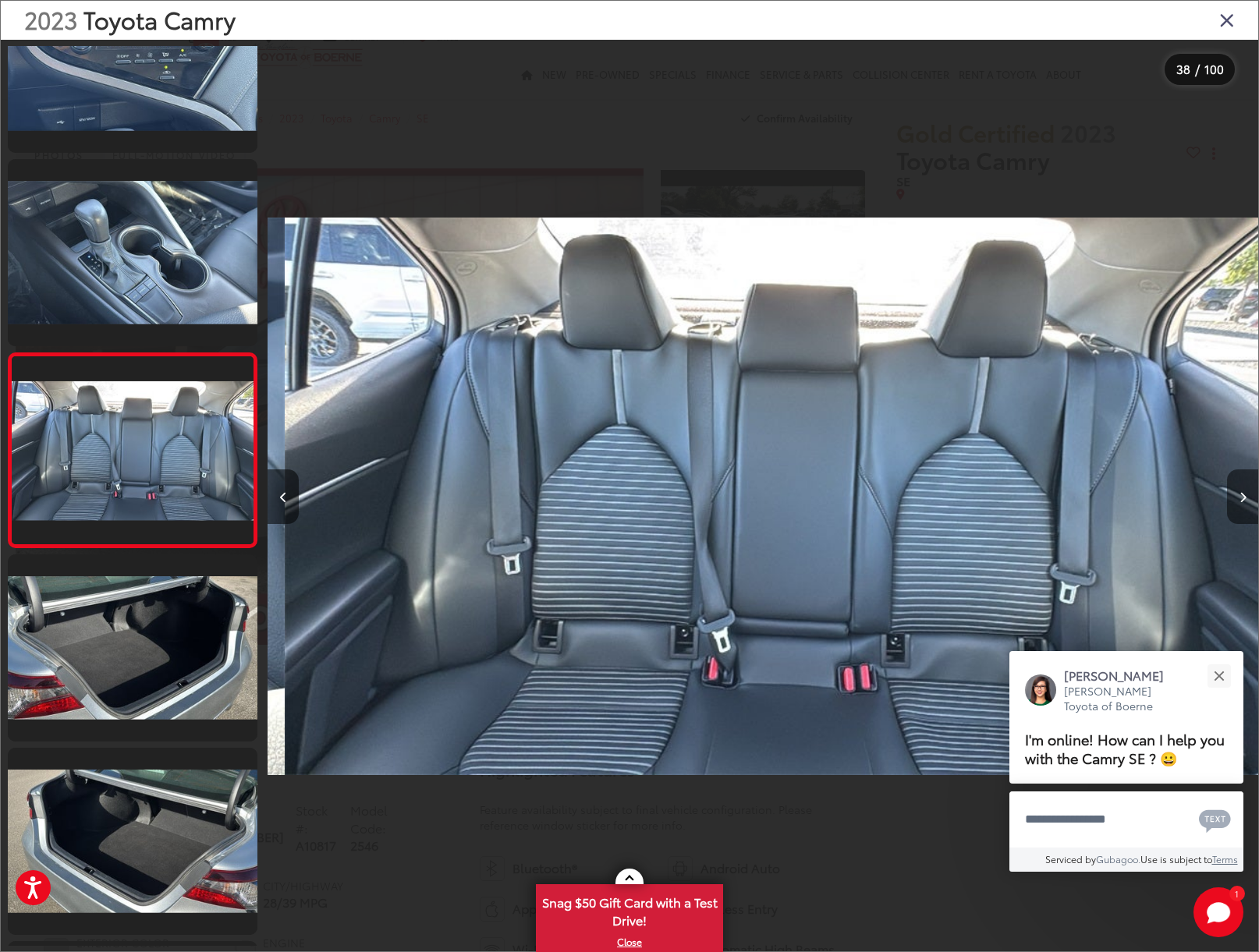
click at [1236, 499] on button "Next image" at bounding box center [1243, 497] width 31 height 55
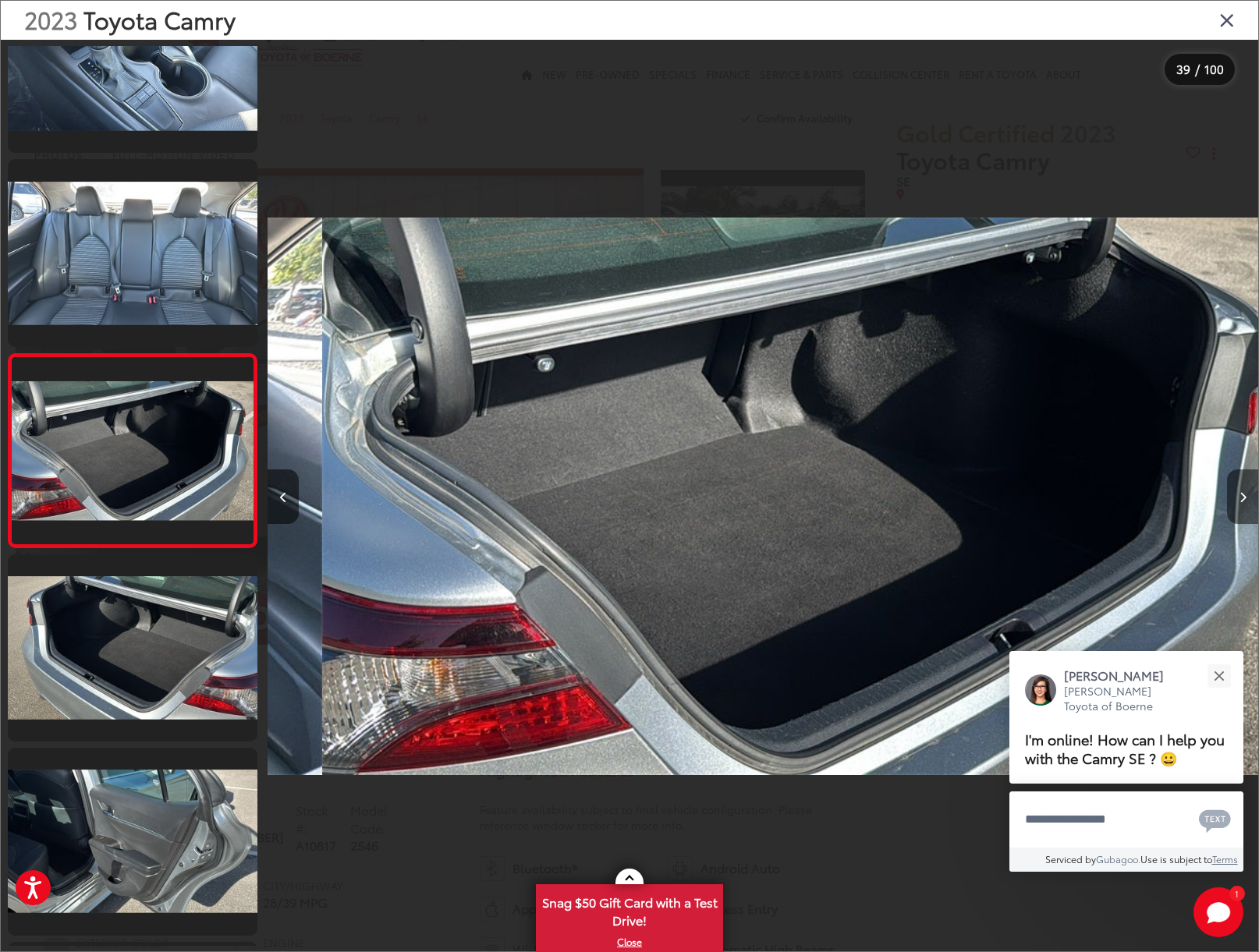
click at [1236, 499] on button "Next image" at bounding box center [1243, 497] width 31 height 55
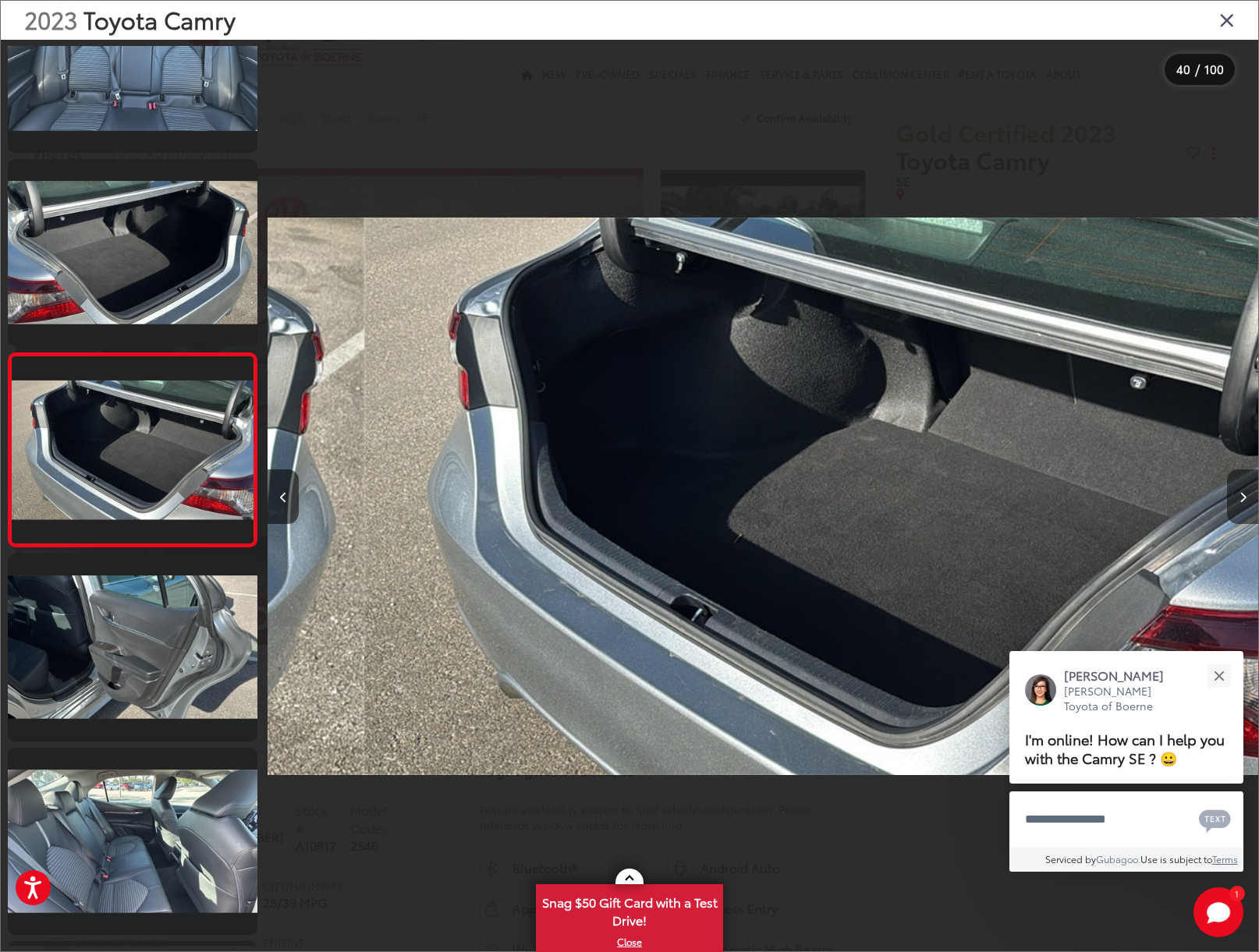
click at [1236, 499] on button "Next image" at bounding box center [1243, 497] width 31 height 55
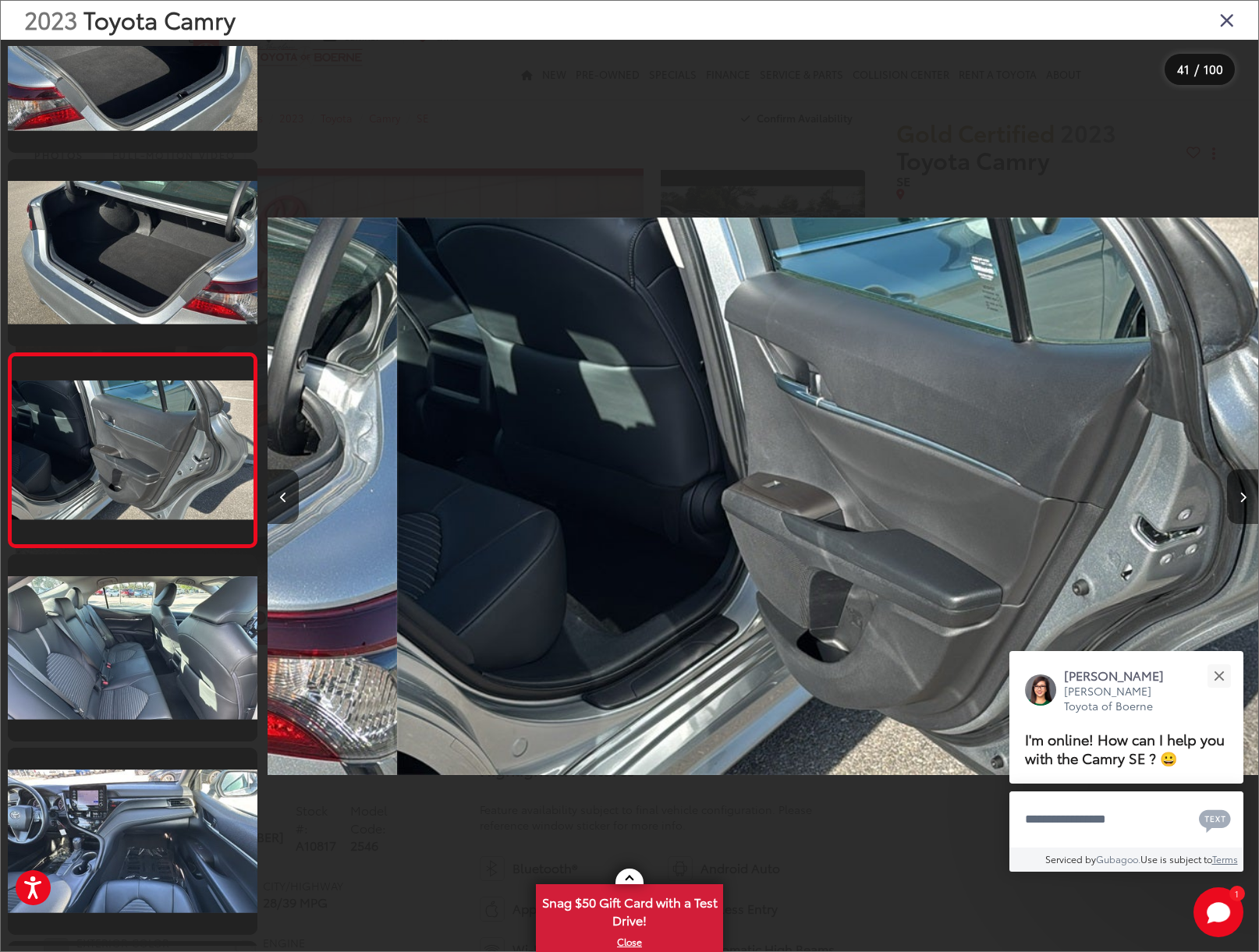
click at [1236, 499] on button "Next image" at bounding box center [1243, 497] width 31 height 55
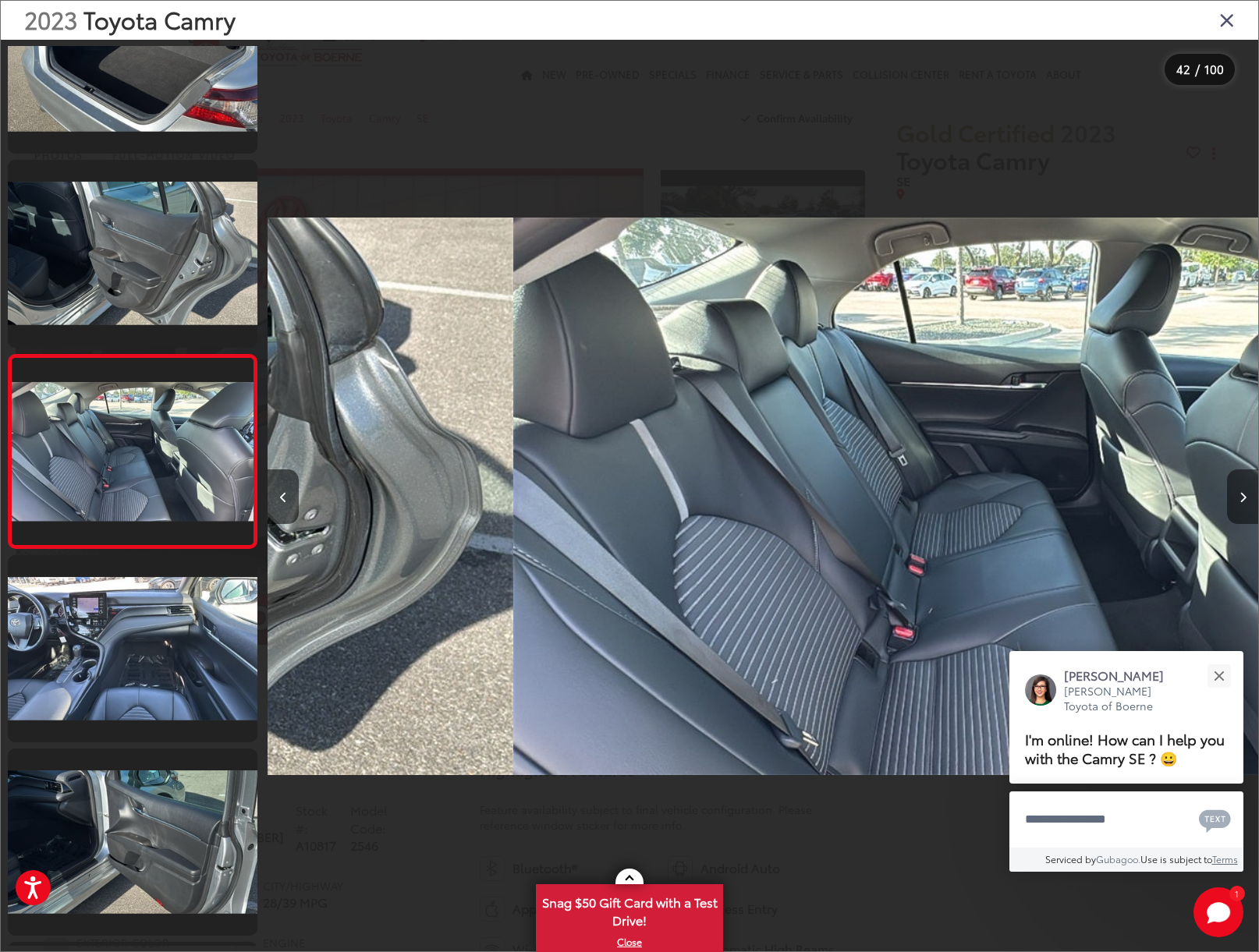
click at [1236, 499] on button "Next image" at bounding box center [1243, 497] width 31 height 55
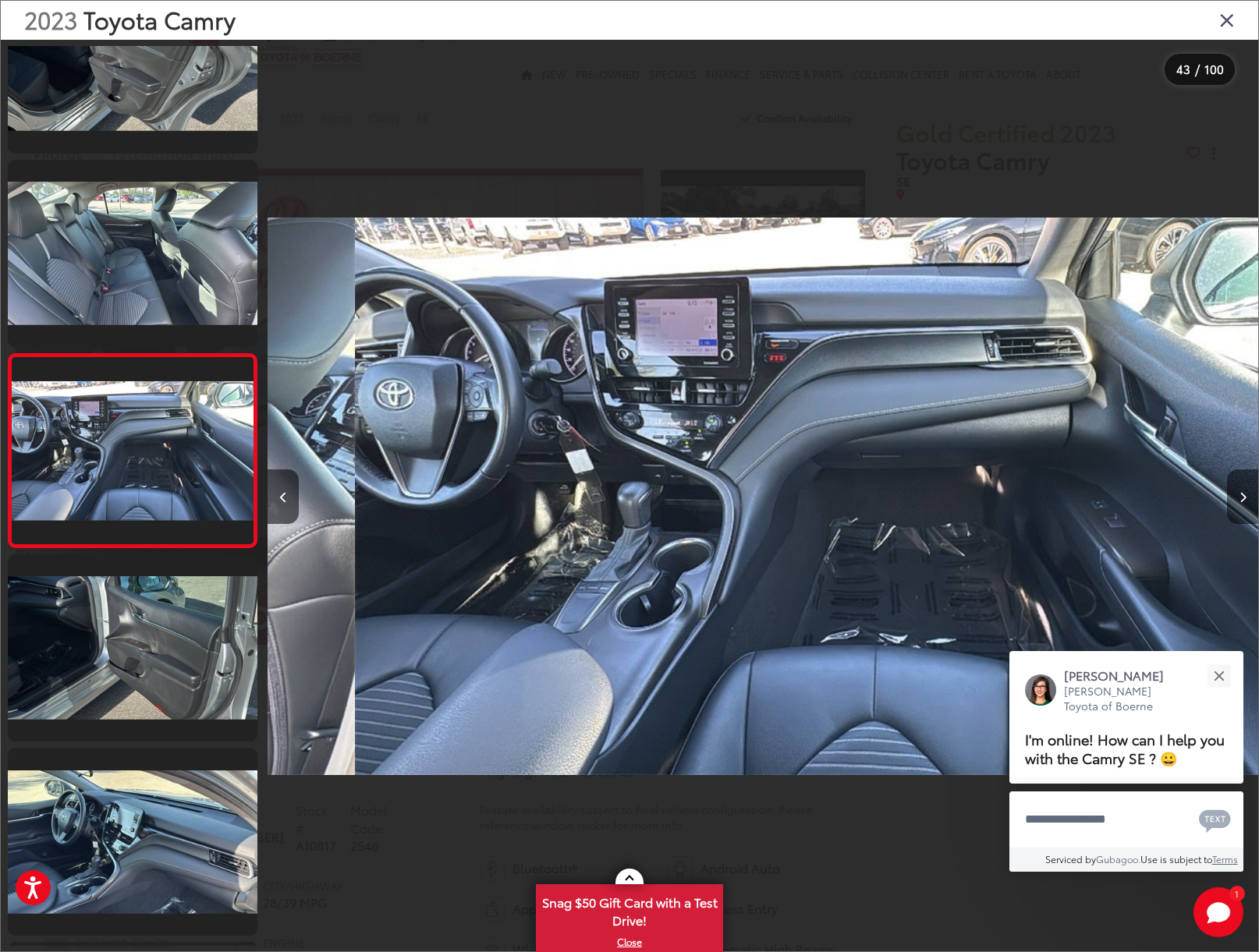
click at [1236, 499] on button "Next image" at bounding box center [1243, 497] width 31 height 55
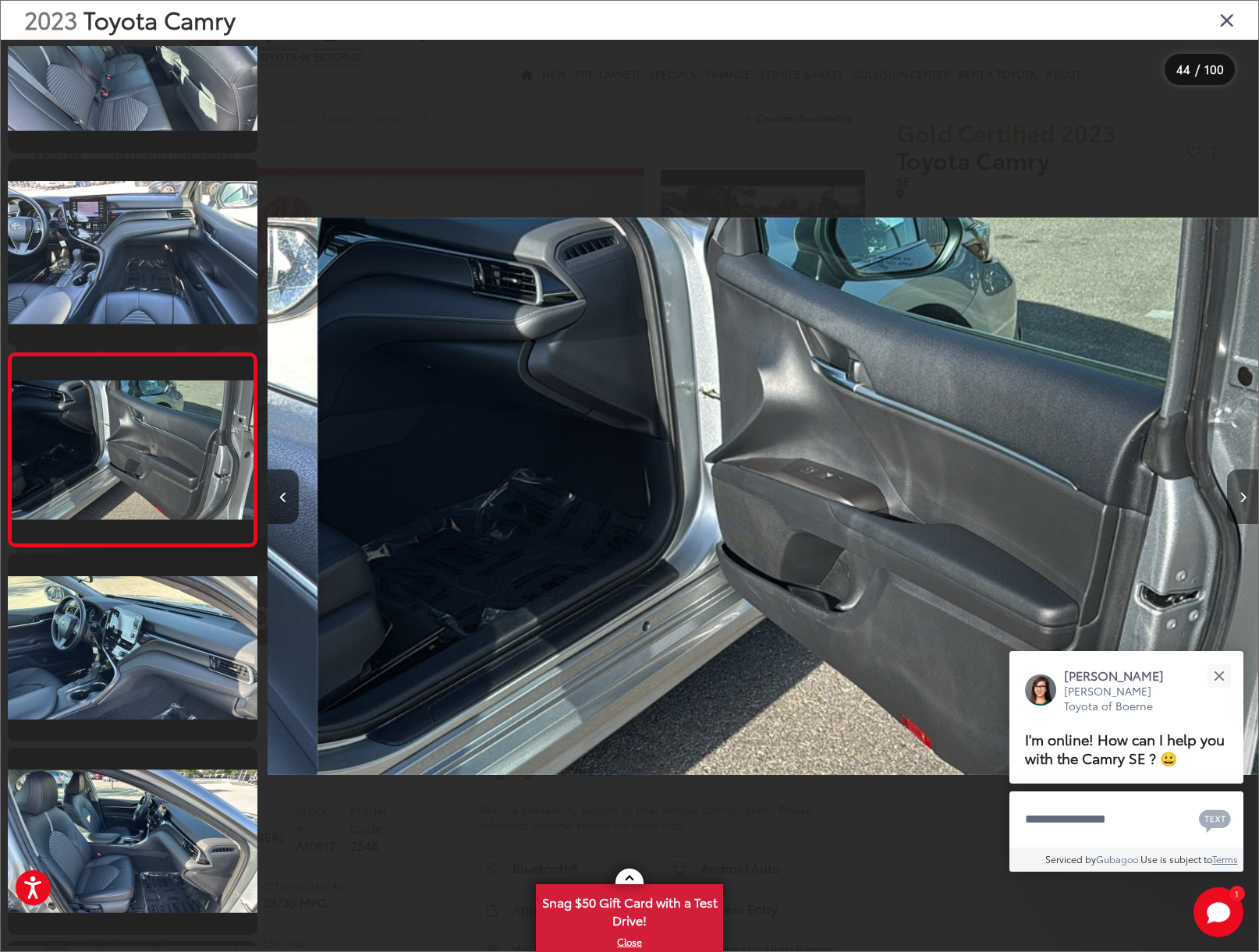
click at [1236, 499] on button "Next image" at bounding box center [1243, 497] width 31 height 55
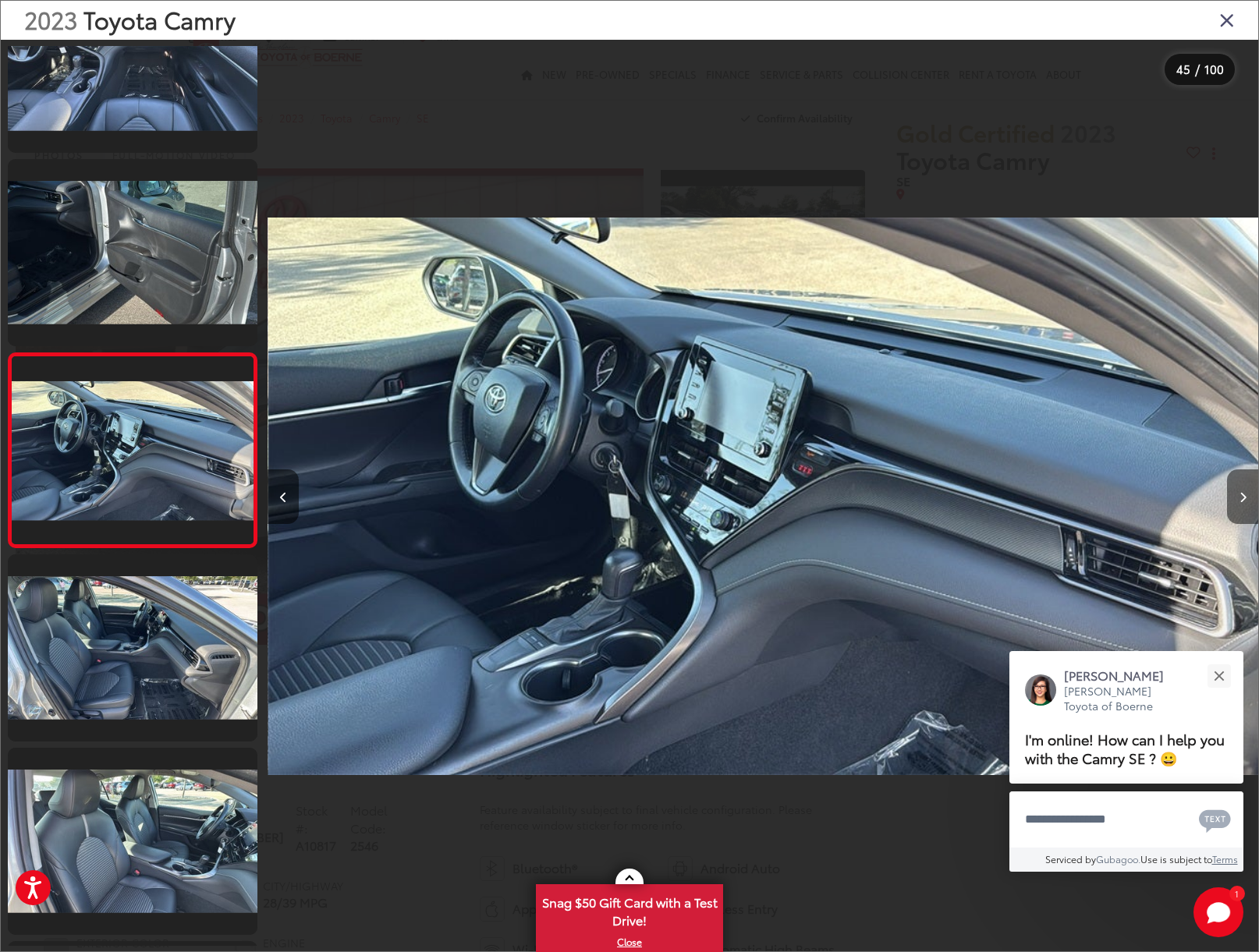
click at [1236, 499] on button "Next image" at bounding box center [1243, 497] width 31 height 55
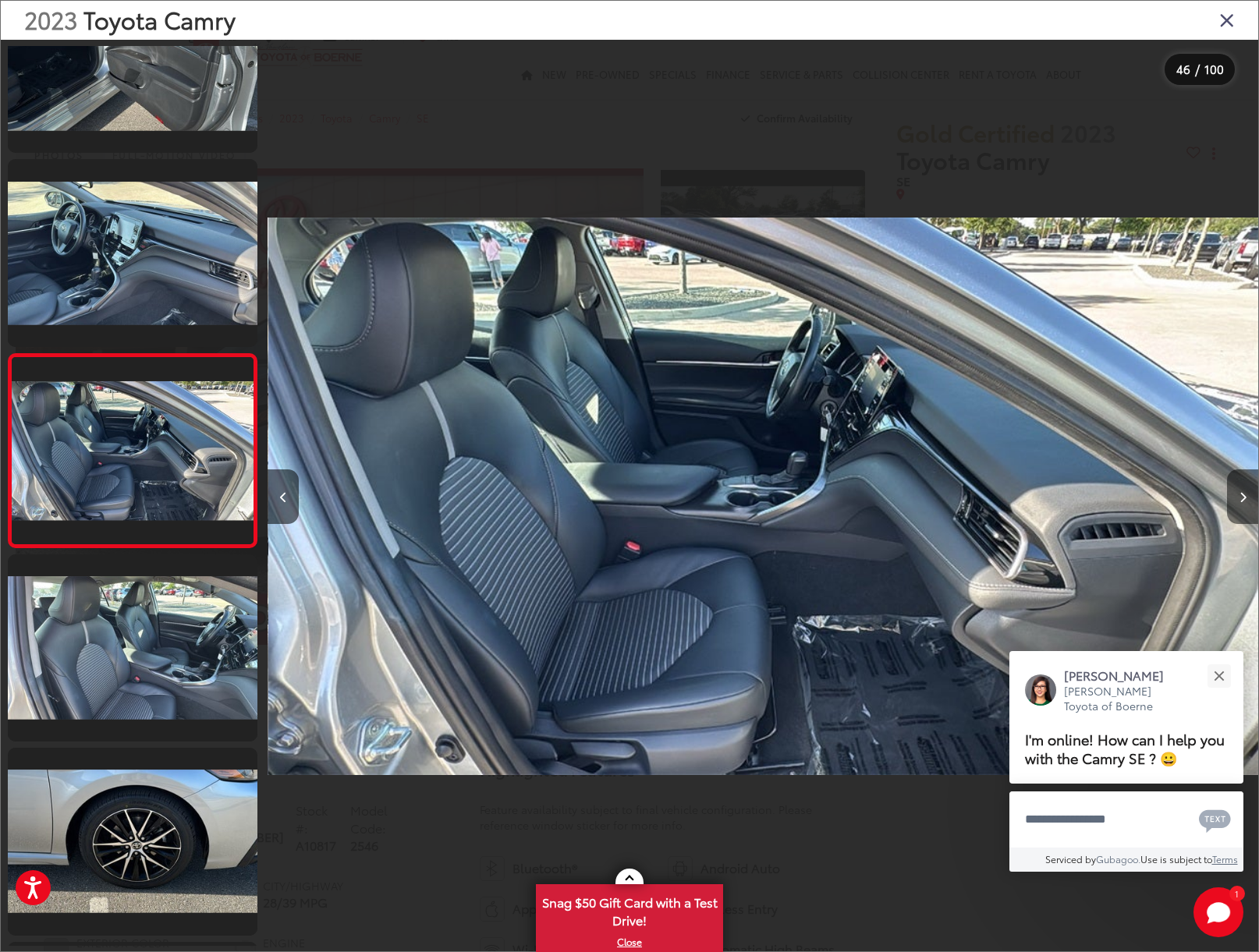
click at [1236, 499] on button "Next image" at bounding box center [1243, 497] width 31 height 55
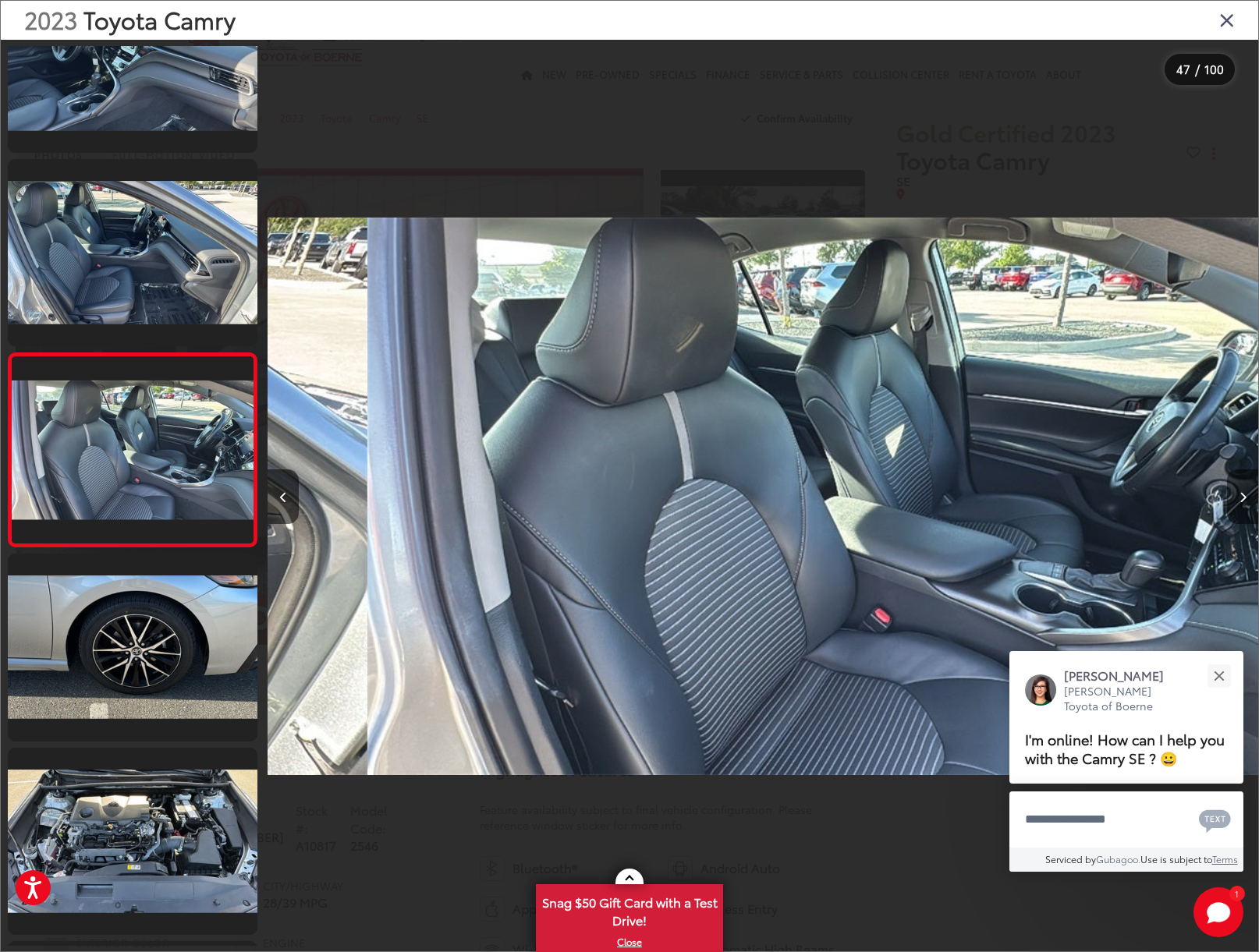
click at [1236, 499] on button "Next image" at bounding box center [1243, 497] width 31 height 55
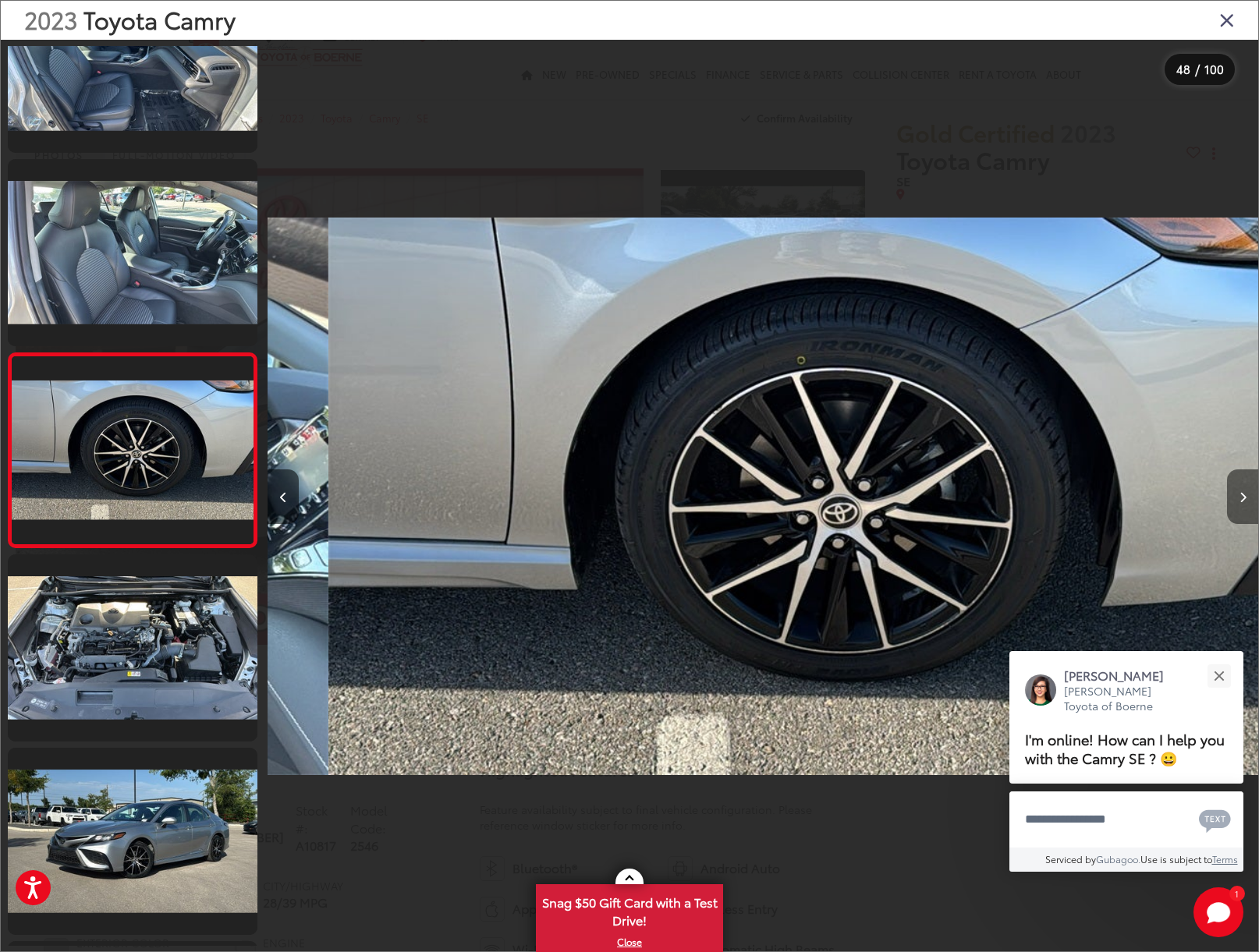
click at [1236, 499] on button "Next image" at bounding box center [1243, 497] width 31 height 55
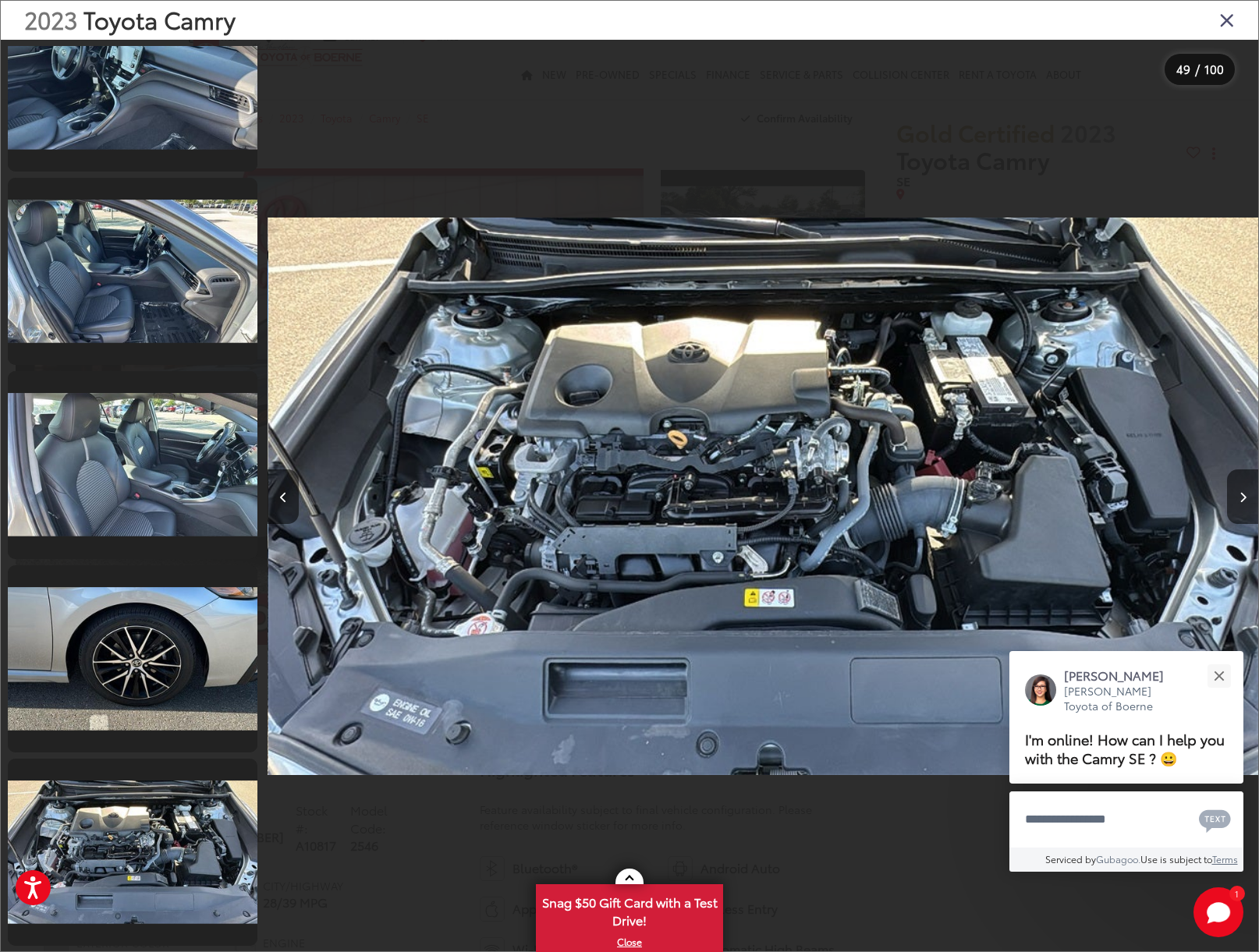
click at [1222, 27] on icon "Close gallery" at bounding box center [1227, 20] width 16 height 20
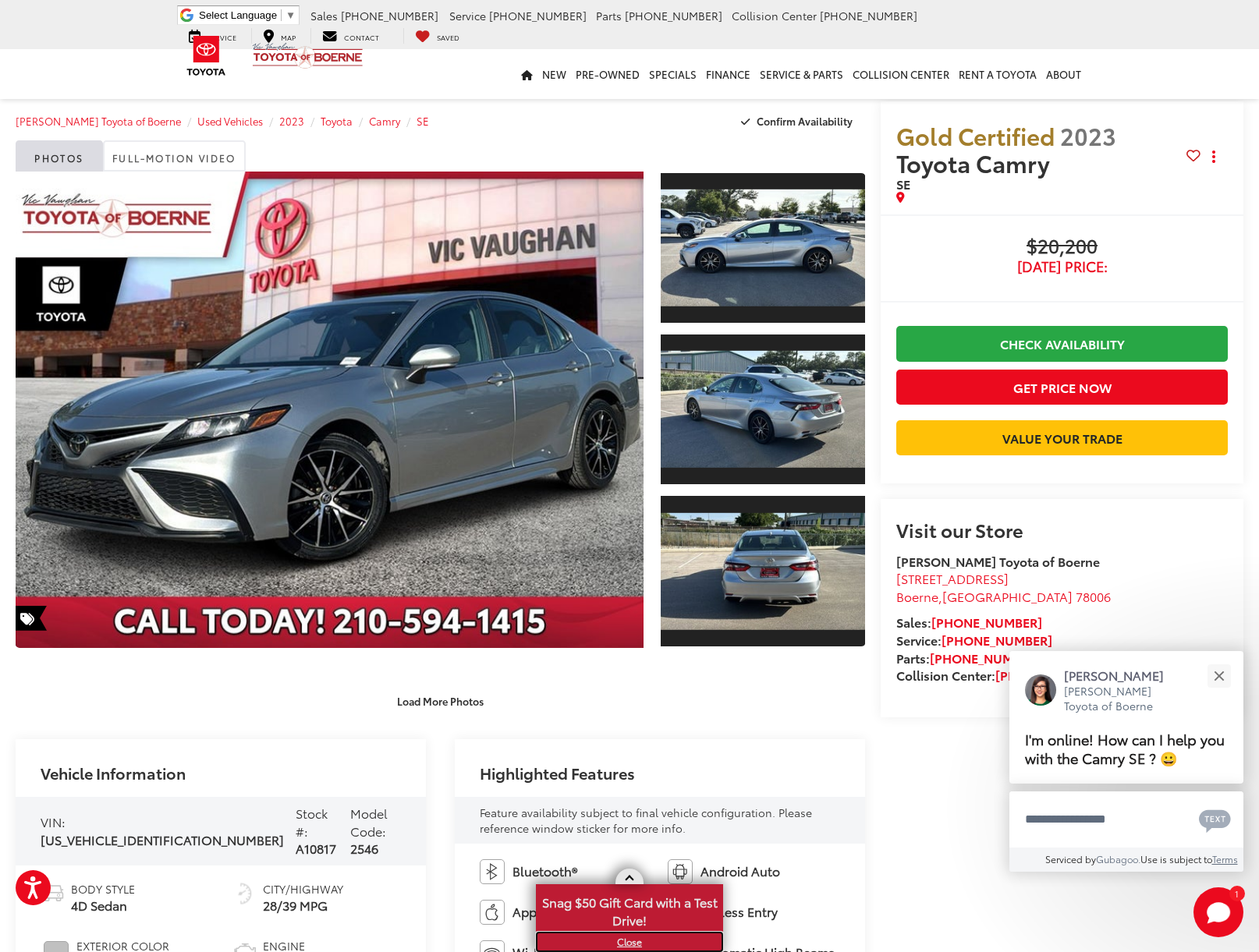
click at [628, 943] on link "X" at bounding box center [630, 942] width 184 height 17
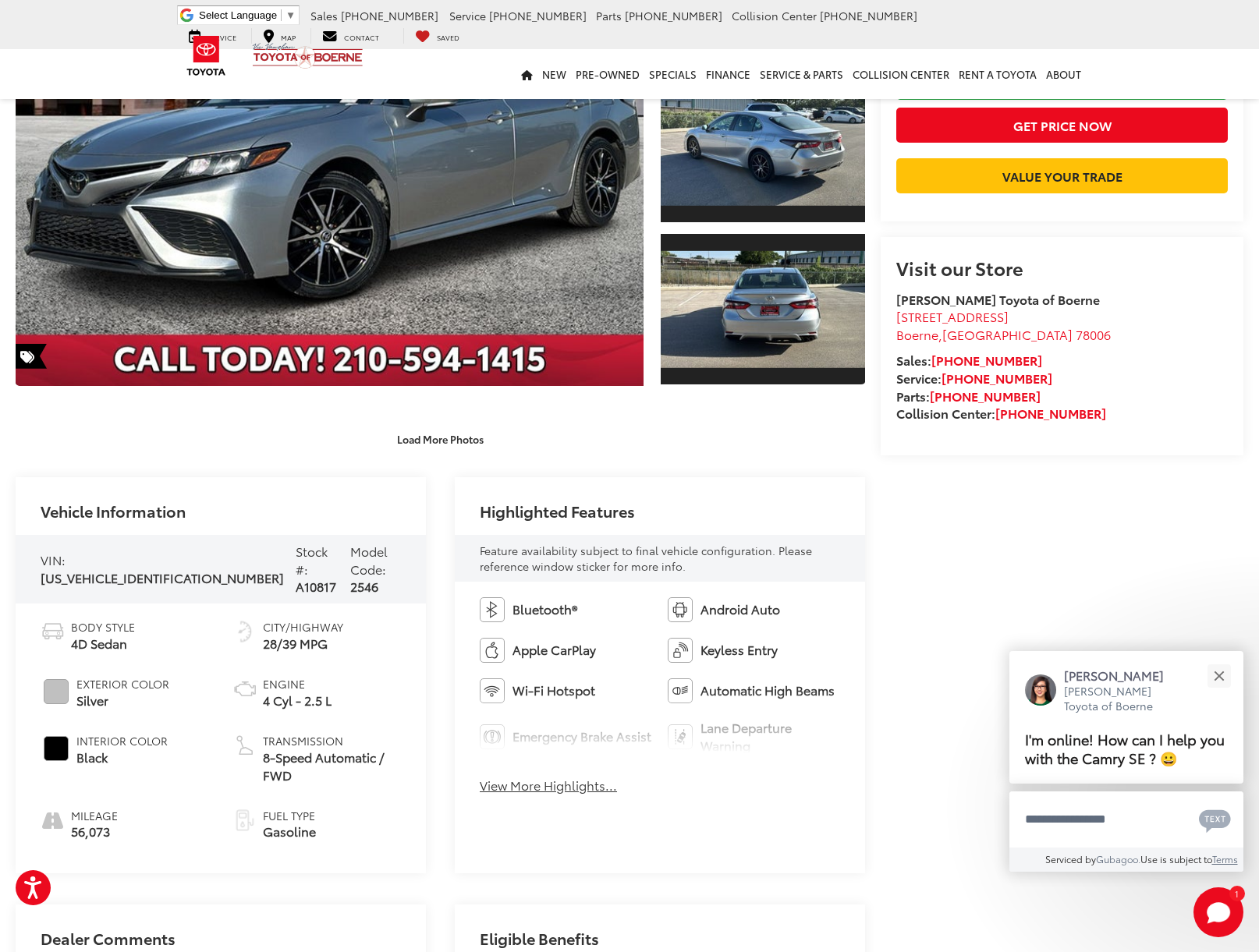
scroll to position [262, 0]
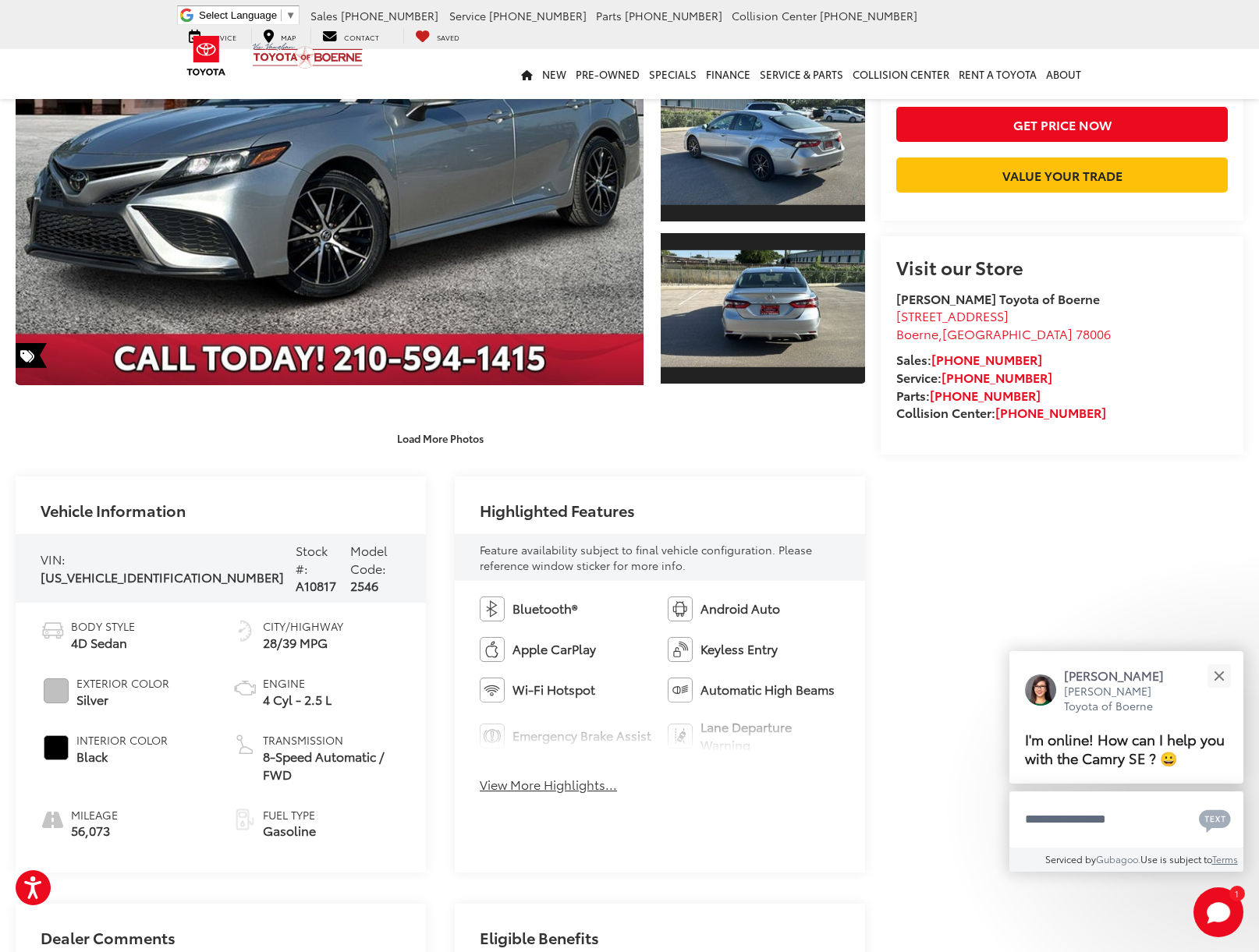
click at [583, 790] on button "View More Highlights..." at bounding box center [548, 784] width 137 height 18
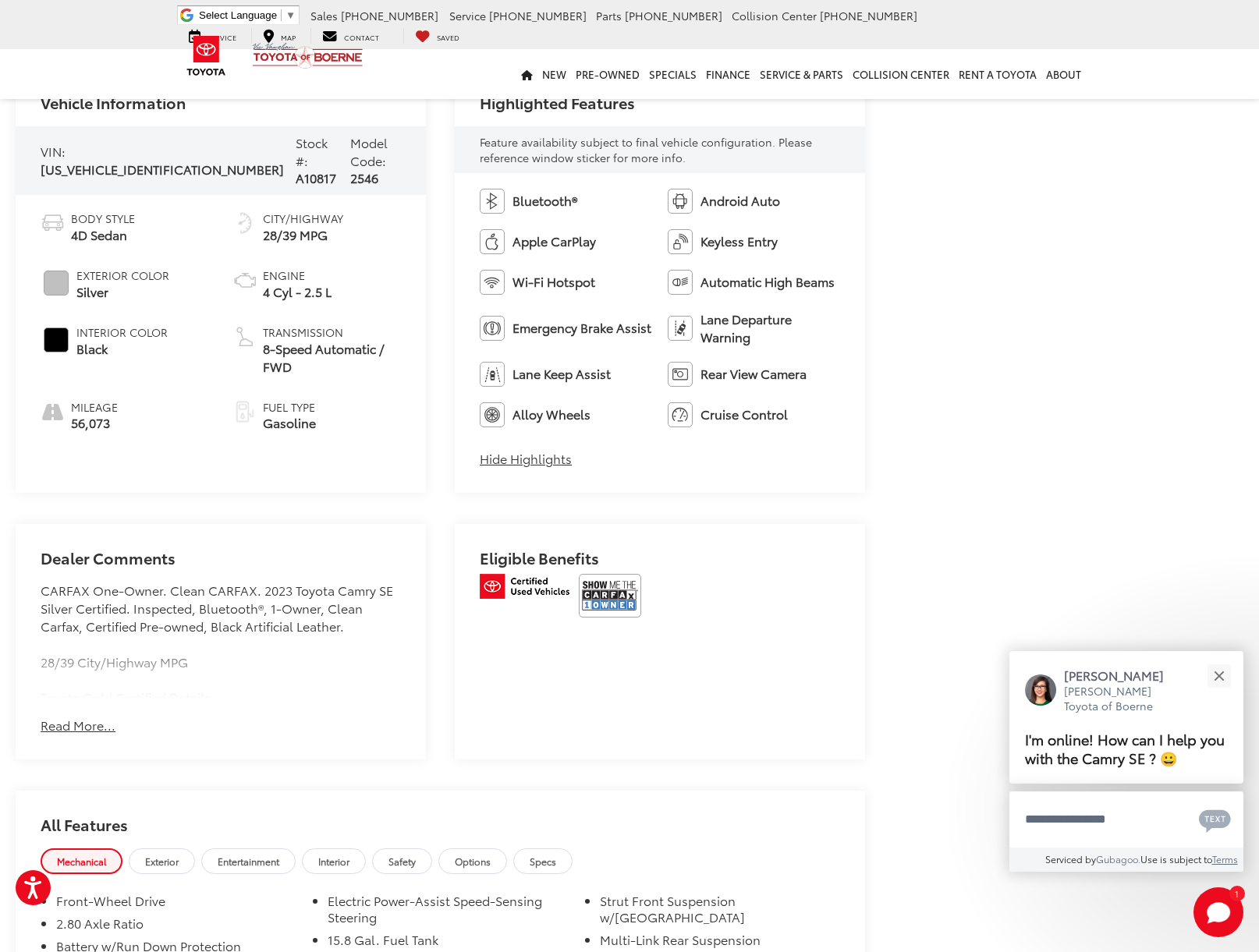
scroll to position [674, 0]
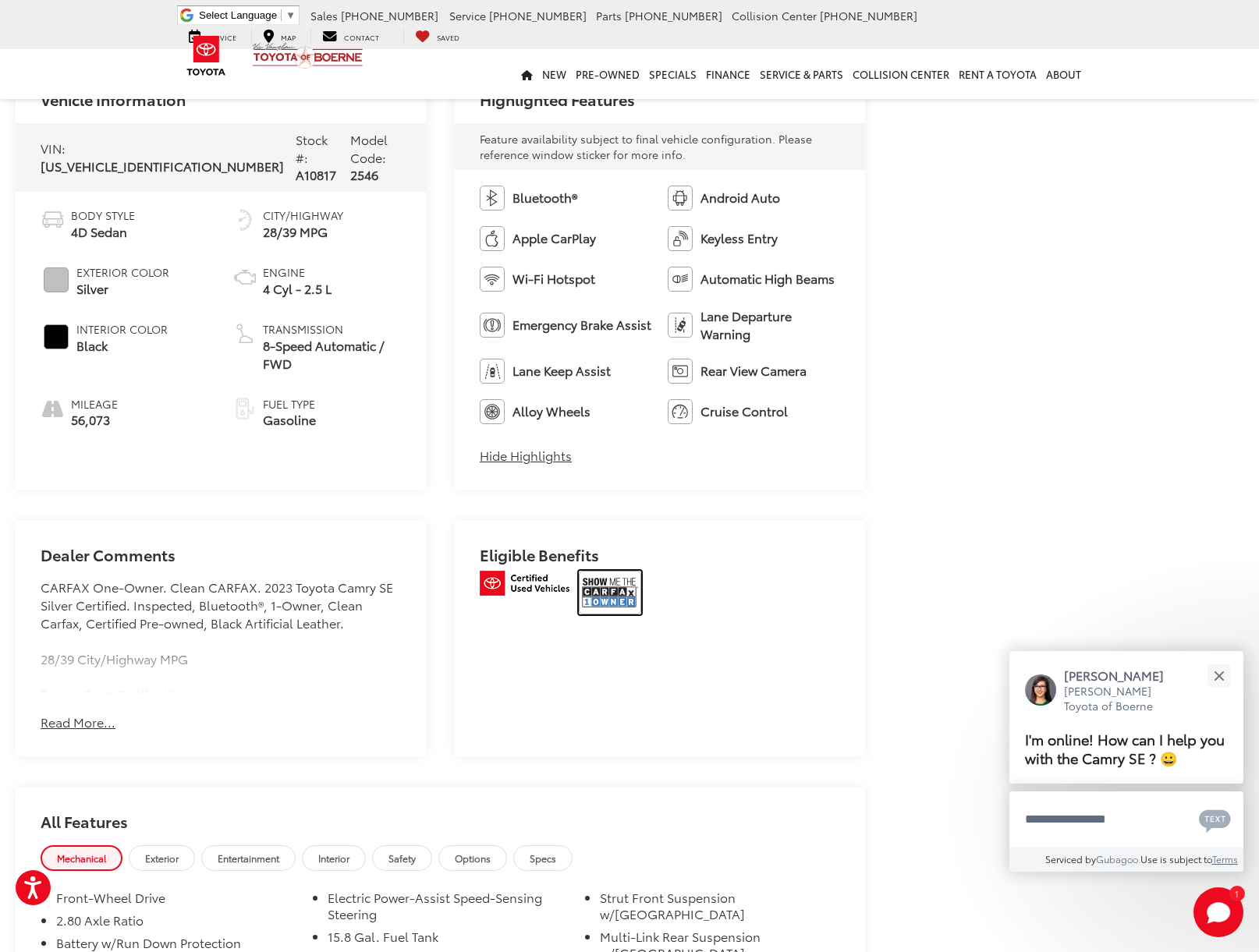
click at [625, 595] on img at bounding box center [610, 593] width 62 height 44
click at [886, 435] on div "Vic Vaughan Toyota of Boerne Used Vehicles 2023 Toyota Camry SE Confirm Availab…" at bounding box center [630, 601] width 1259 height 2394
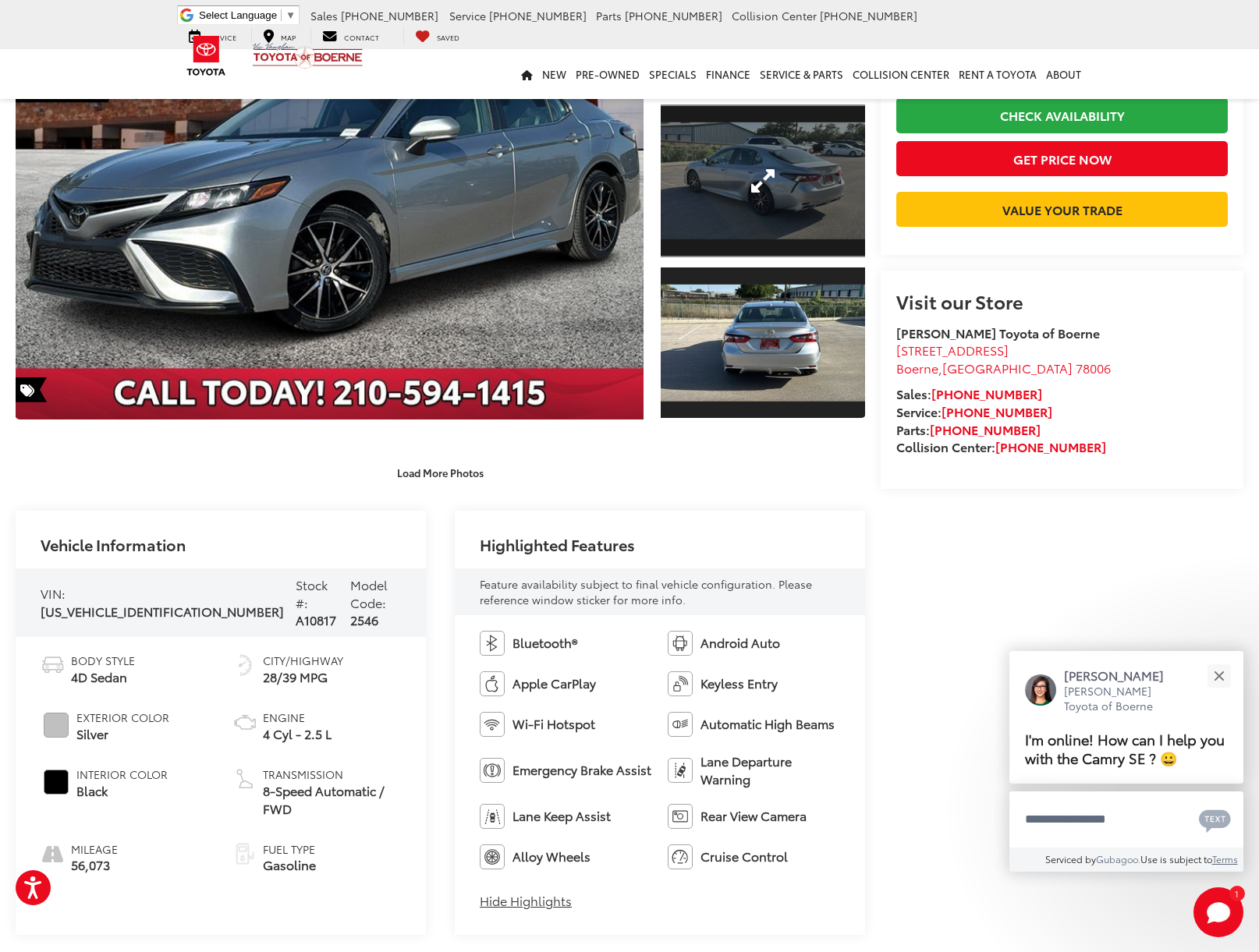
scroll to position [240, 0]
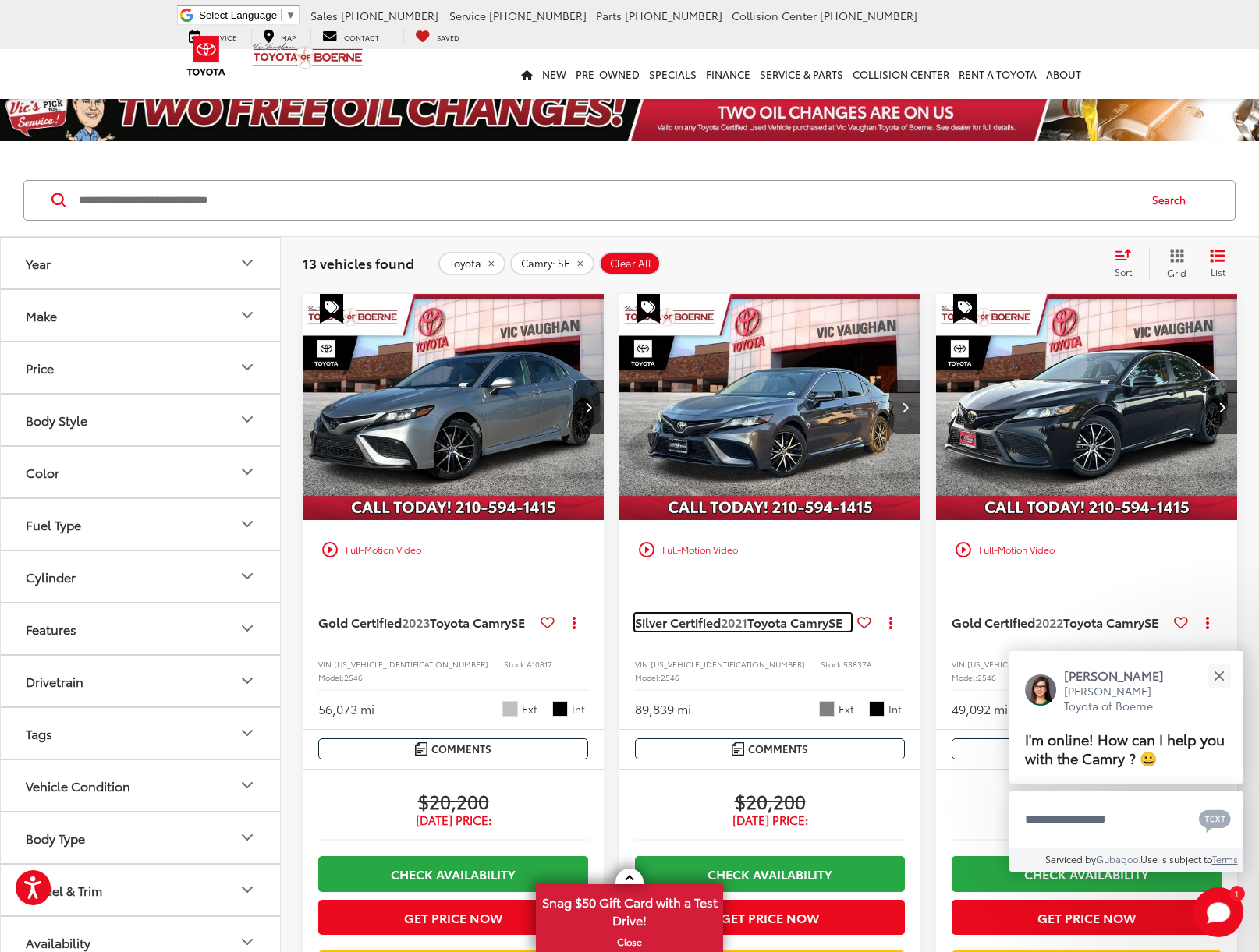
click at [746, 618] on span "2021" at bounding box center [734, 622] width 27 height 18
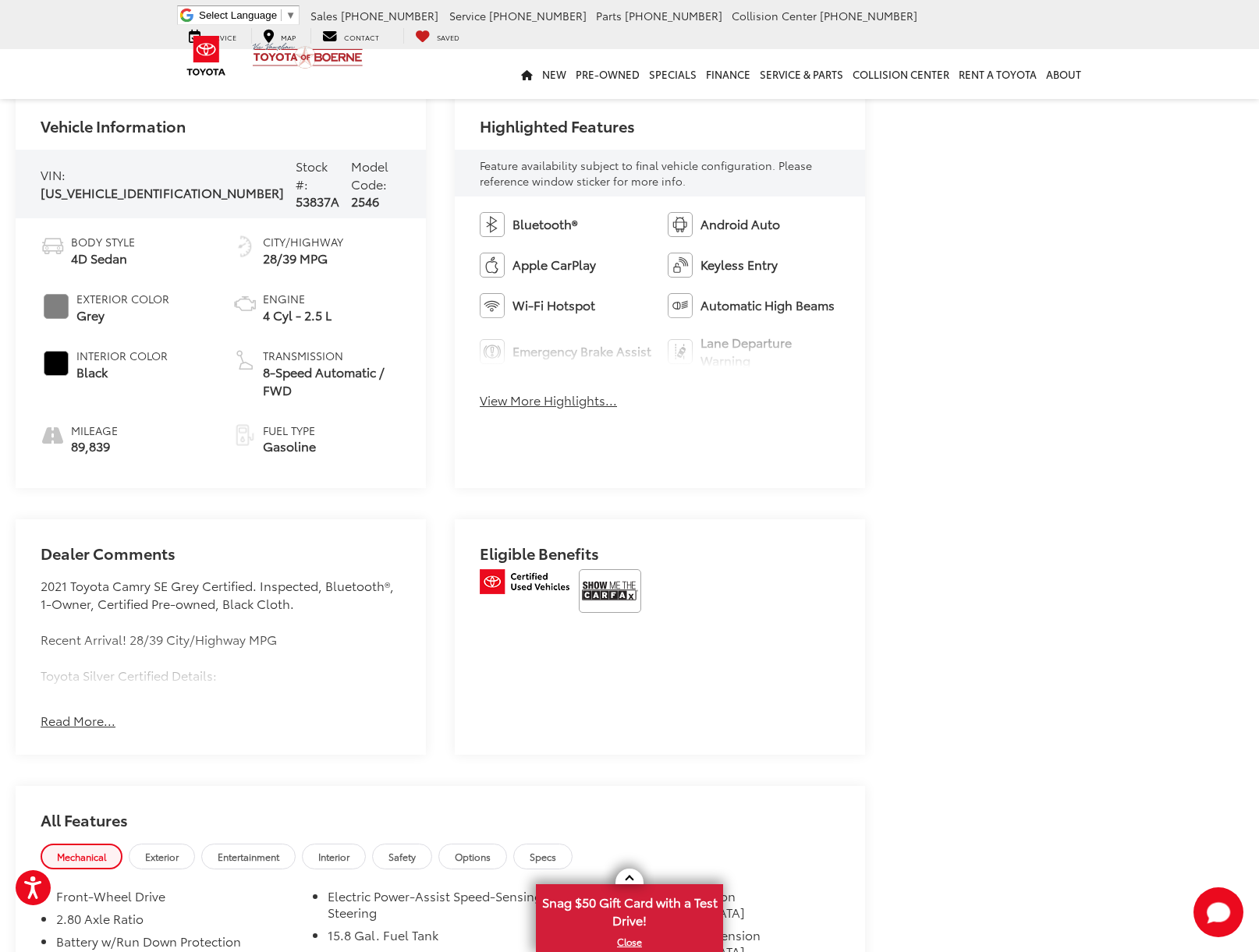
scroll to position [649, 0]
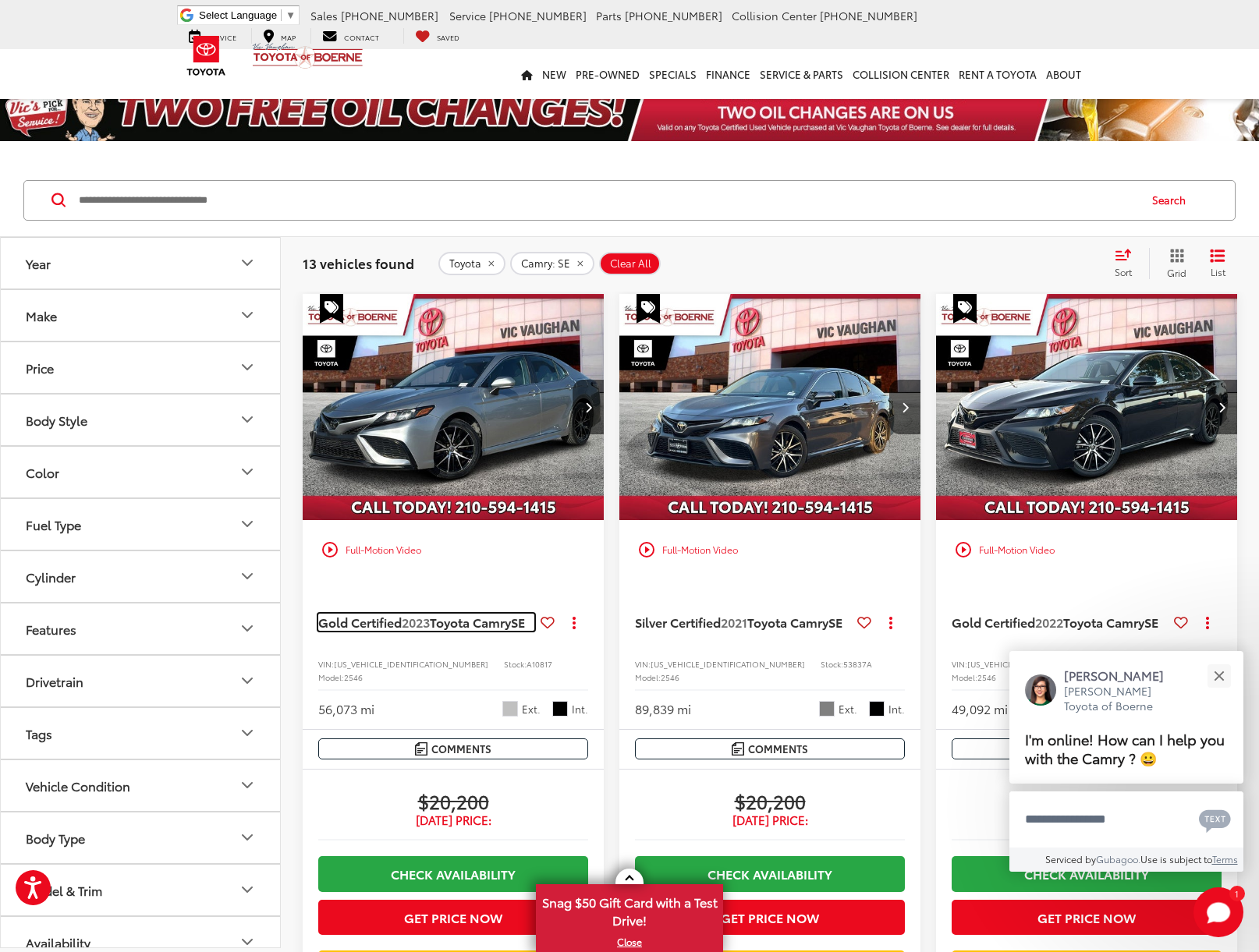
click at [396, 613] on span "Gold Certified" at bounding box center [359, 622] width 84 height 18
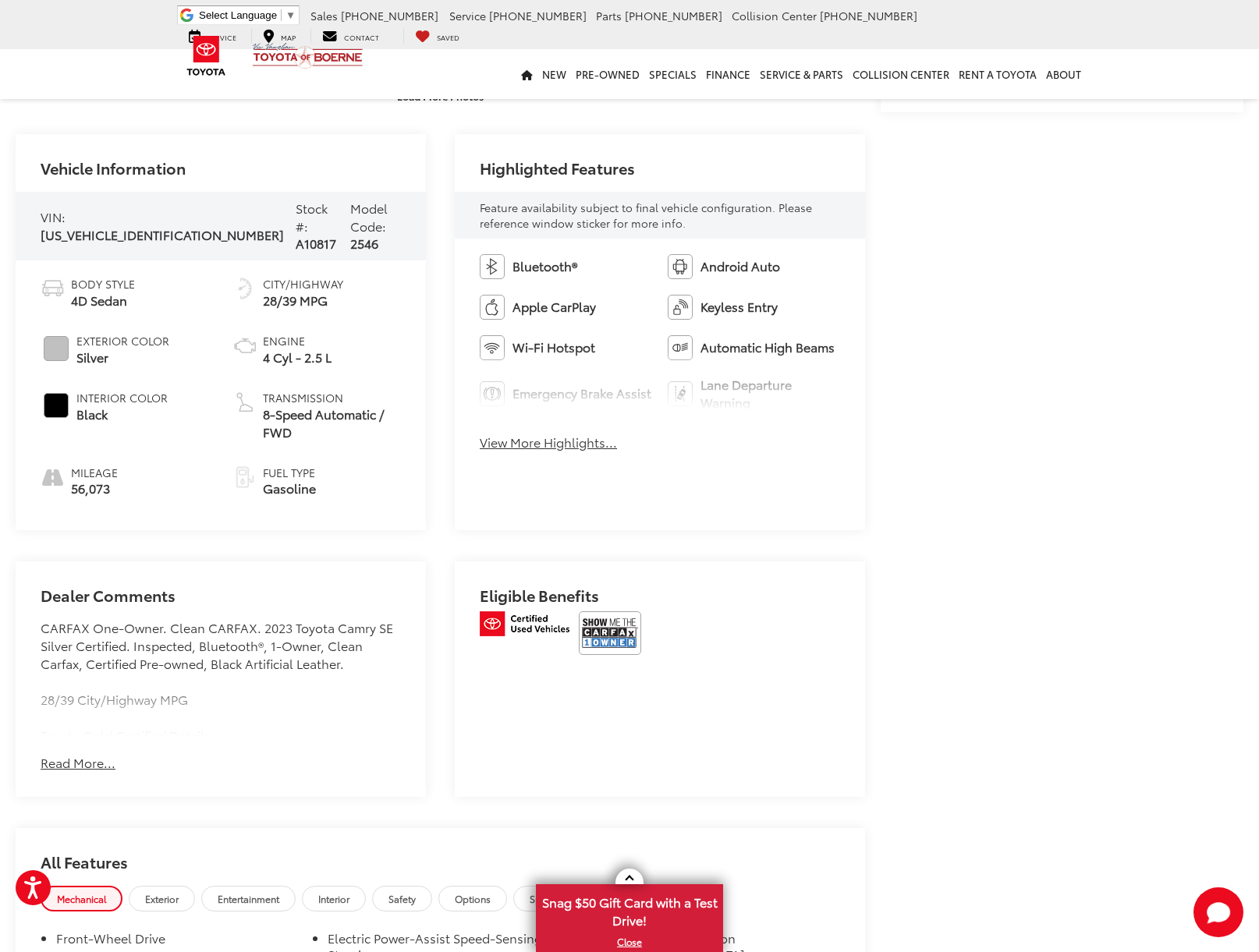
scroll to position [645, 0]
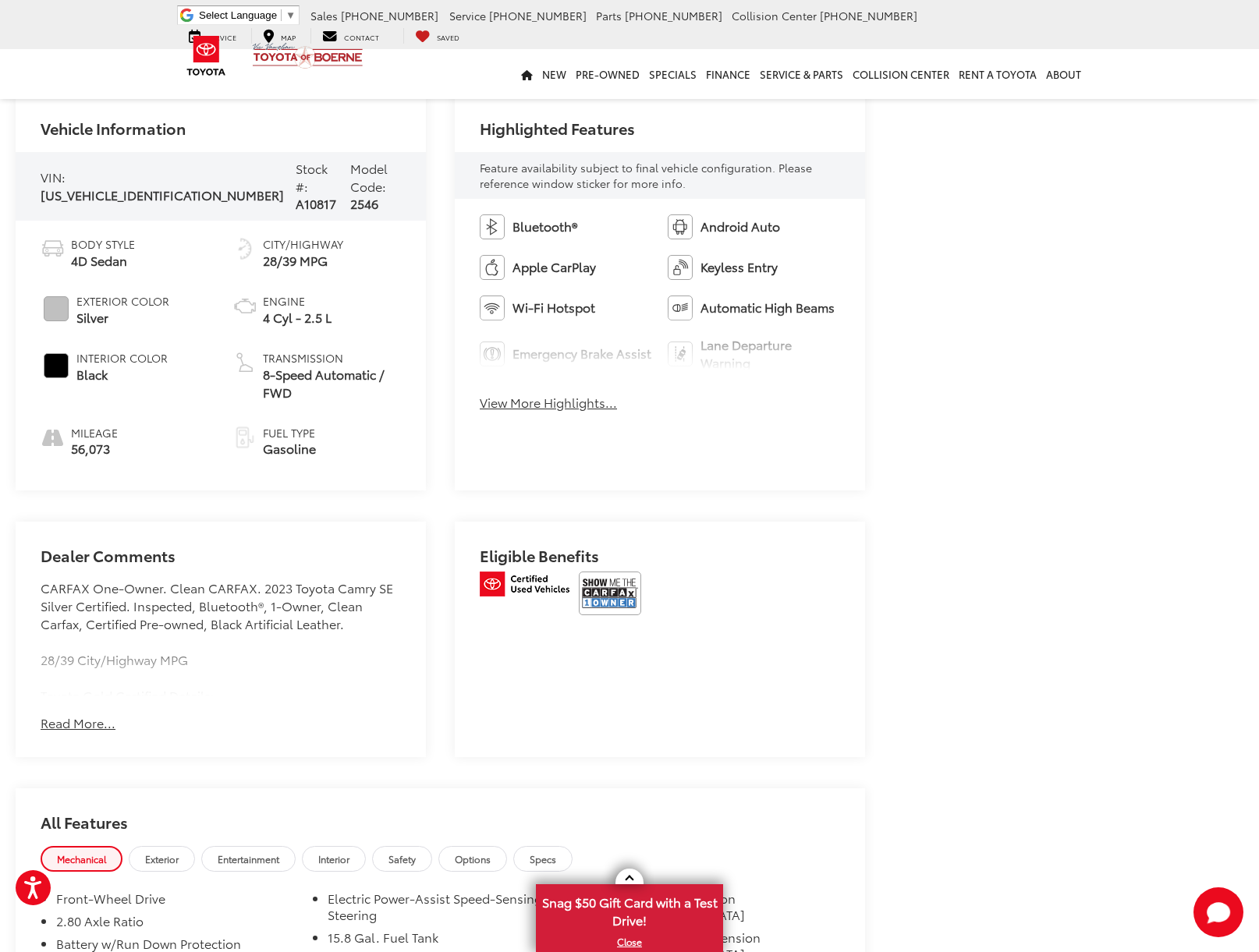
click at [127, 188] on span "[US_VEHICLE_IDENTIFICATION_NUMBER]" at bounding box center [162, 194] width 244 height 18
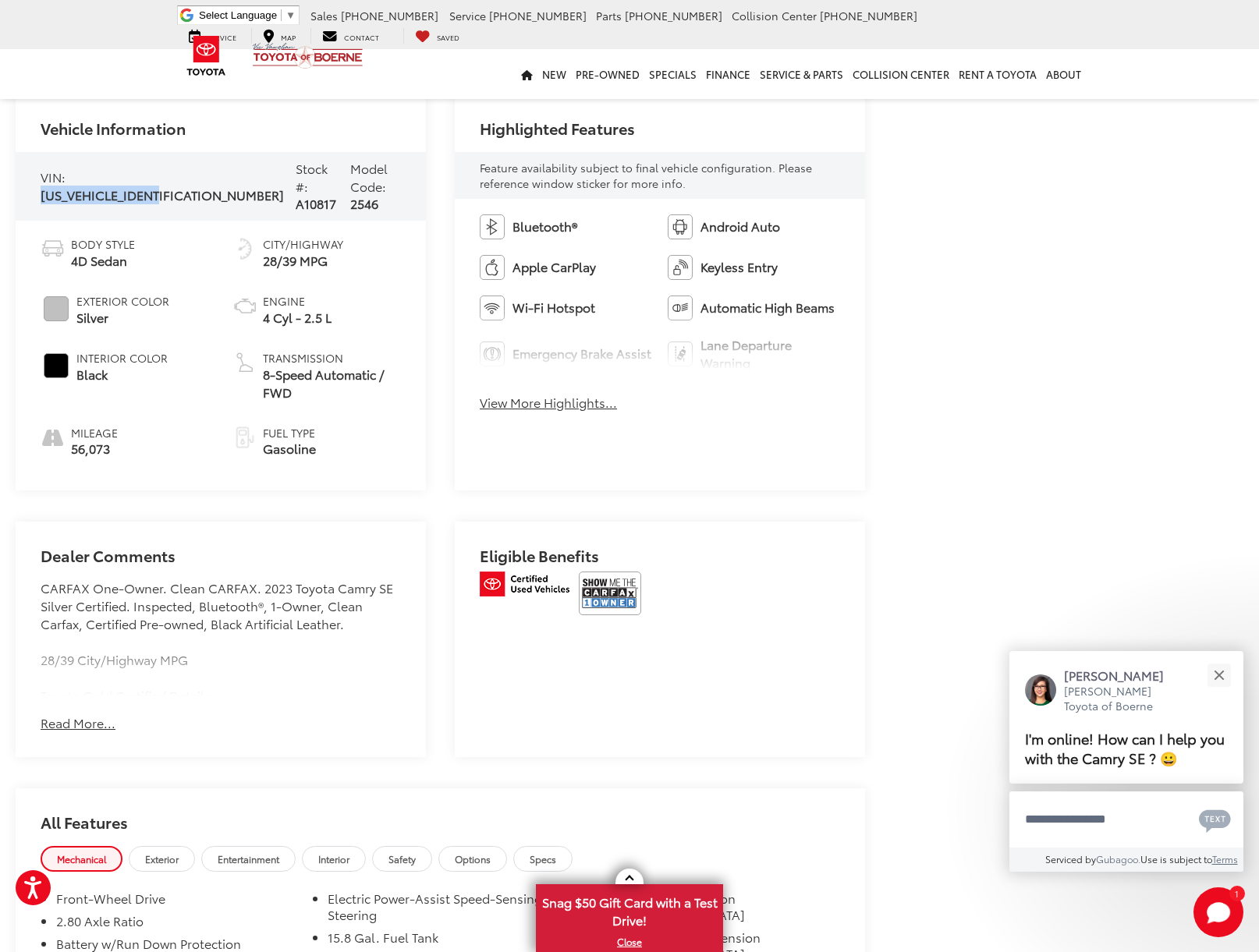
copy span "[US_VEHICLE_IDENTIFICATION_NUMBER]"
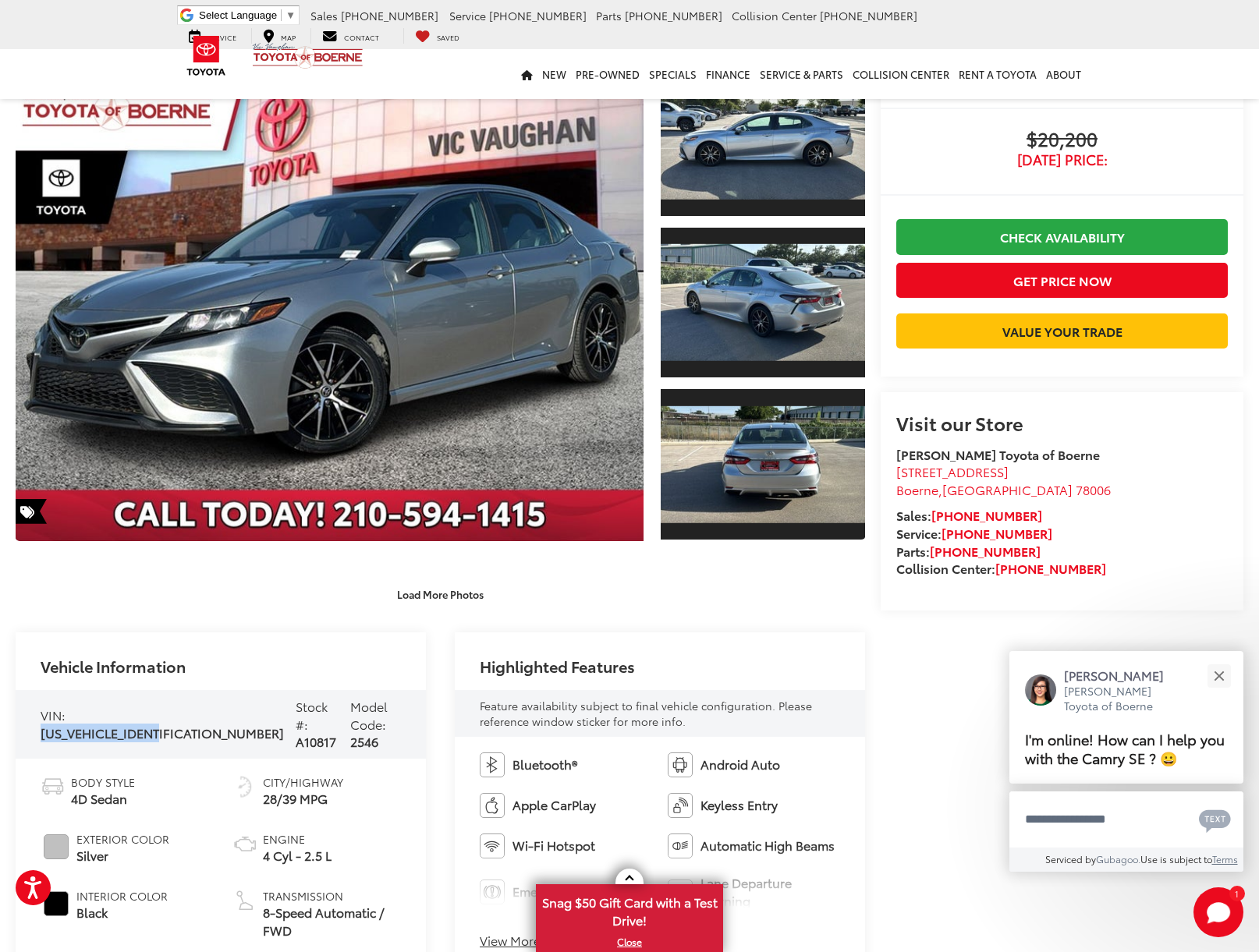
scroll to position [0, 0]
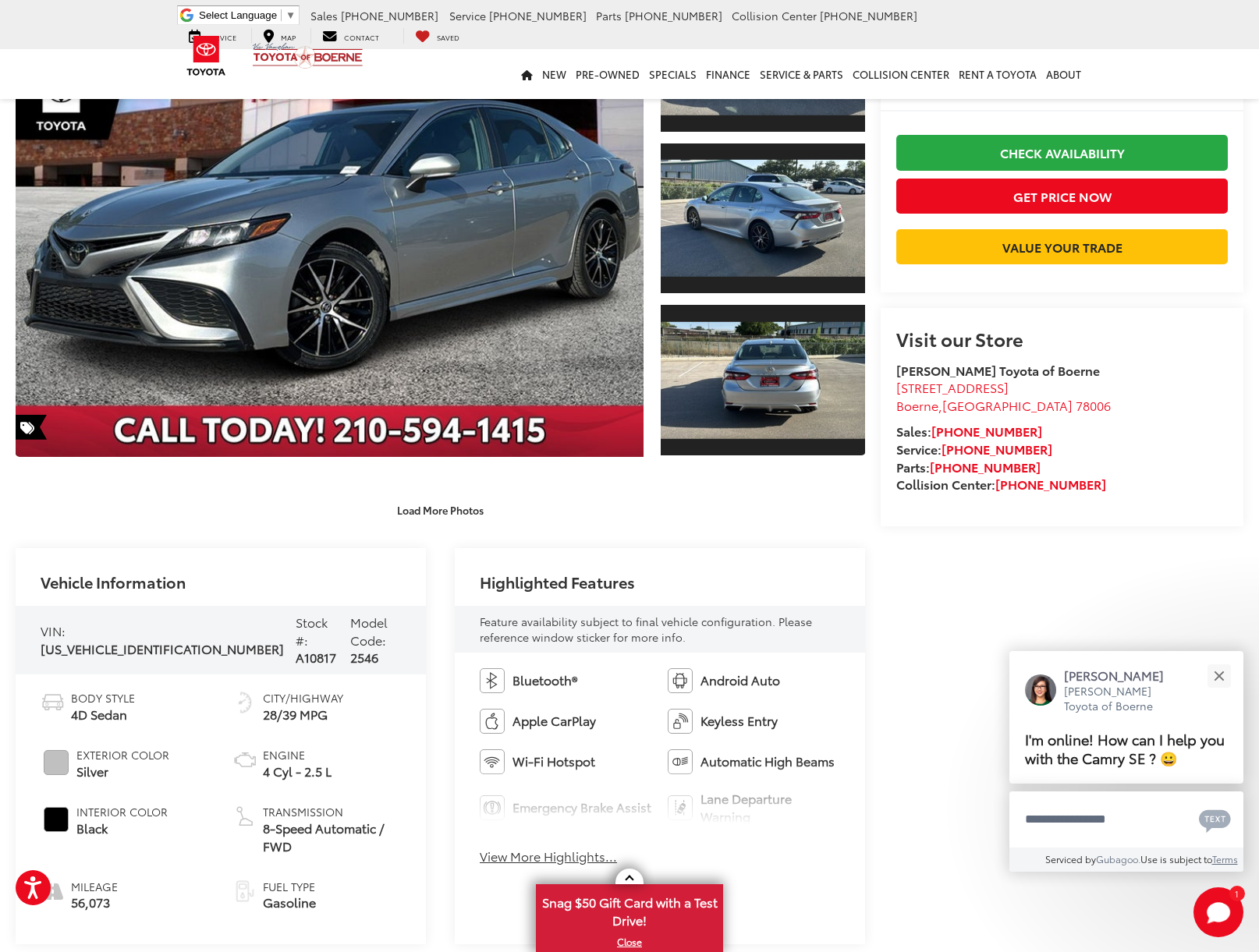
click at [879, 540] on div "Gold Certified 2023 Toyota Camry SE Copy Link Share Print Buy $20,200 [DATE] Pr…" at bounding box center [1054, 346] width 378 height 872
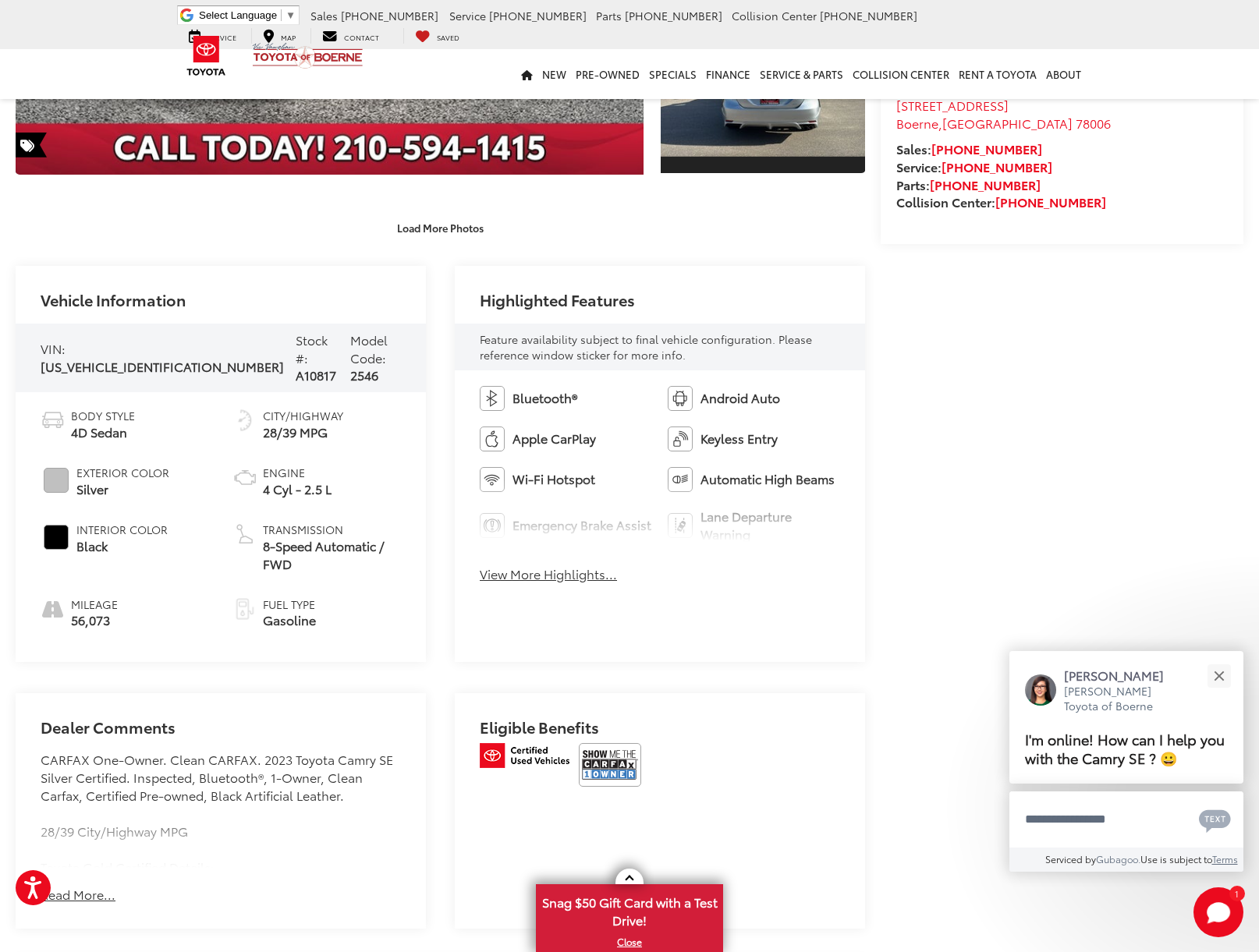
scroll to position [587, 0]
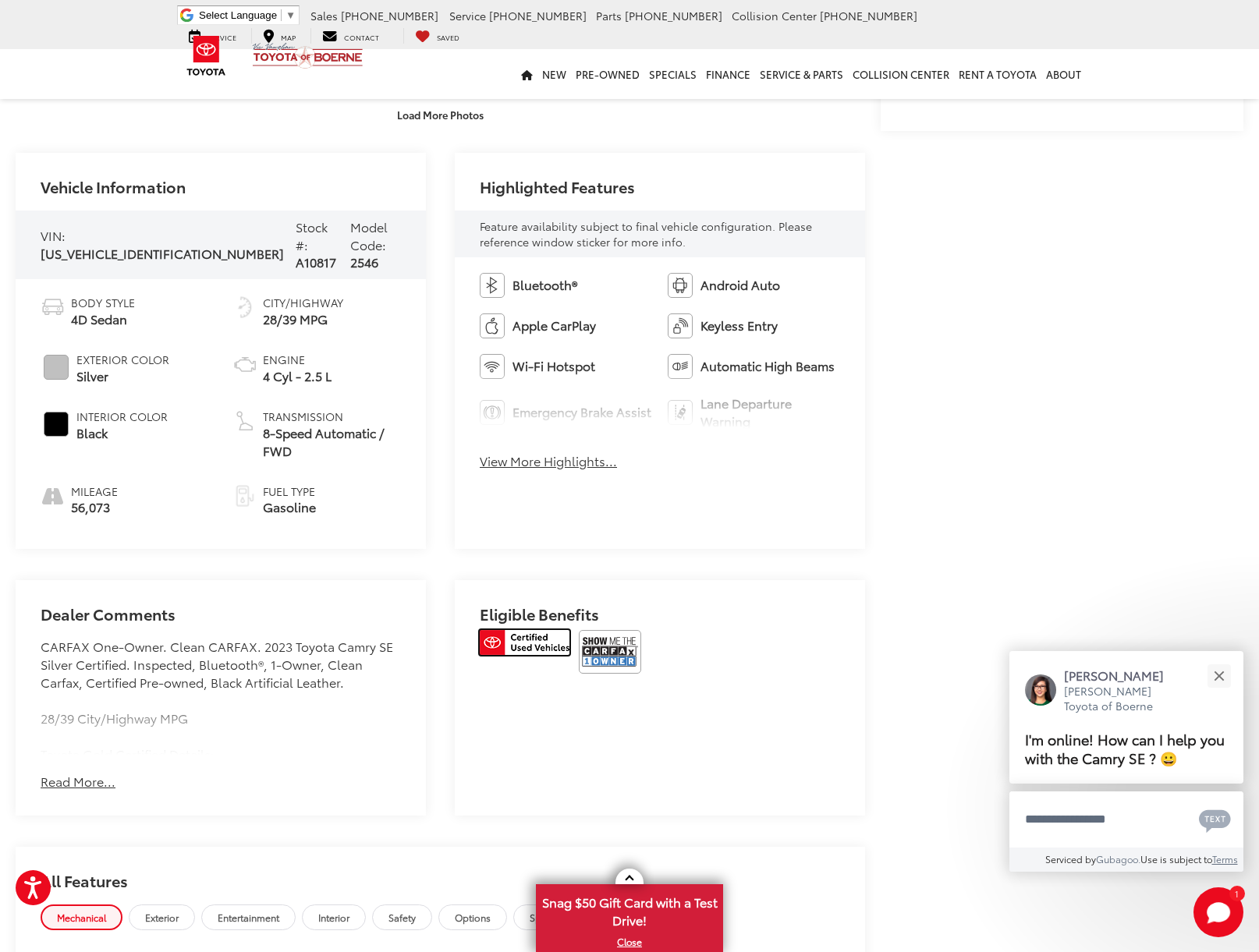
click at [514, 630] on img at bounding box center [524, 643] width 90 height 25
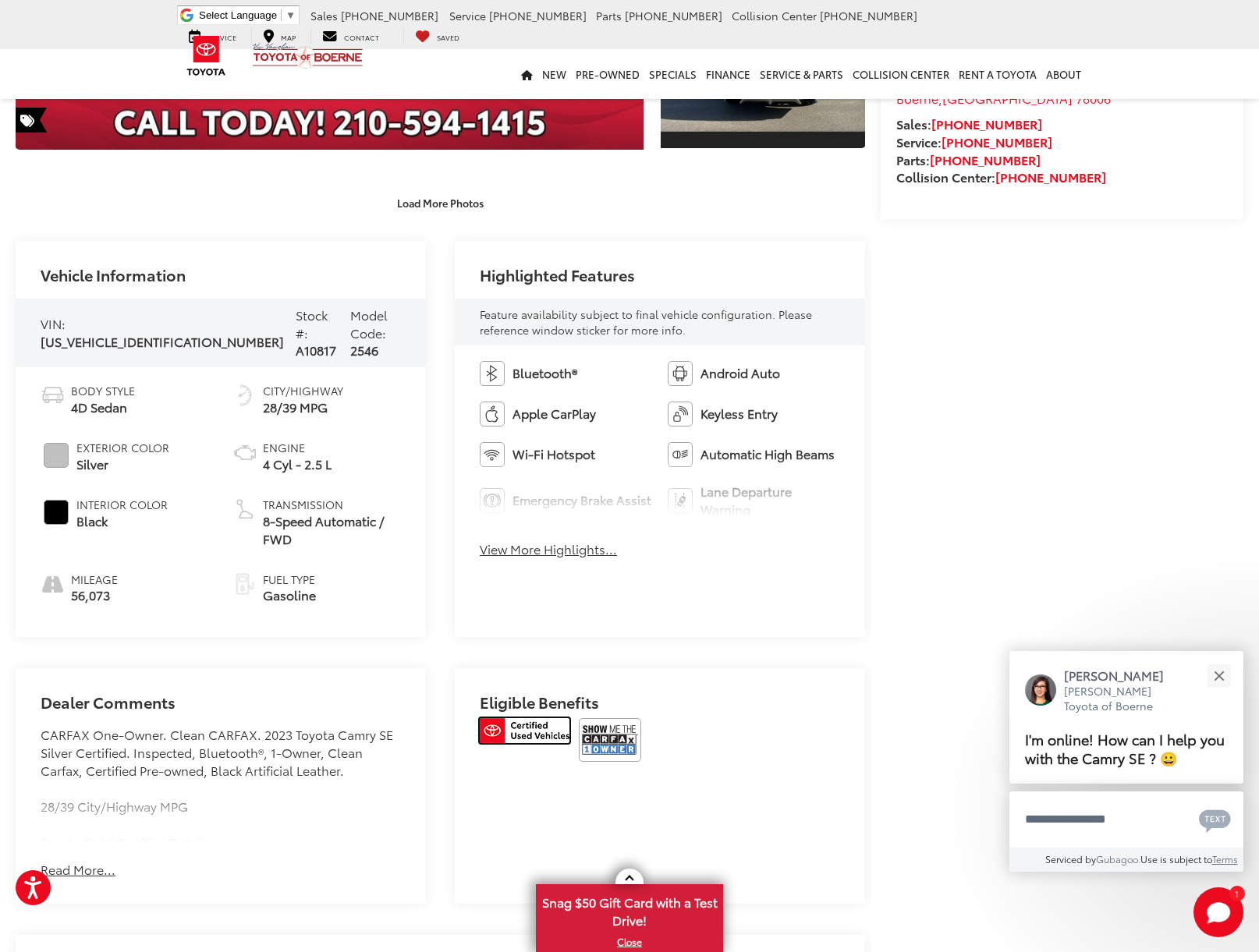
scroll to position [497, 0]
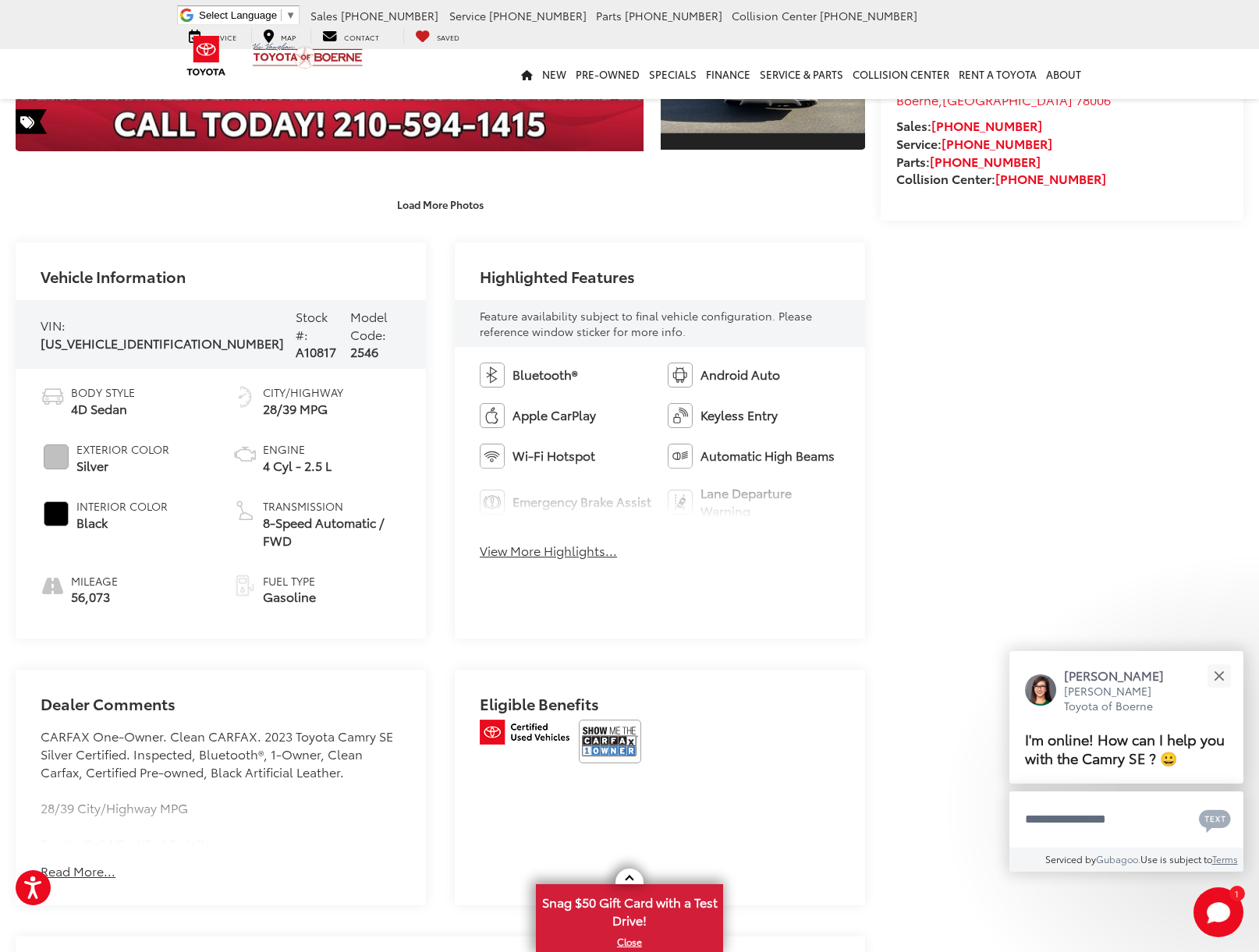
click at [561, 563] on div "Bluetooth® Android Auto Apple CarPlay Keyless Entry Wi-Fi Hotspot Automatic Hig…" at bounding box center [659, 465] width 410 height 238
click at [565, 551] on button "View More Highlights..." at bounding box center [548, 551] width 137 height 18
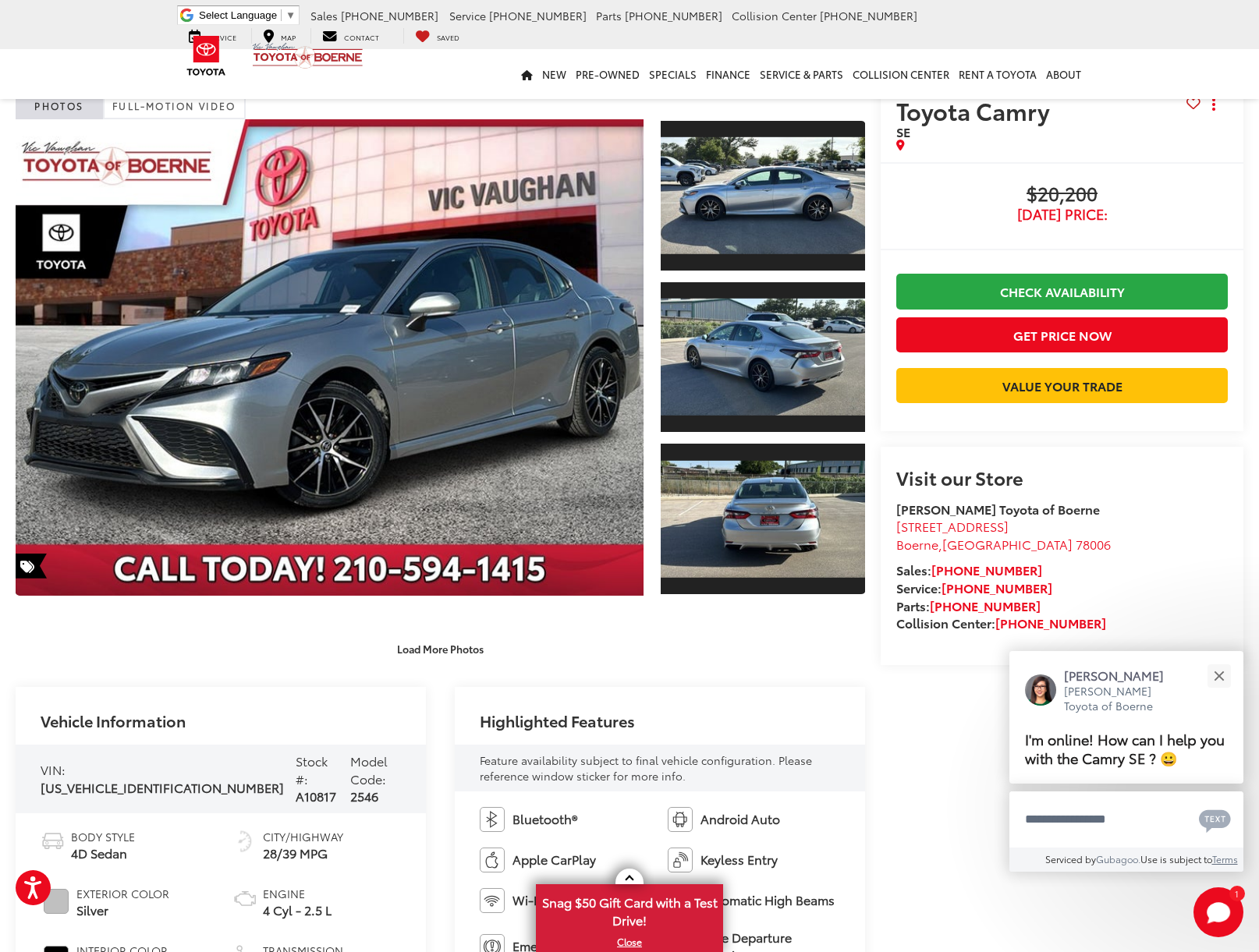
scroll to position [0, 0]
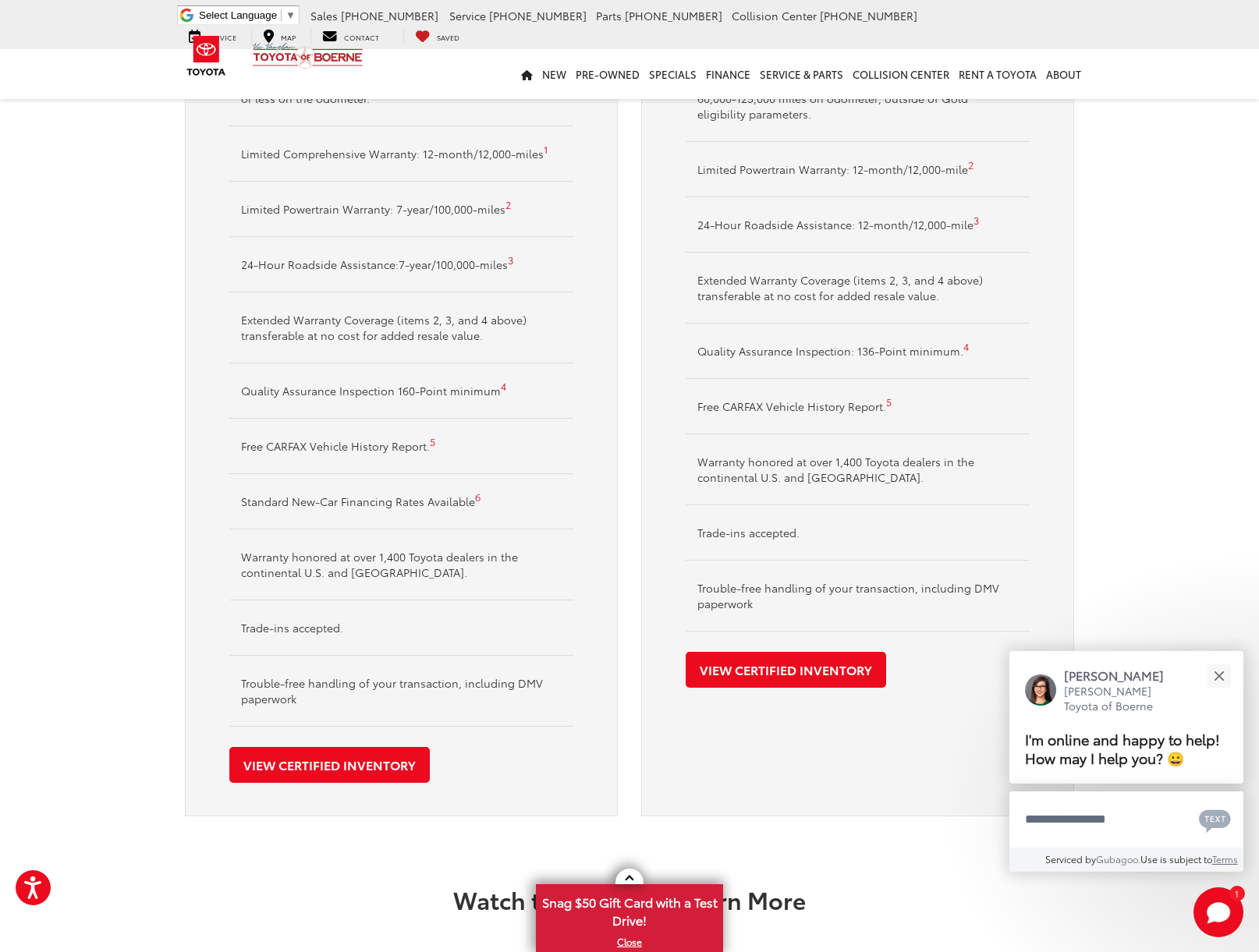
scroll to position [1092, 0]
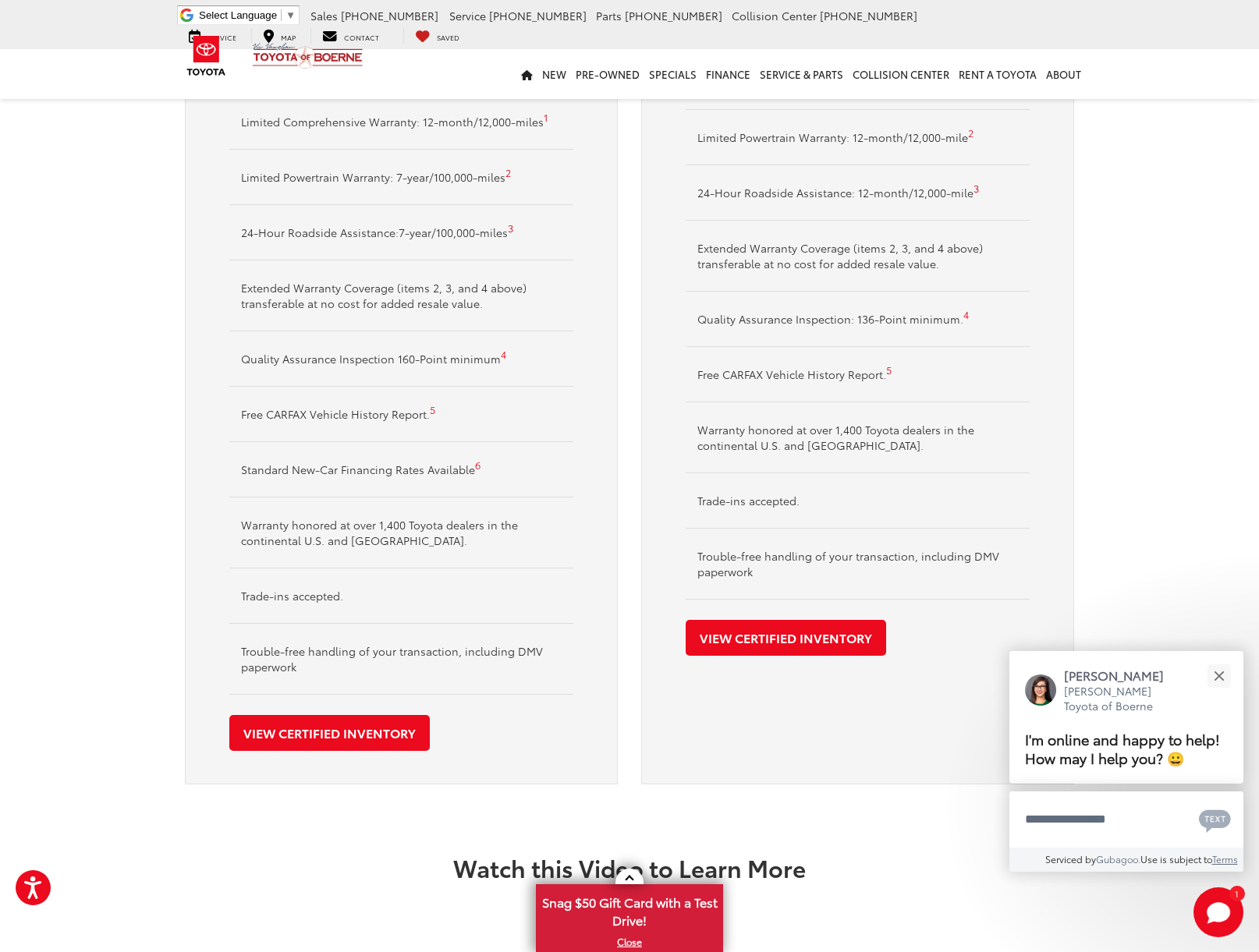
click at [476, 469] on link "6" at bounding box center [477, 465] width 5 height 14
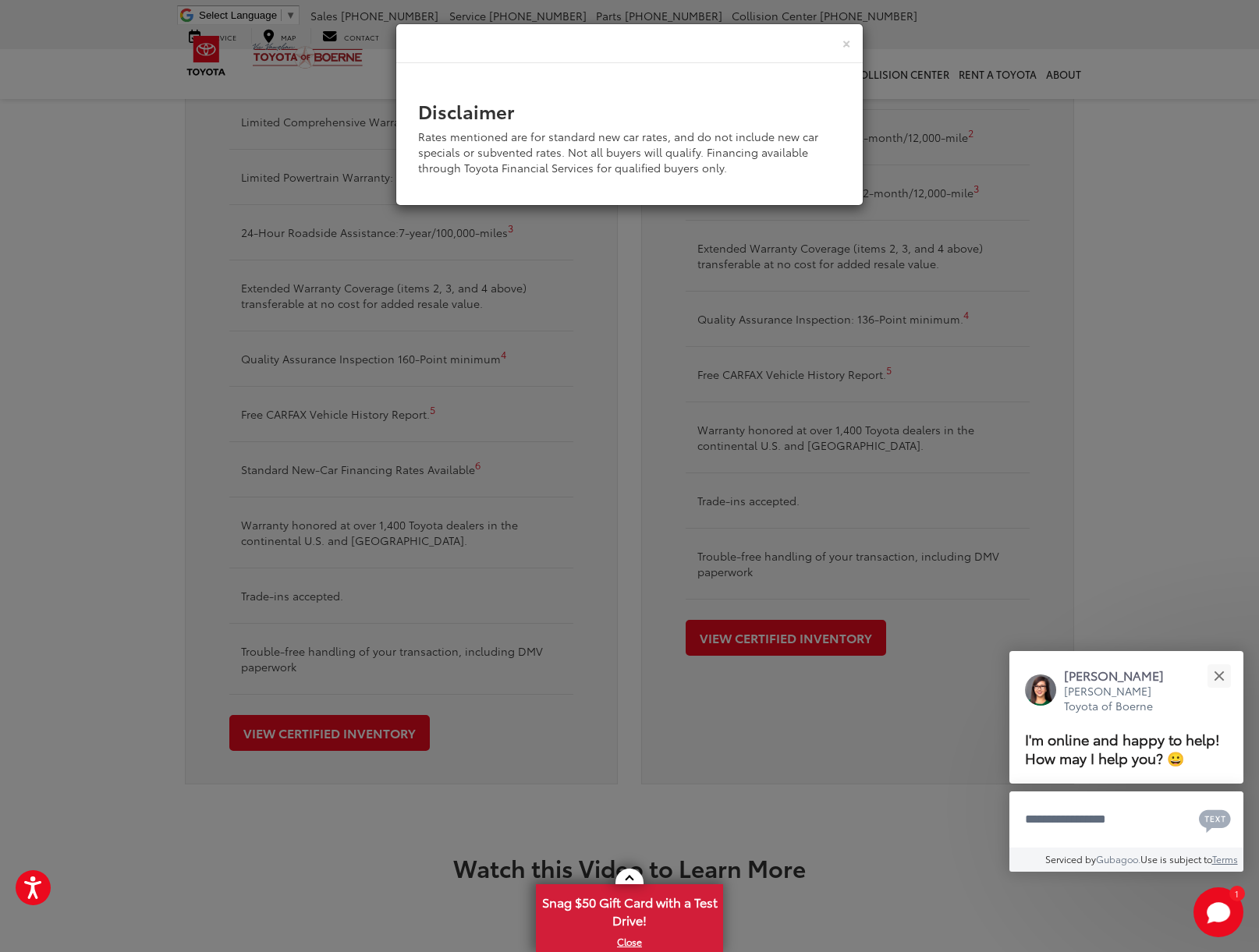
click at [612, 365] on div "× Disclaimer Rates mentioned are for standard new car rates, and do not include…" at bounding box center [630, 476] width 1259 height 952
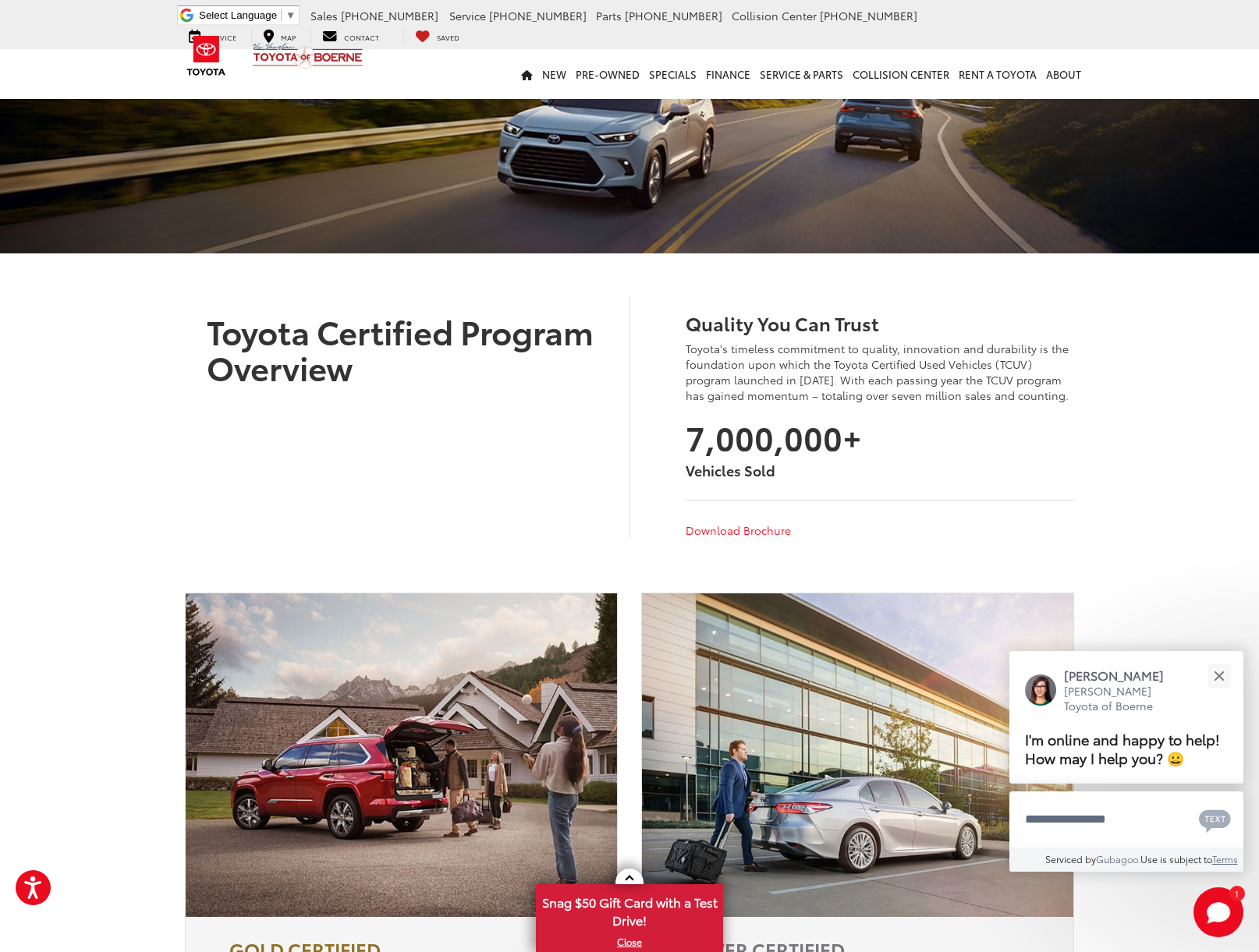
scroll to position [116, 0]
